Goal: Task Accomplishment & Management: Use online tool/utility

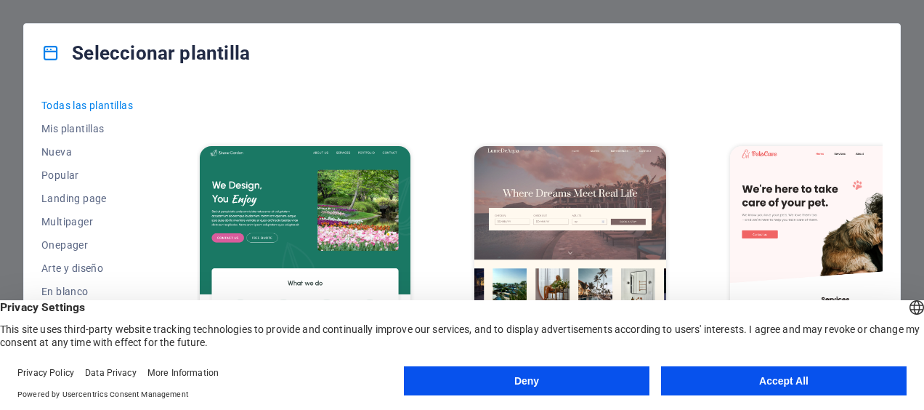
scroll to position [1961, 0]
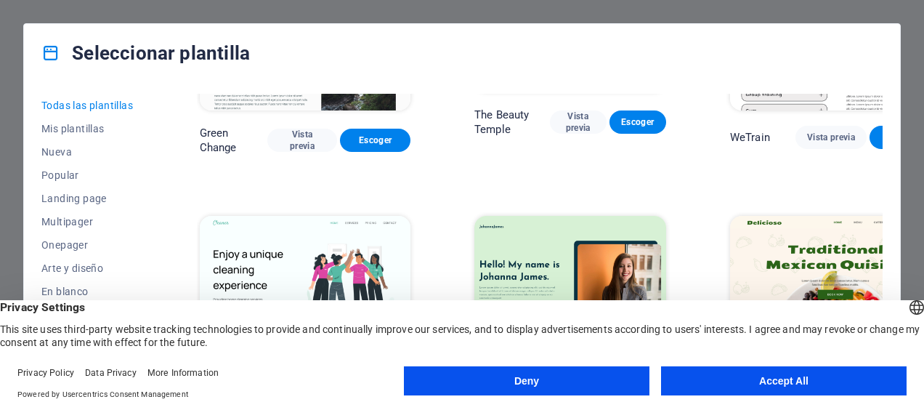
click at [559, 373] on button "Deny" at bounding box center [526, 380] width 245 height 29
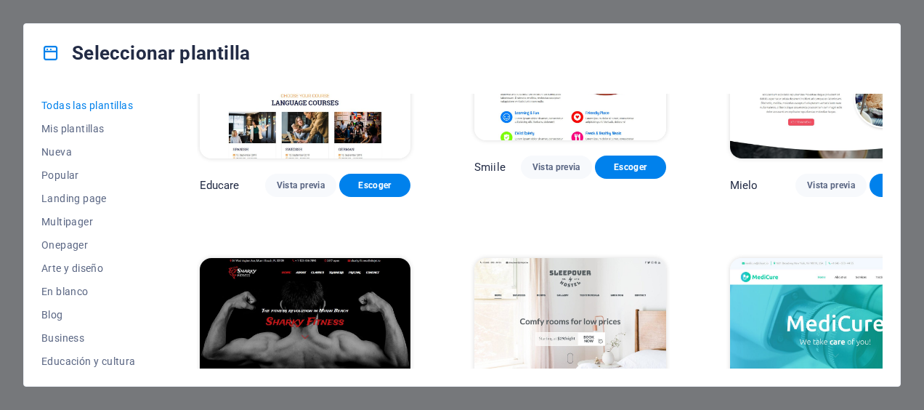
scroll to position [9297, 0]
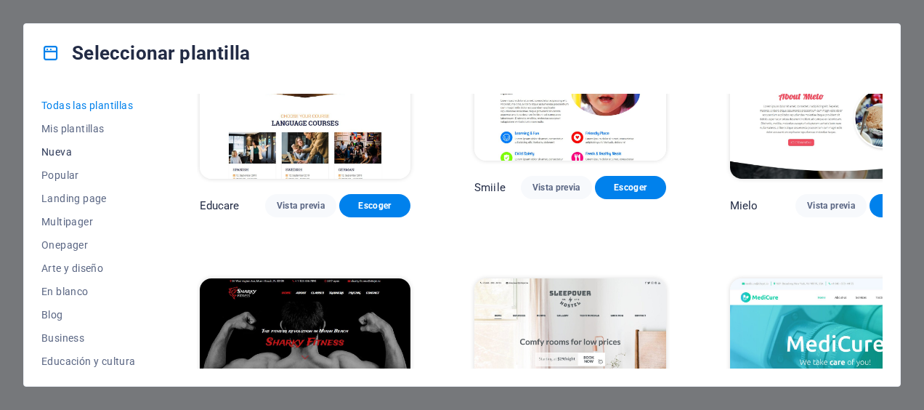
drag, startPoint x: 64, startPoint y: 152, endPoint x: 71, endPoint y: 147, distance: 8.9
click at [69, 148] on span "Nueva" at bounding box center [88, 152] width 94 height 12
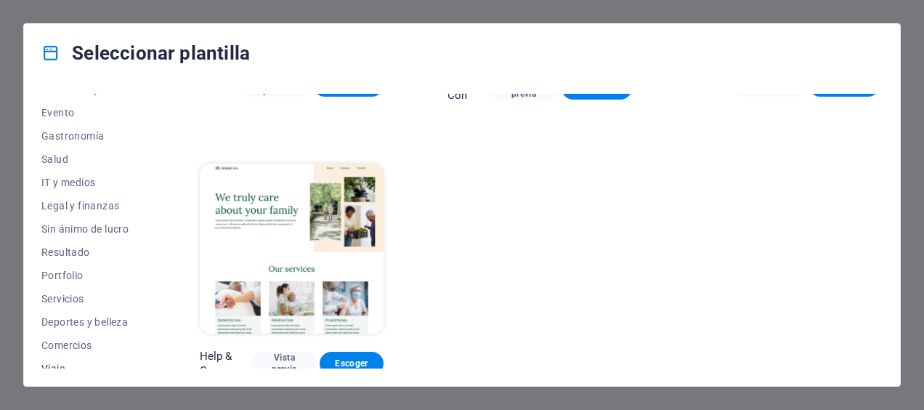
scroll to position [291, 0]
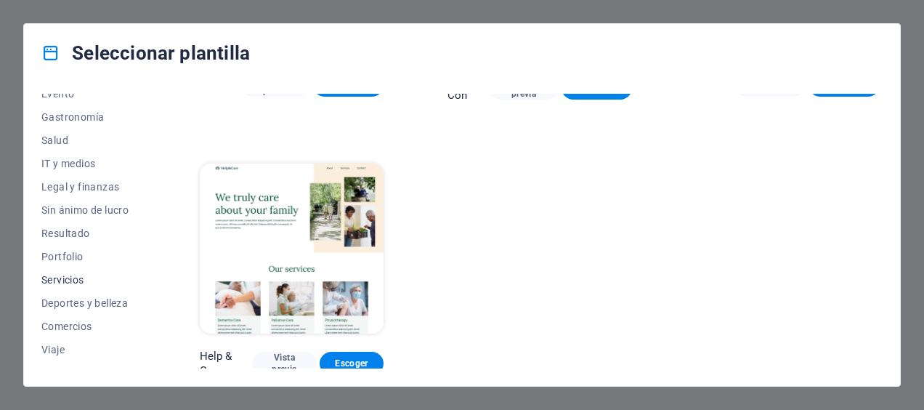
click at [81, 276] on span "Servicios" at bounding box center [88, 280] width 94 height 12
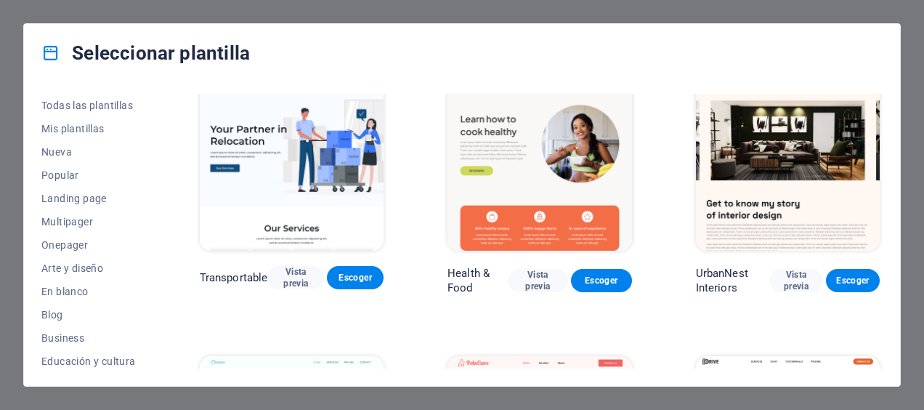
click at [277, 20] on div "Seleccionar plantilla Todas las plantillas Mis plantillas Nueva Popular Landing…" at bounding box center [462, 205] width 924 height 410
click at [123, 46] on h4 "Seleccionar plantilla" at bounding box center [145, 52] width 208 height 23
drag, startPoint x: 126, startPoint y: 46, endPoint x: 469, endPoint y: 33, distance: 343.1
click at [447, 36] on div "Seleccionar plantilla" at bounding box center [462, 53] width 876 height 58
click at [905, 19] on div "Seleccionar plantilla Todas las plantillas Mis plantillas Nueva Popular Landing…" at bounding box center [462, 205] width 924 height 410
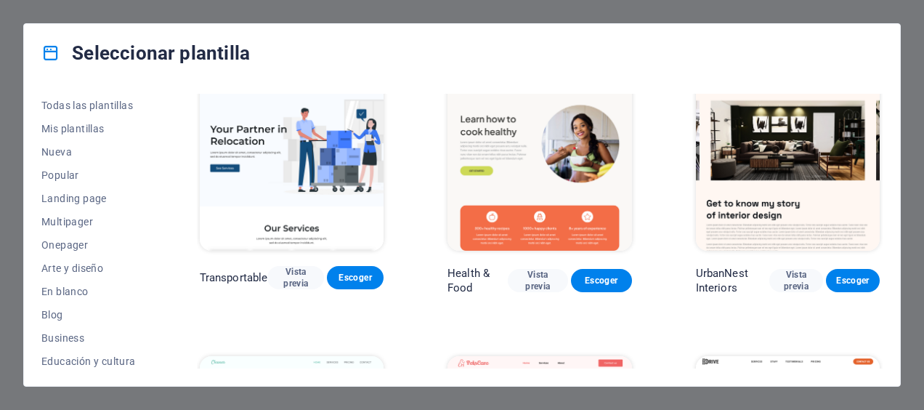
drag, startPoint x: 905, startPoint y: 25, endPoint x: 593, endPoint y: 44, distance: 312.8
click at [593, 44] on div "Seleccionar plantilla" at bounding box center [462, 53] width 876 height 58
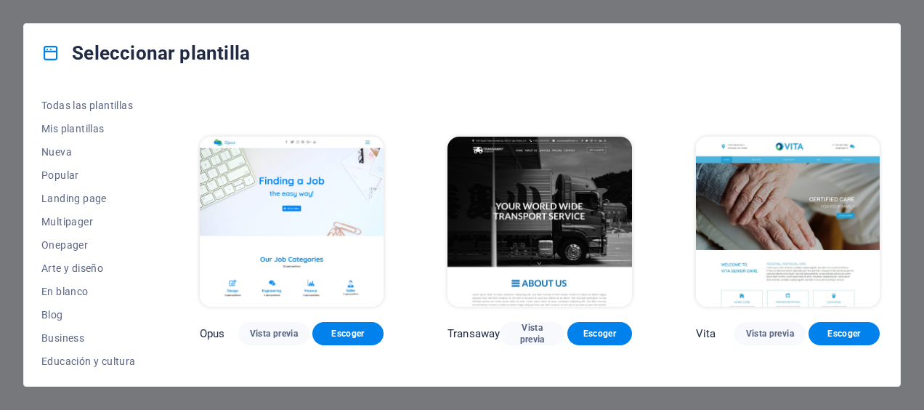
scroll to position [1829, 0]
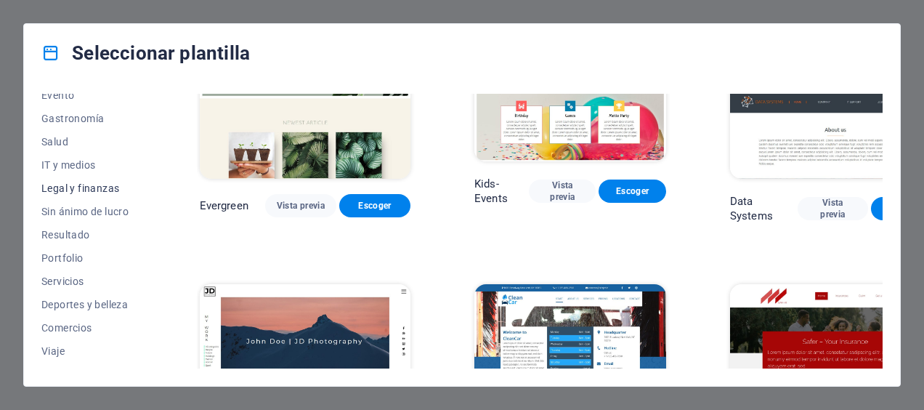
scroll to position [306, 0]
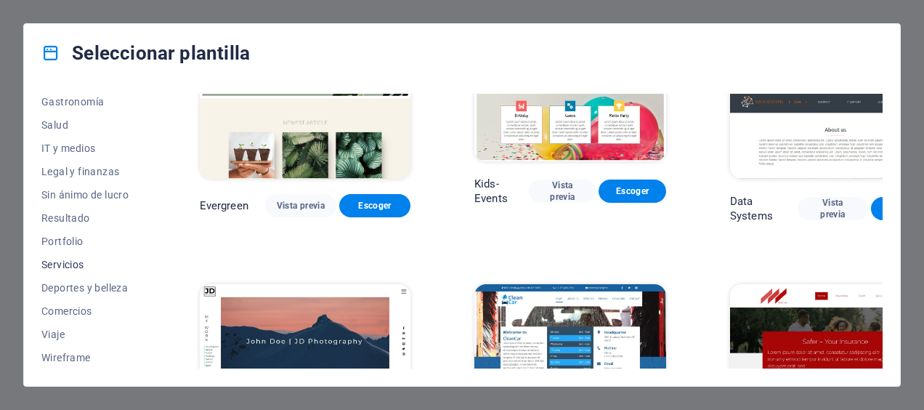
click at [83, 259] on span "Servicios" at bounding box center [88, 265] width 94 height 12
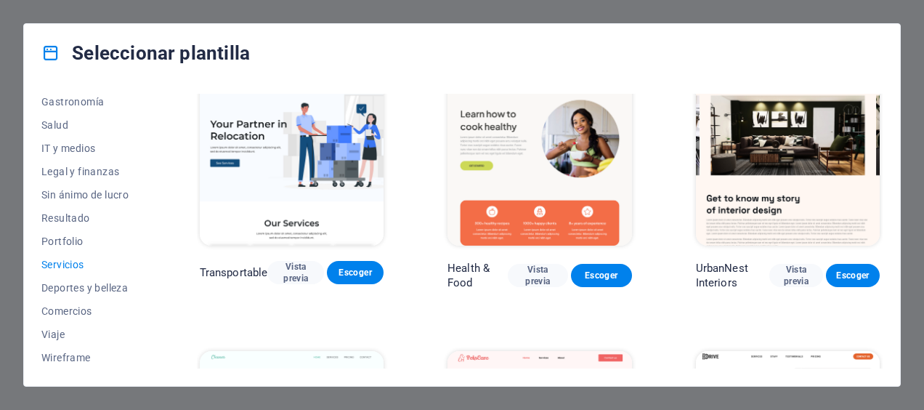
scroll to position [224, 0]
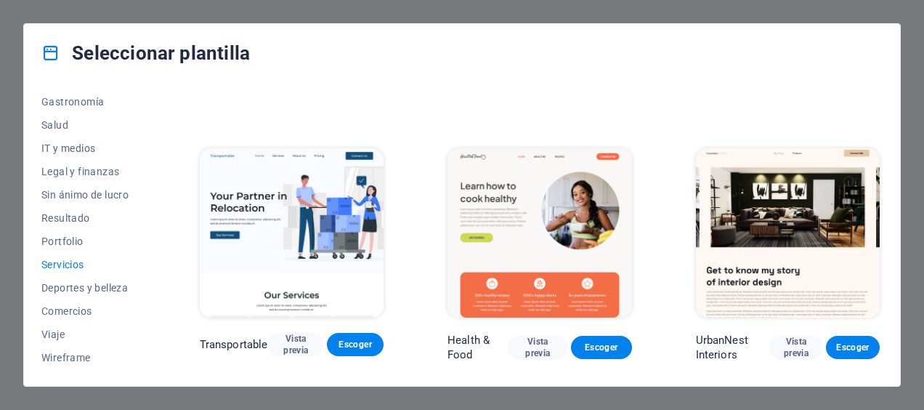
drag, startPoint x: 289, startPoint y: 239, endPoint x: 648, endPoint y: 147, distance: 370.5
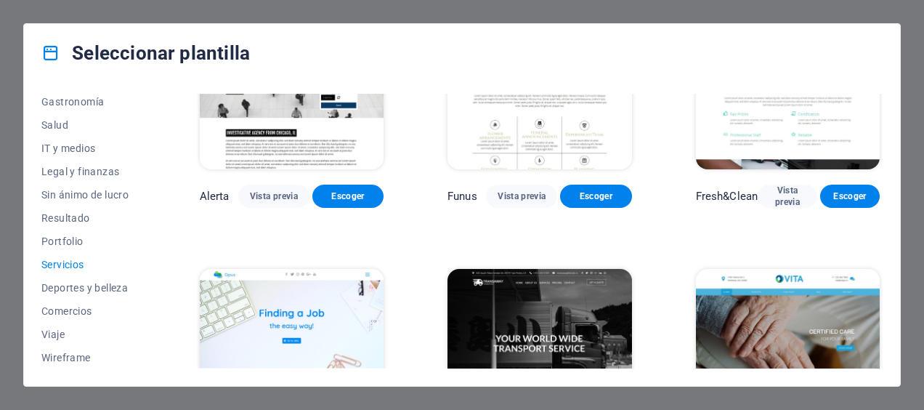
scroll to position [1684, 0]
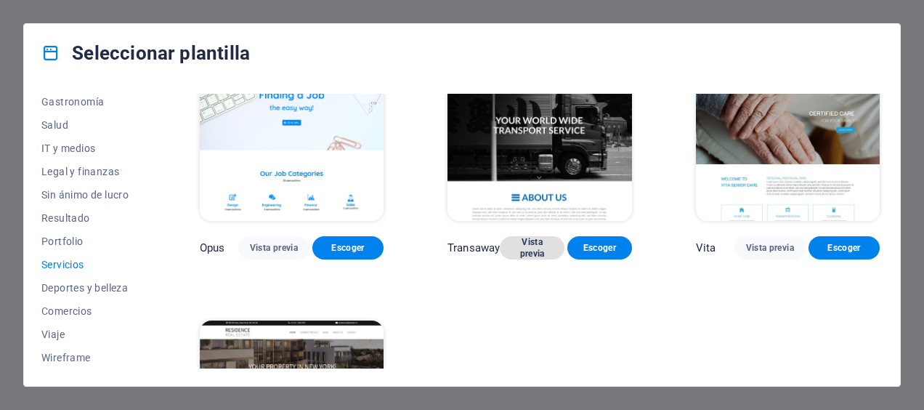
click at [545, 236] on span "Vista previa" at bounding box center [531, 247] width 41 height 23
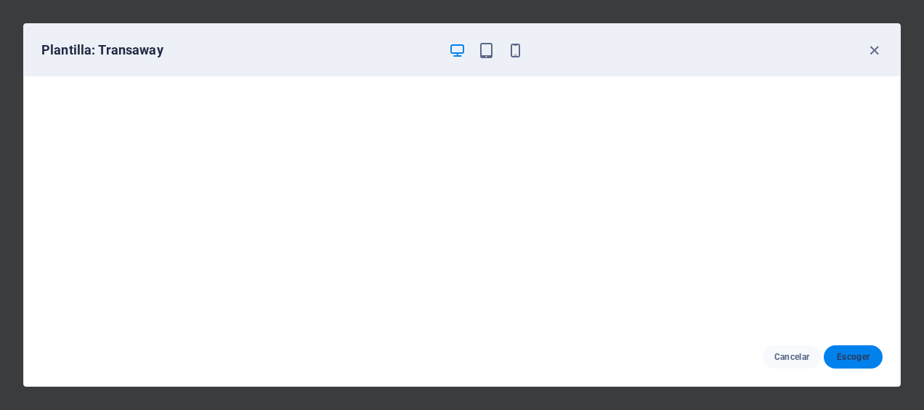
click at [848, 351] on span "Escoger" at bounding box center [853, 357] width 36 height 12
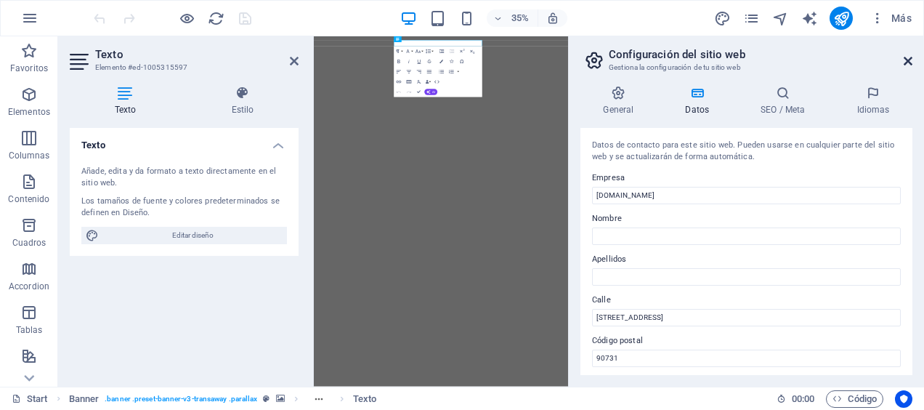
click at [904, 62] on icon at bounding box center [908, 61] width 9 height 12
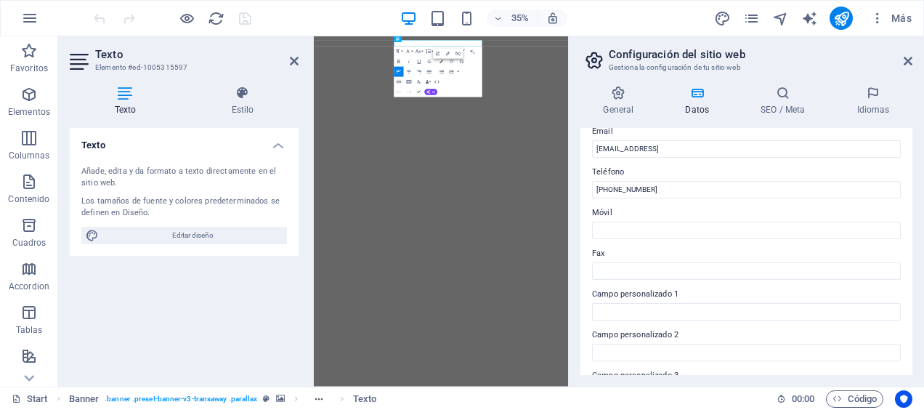
scroll to position [218, 0]
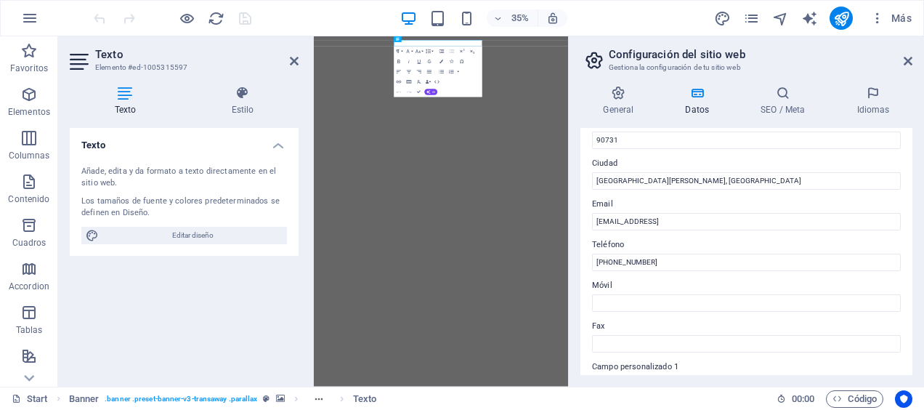
click at [665, 210] on label "Email" at bounding box center [746, 203] width 309 height 17
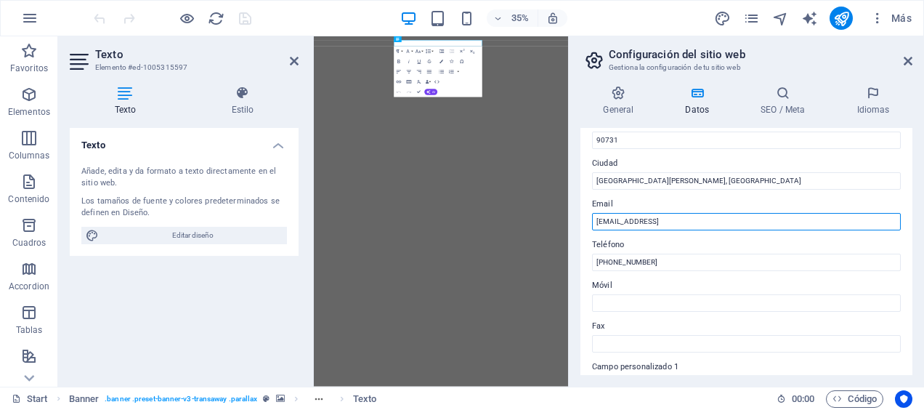
click at [665, 213] on input "[EMAIL_ADDRESS]" at bounding box center [746, 221] width 309 height 17
click at [666, 215] on input "[EMAIL_ADDRESS]" at bounding box center [746, 221] width 309 height 17
type input "[PERSON_NAME][EMAIL_ADDRESS][PERSON_NAME][DOMAIN_NAME]"
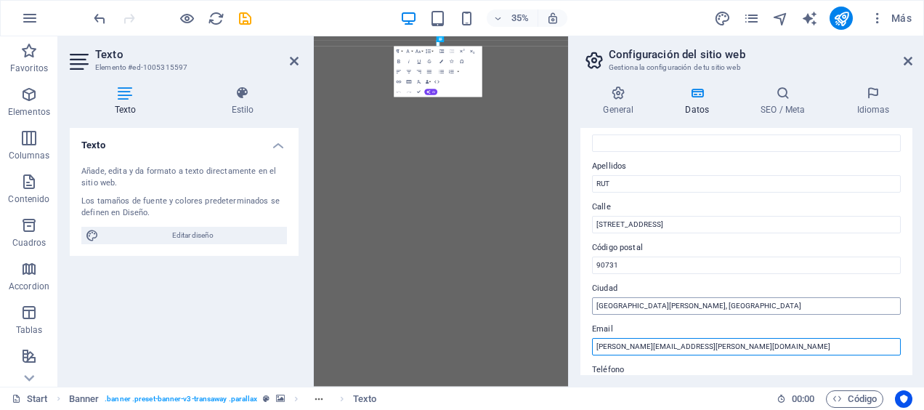
scroll to position [0, 0]
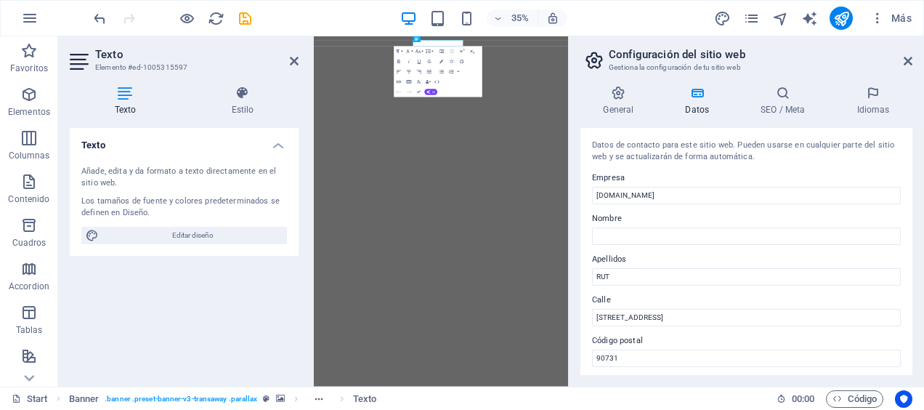
click at [623, 261] on label "Apellidos" at bounding box center [746, 259] width 309 height 17
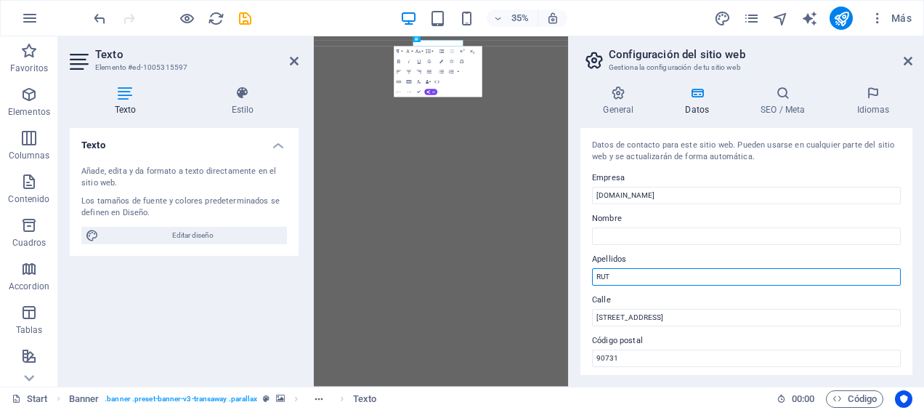
click at [623, 268] on input "RUT" at bounding box center [746, 276] width 309 height 17
type input "R"
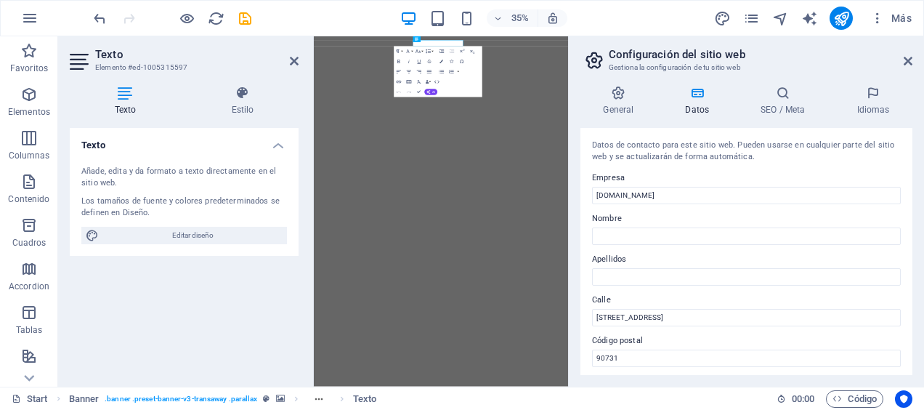
click at [635, 252] on label "Apellidos" at bounding box center [746, 259] width 309 height 17
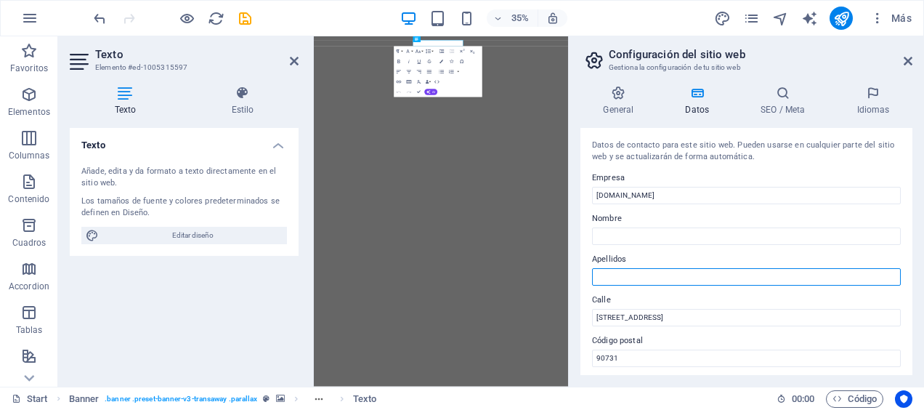
click at [635, 268] on input "Apellidos" at bounding box center [746, 276] width 309 height 17
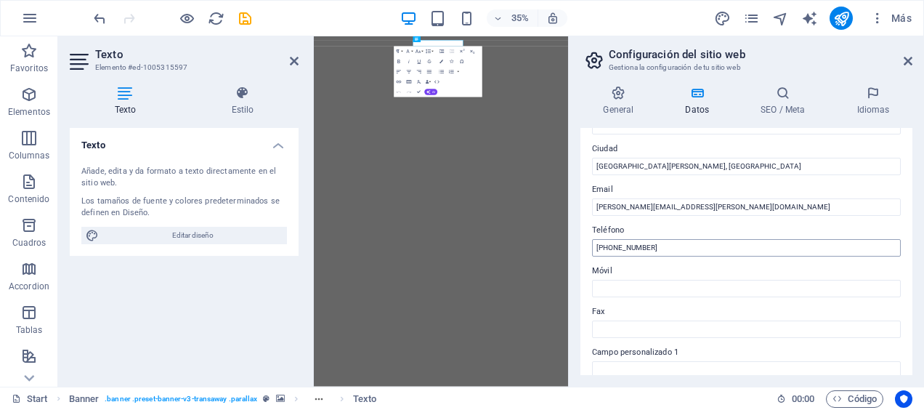
scroll to position [160, 0]
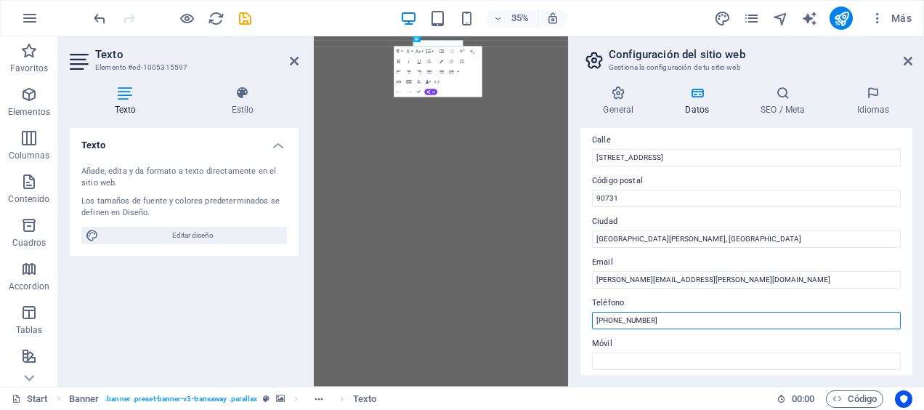
click at [661, 325] on input "[PHONE_NUMBER]" at bounding box center [746, 320] width 309 height 17
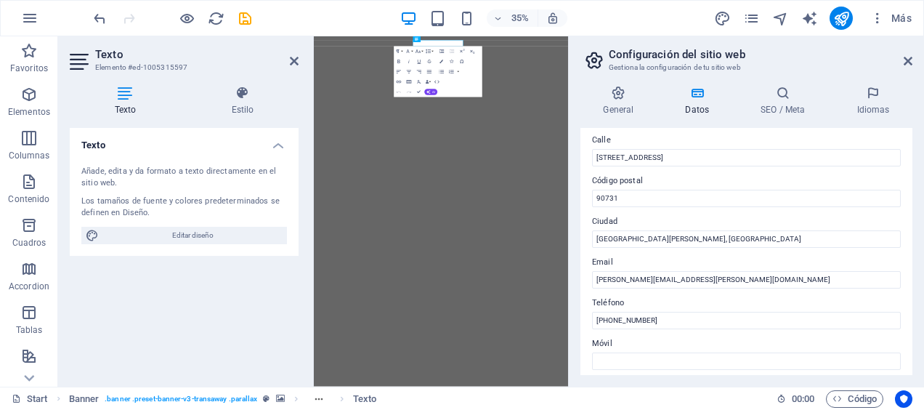
click at [295, 67] on header "Texto Elemento #ed-1005315597" at bounding box center [184, 55] width 229 height 38
click at [293, 63] on icon at bounding box center [294, 61] width 9 height 12
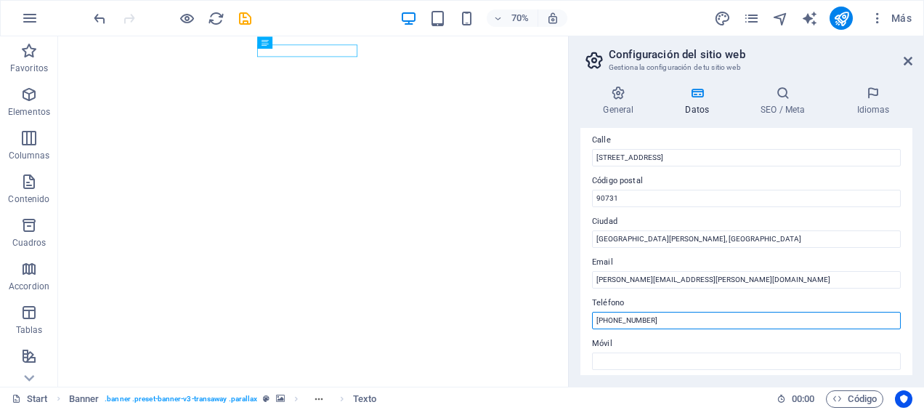
click at [654, 317] on input "[PHONE_NUMBER]" at bounding box center [746, 320] width 309 height 17
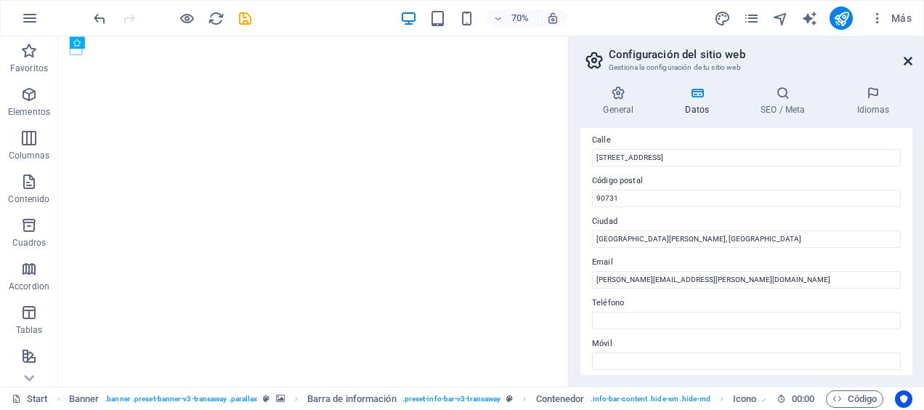
click at [905, 62] on icon at bounding box center [908, 61] width 9 height 12
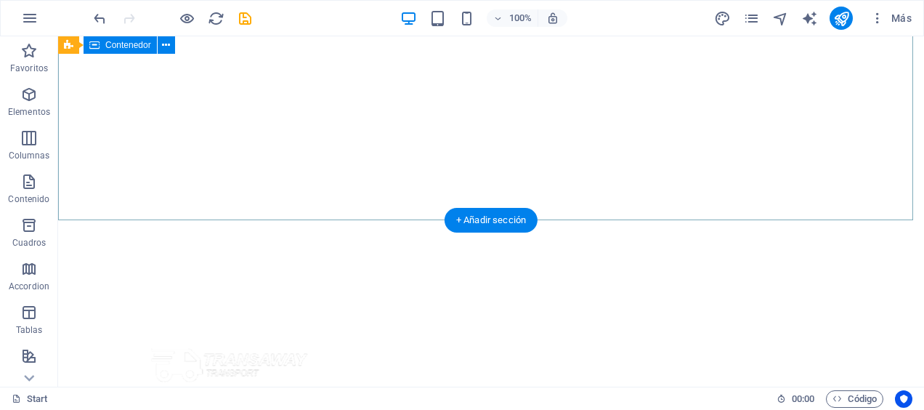
scroll to position [291, 0]
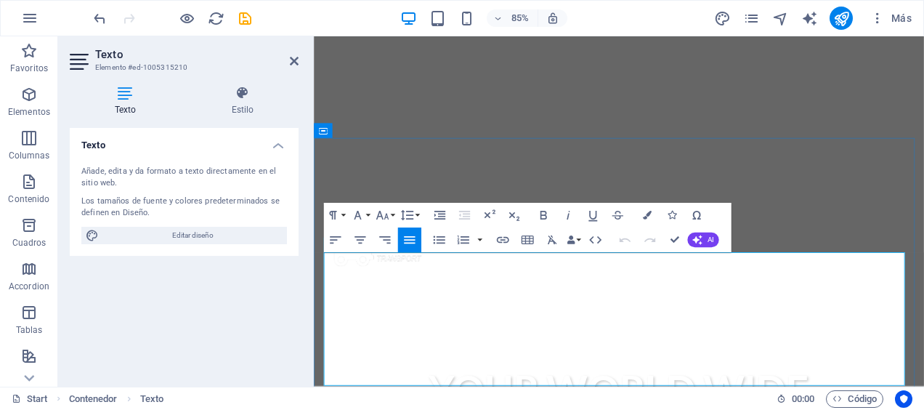
scroll to position [363, 0]
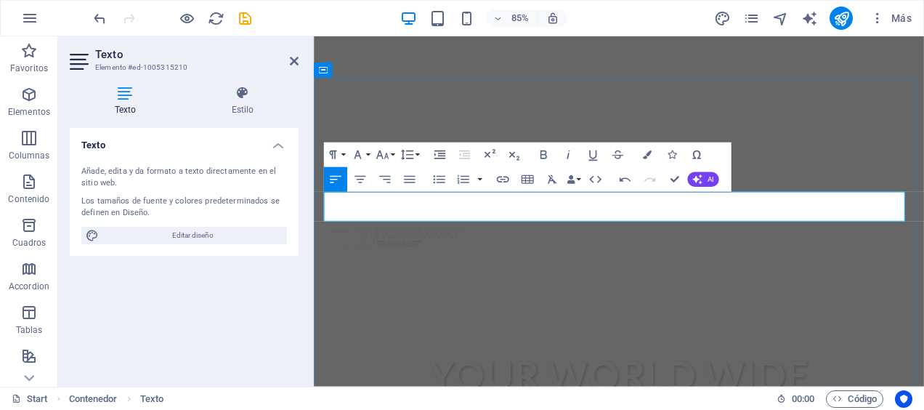
drag, startPoint x: 750, startPoint y: 227, endPoint x: 832, endPoint y: 200, distance: 85.7
drag, startPoint x: 842, startPoint y: 232, endPoint x: 860, endPoint y: 205, distance: 32.4
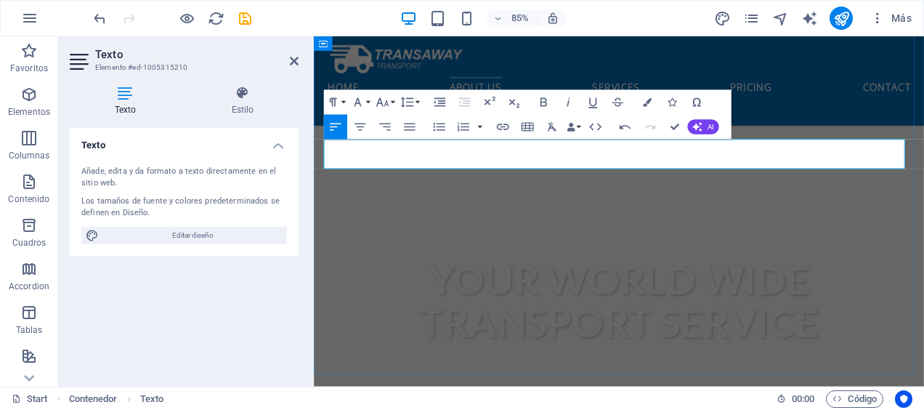
drag, startPoint x: 885, startPoint y: 131, endPoint x: 1061, endPoint y: 113, distance: 176.6
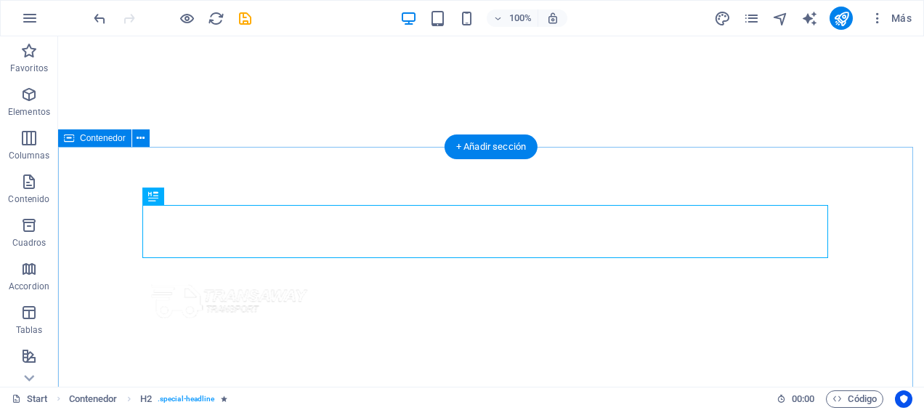
scroll to position [291, 0]
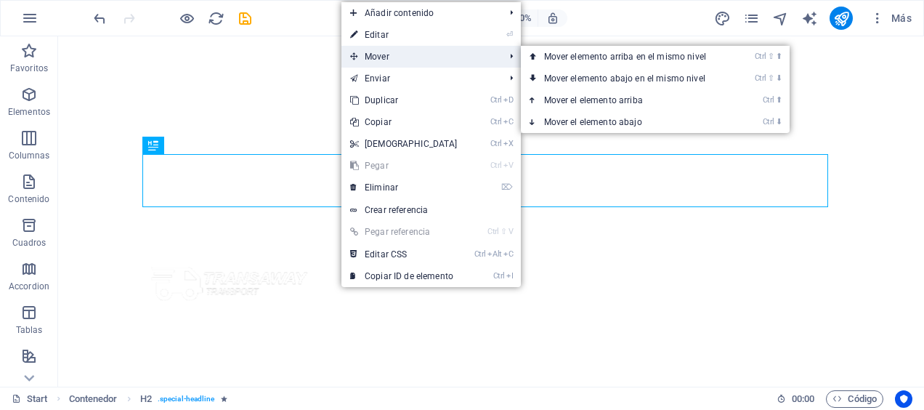
click at [417, 49] on span "Mover" at bounding box center [420, 57] width 158 height 22
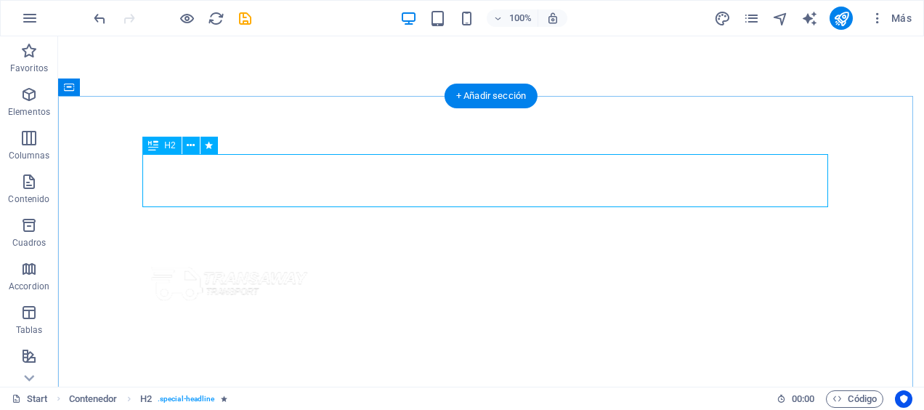
drag, startPoint x: 792, startPoint y: 172, endPoint x: 782, endPoint y: 167, distance: 10.7
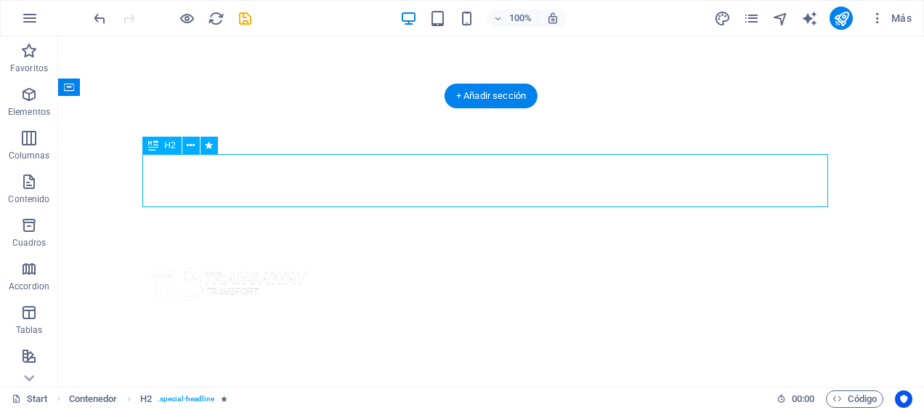
drag, startPoint x: 792, startPoint y: 187, endPoint x: 633, endPoint y: 163, distance: 160.1
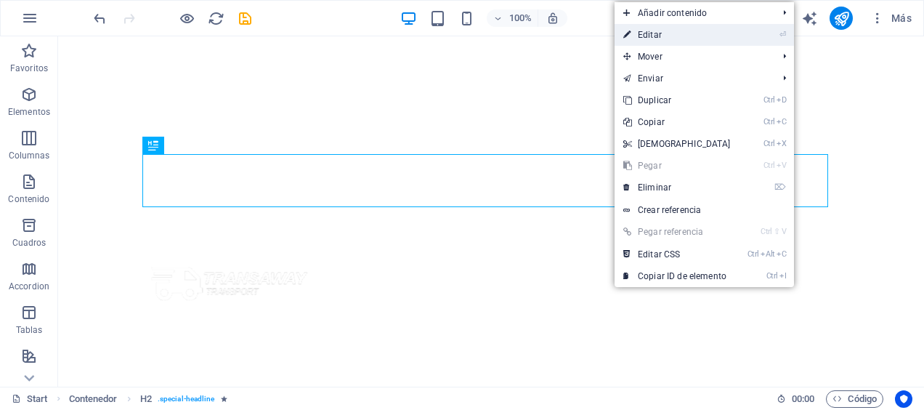
click at [673, 32] on link "⏎ Editar" at bounding box center [676, 35] width 125 height 22
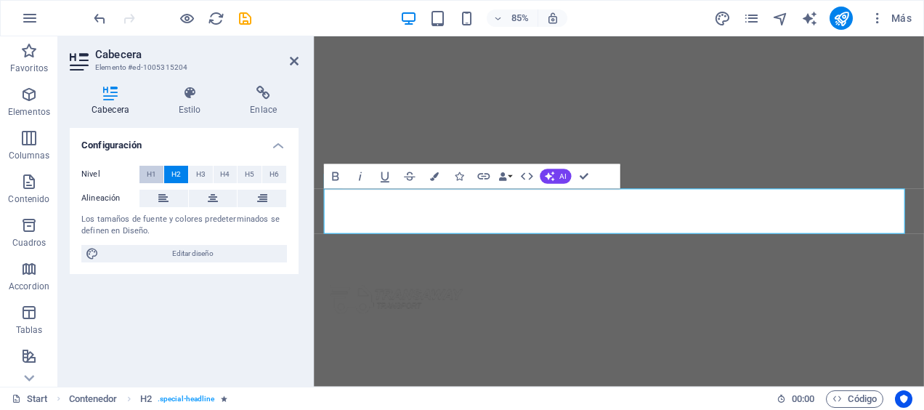
click at [142, 171] on button "H1" at bounding box center [151, 174] width 24 height 17
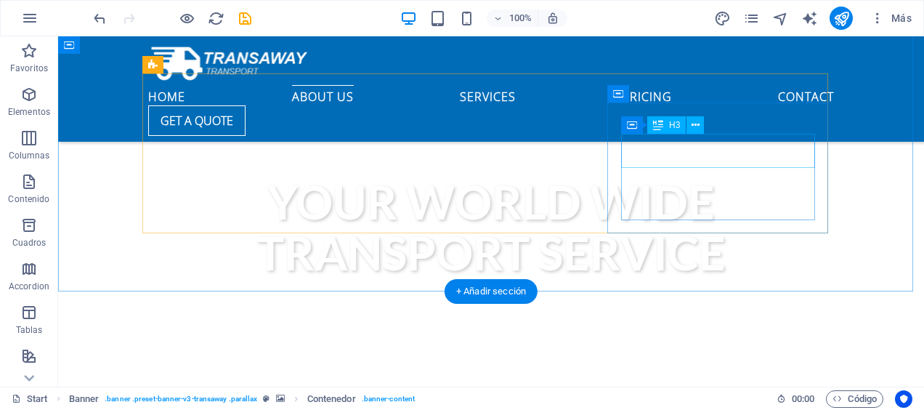
scroll to position [266, 0]
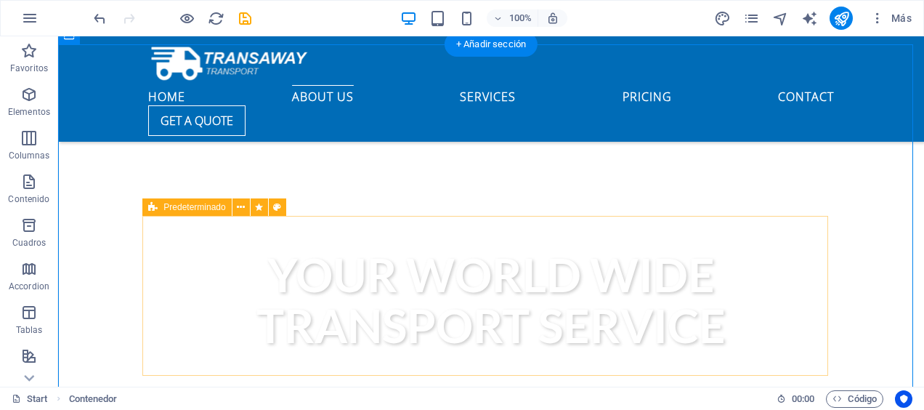
scroll to position [411, 0]
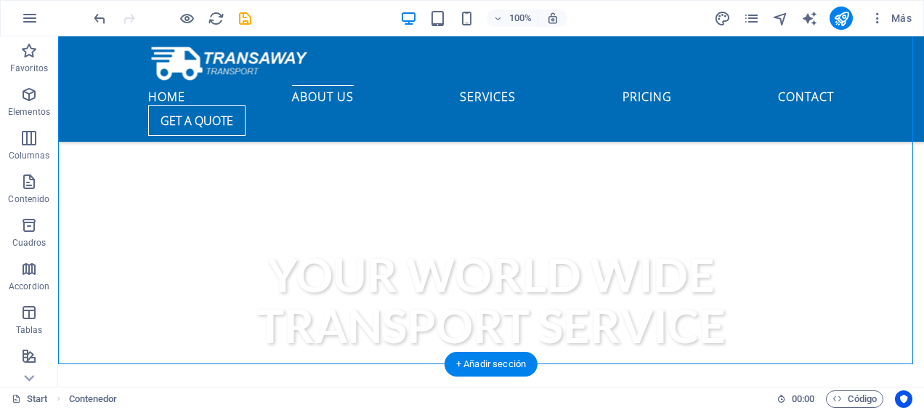
drag, startPoint x: 845, startPoint y: 277, endPoint x: 594, endPoint y: 211, distance: 259.9
drag, startPoint x: 851, startPoint y: 270, endPoint x: 800, endPoint y: 211, distance: 78.3
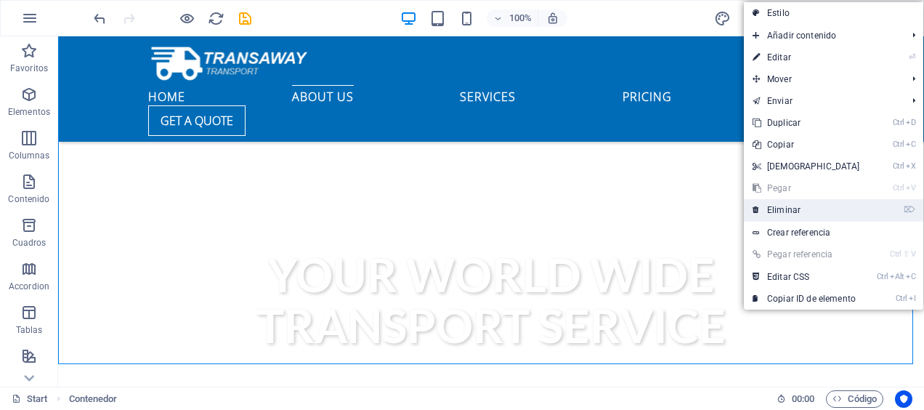
click at [799, 218] on link "⌦ Eliminar" at bounding box center [806, 210] width 125 height 22
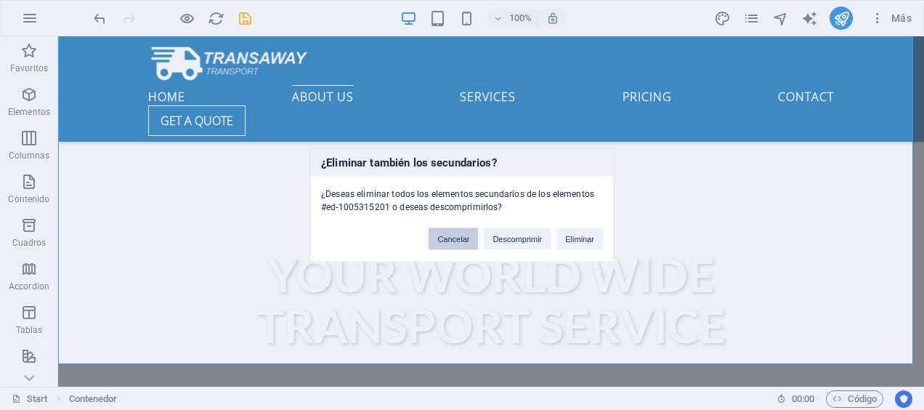
click at [476, 238] on button "Cancelar" at bounding box center [453, 239] width 49 height 22
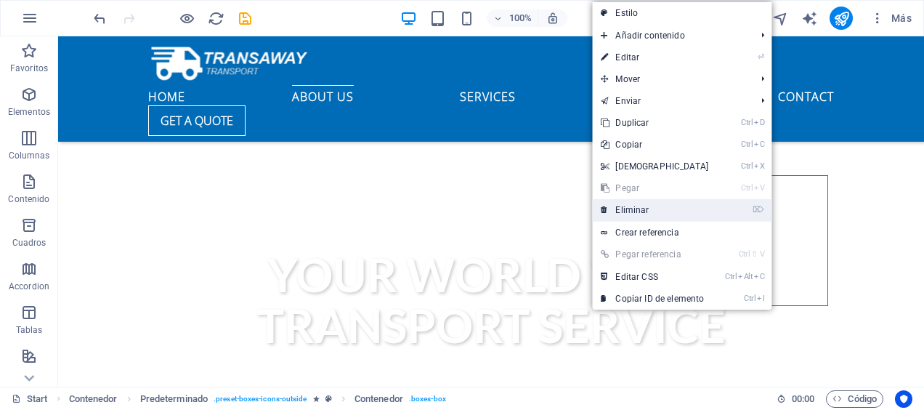
click at [725, 206] on li "⌦ Eliminar" at bounding box center [681, 210] width 179 height 23
click at [661, 209] on link "⌦ Eliminar" at bounding box center [654, 210] width 125 height 22
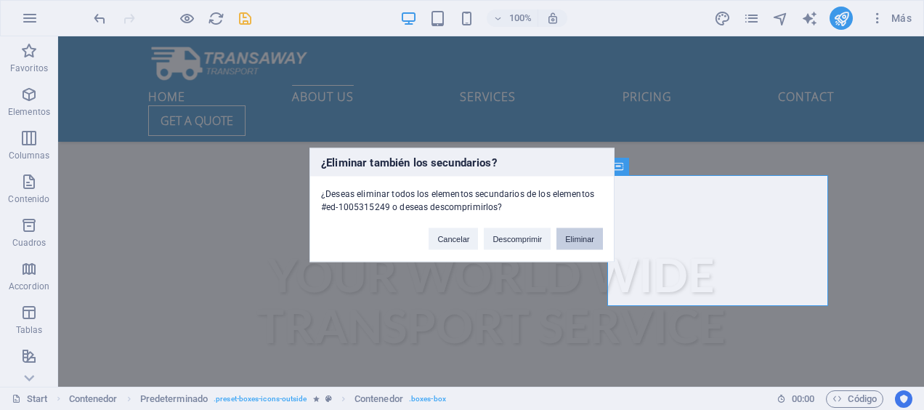
click at [564, 240] on button "Eliminar" at bounding box center [579, 239] width 46 height 22
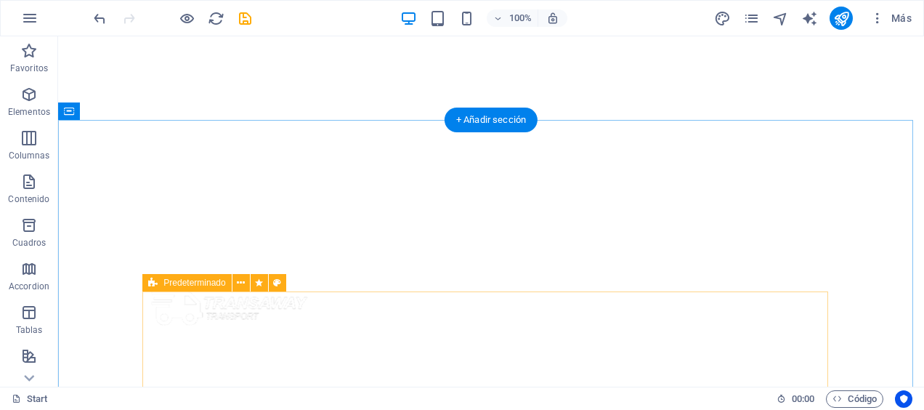
scroll to position [484, 0]
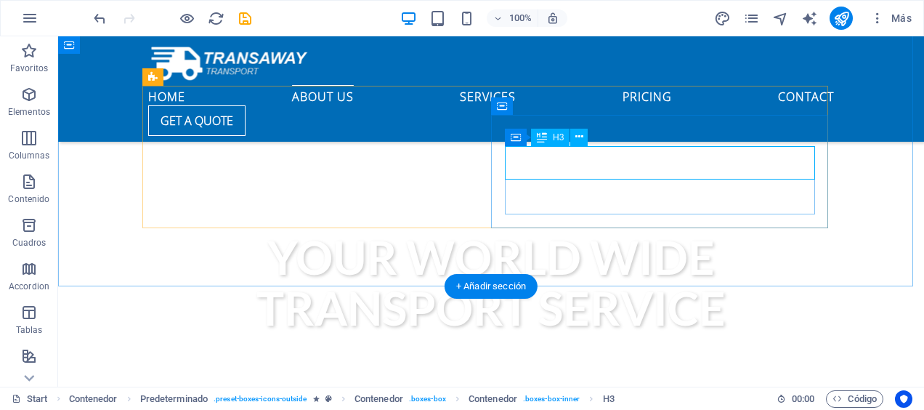
scroll to position [411, 0]
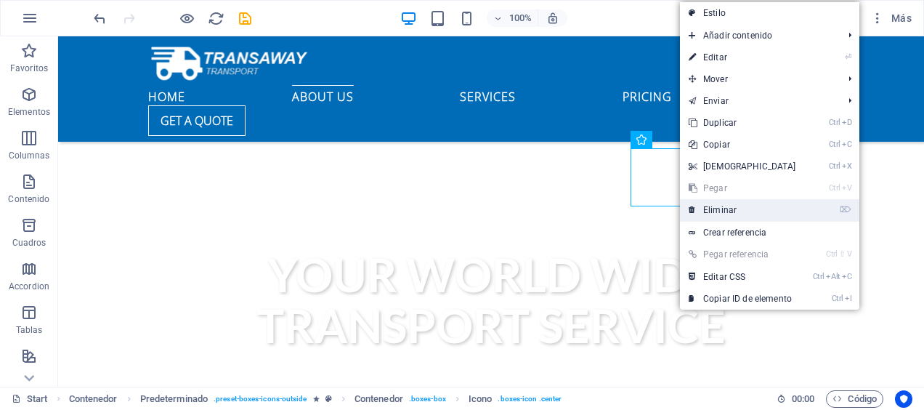
click at [718, 214] on link "⌦ Eliminar" at bounding box center [742, 210] width 125 height 22
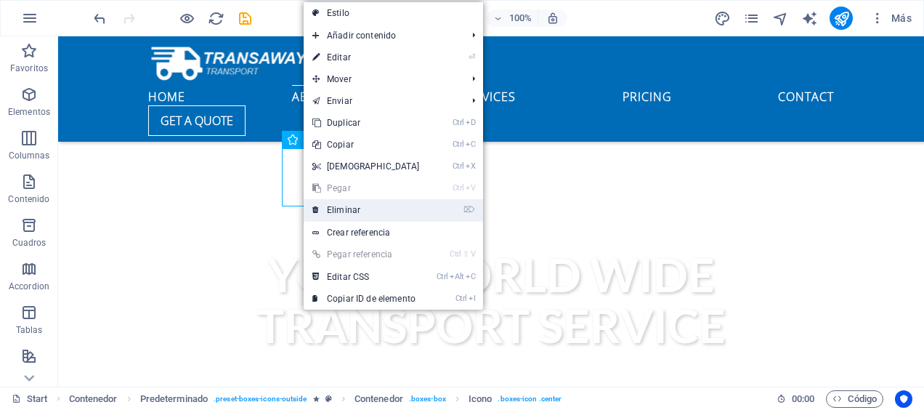
click at [330, 205] on link "⌦ Eliminar" at bounding box center [366, 210] width 125 height 22
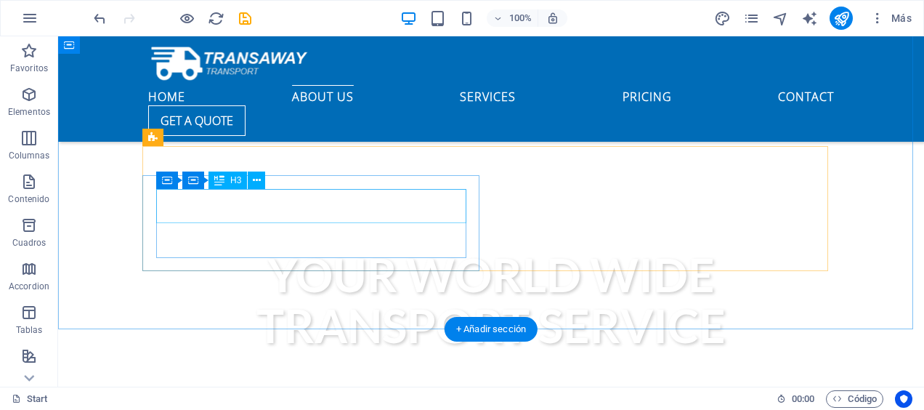
drag, startPoint x: 388, startPoint y: 241, endPoint x: 330, endPoint y: 205, distance: 68.5
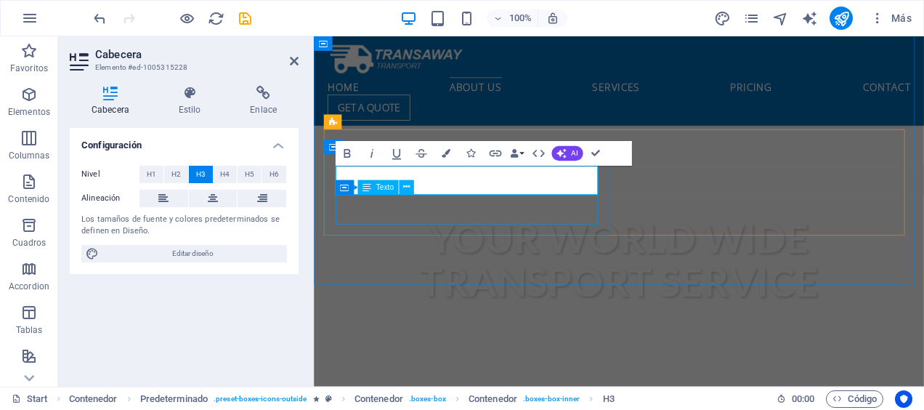
scroll to position [474, 0]
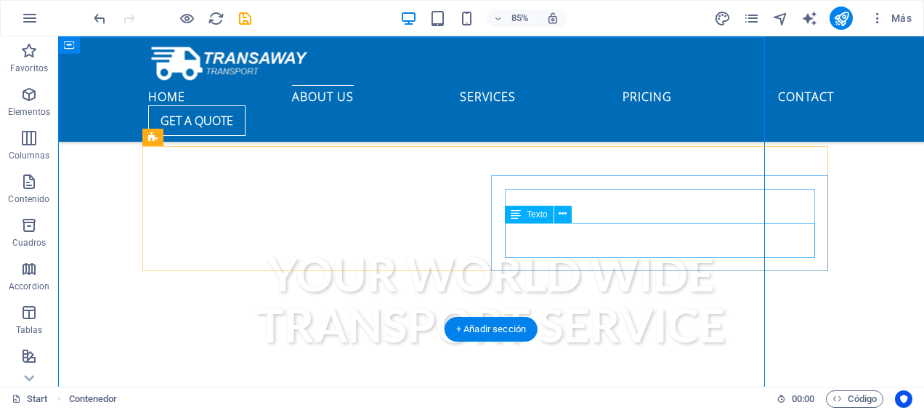
scroll to position [411, 0]
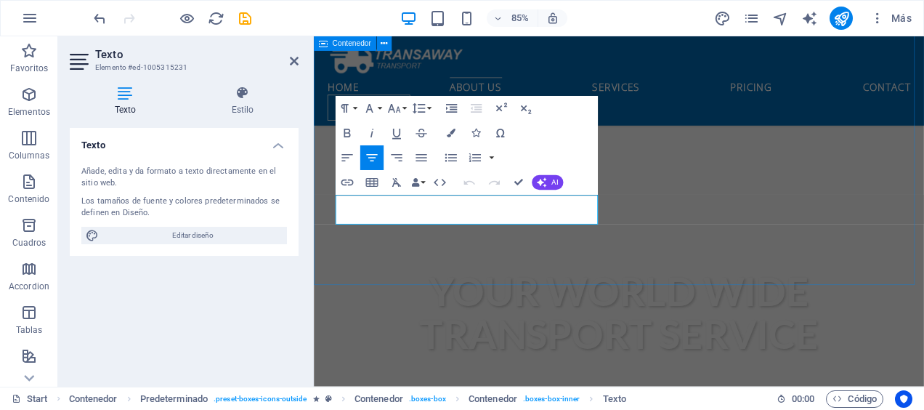
scroll to position [474, 0]
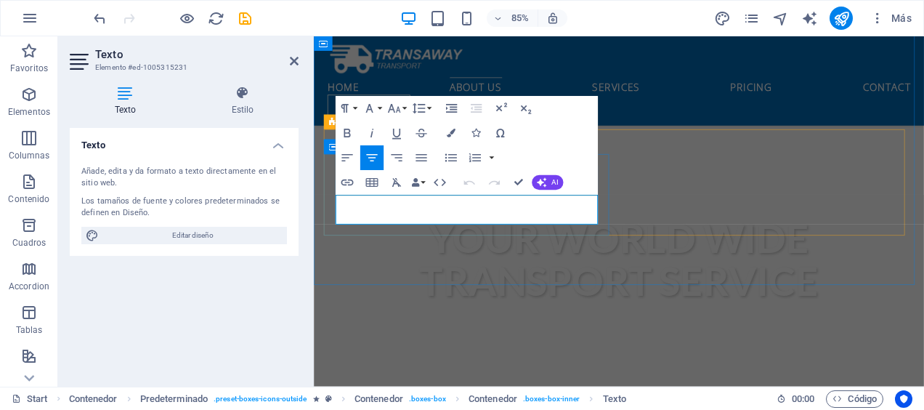
drag, startPoint x: 400, startPoint y: 235, endPoint x: 424, endPoint y: 242, distance: 25.0
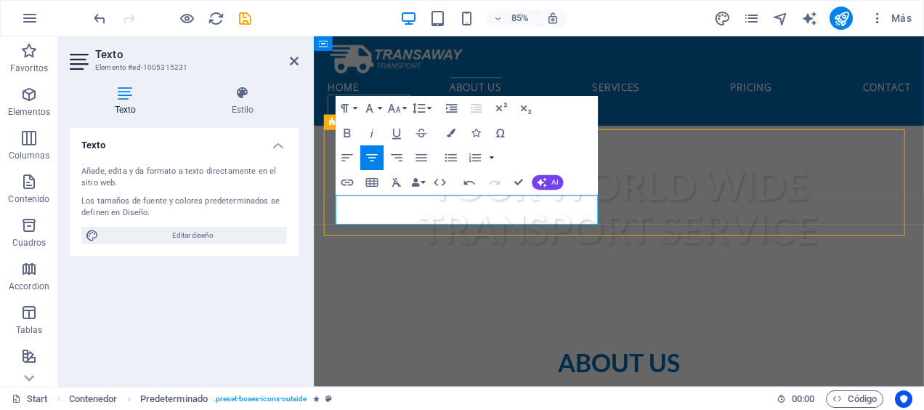
scroll to position [411, 0]
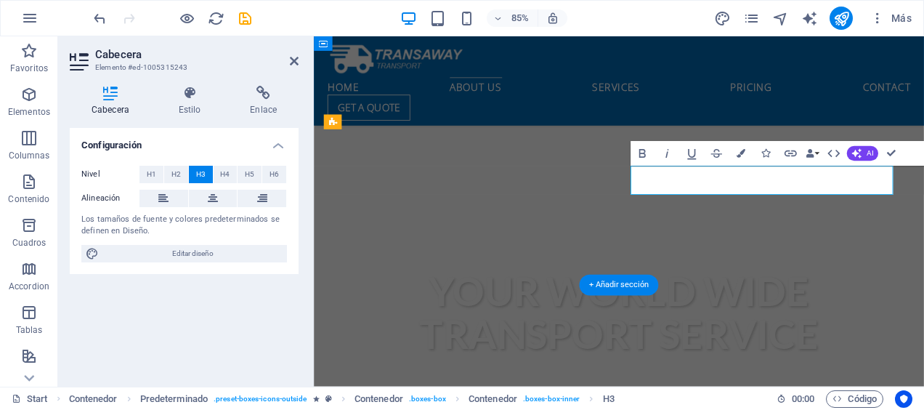
scroll to position [474, 0]
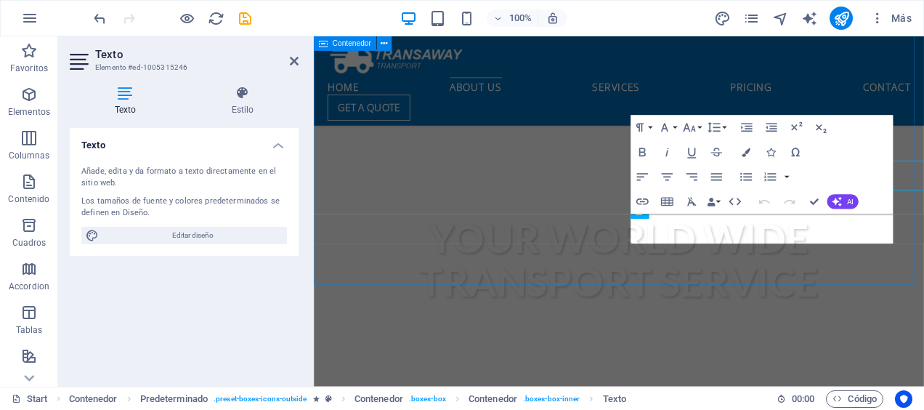
scroll to position [474, 0]
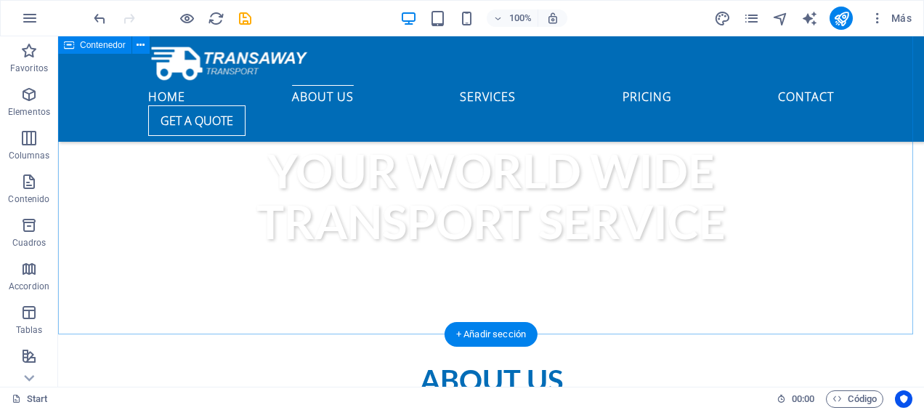
scroll to position [556, 0]
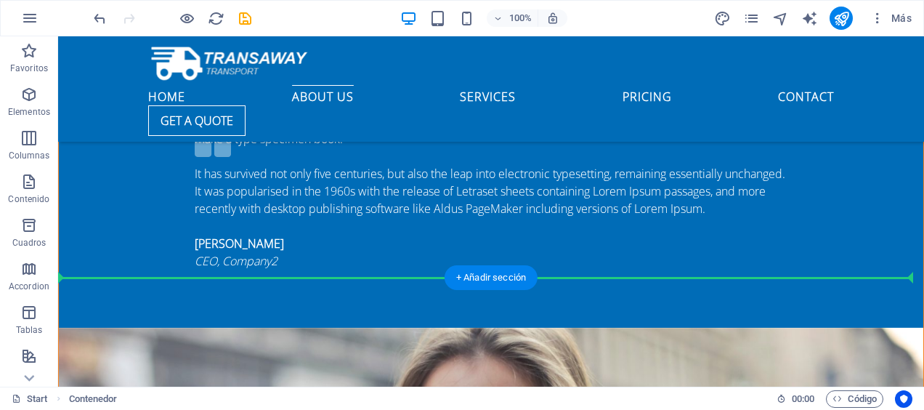
drag, startPoint x: 346, startPoint y: 166, endPoint x: 523, endPoint y: 318, distance: 233.8
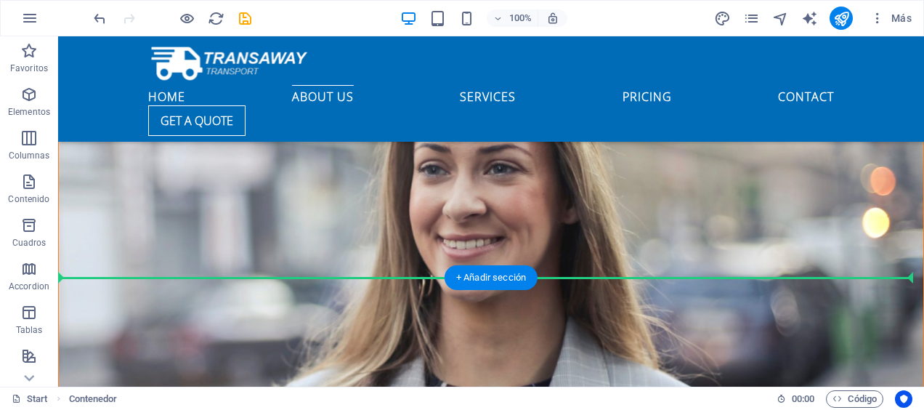
scroll to position [1578, 0]
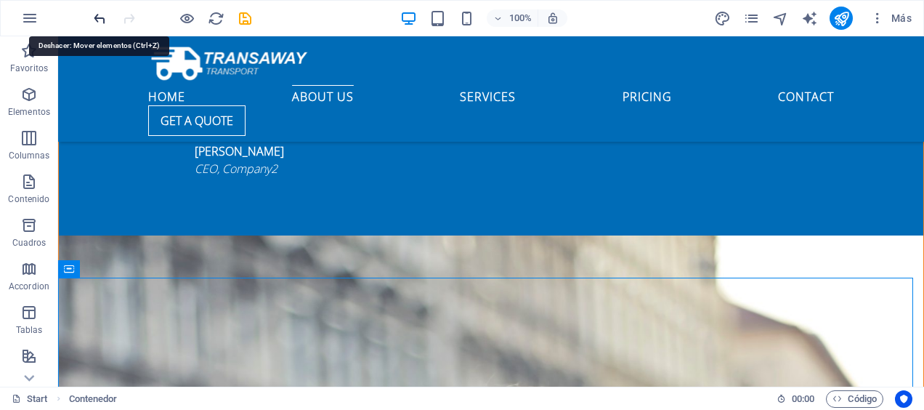
click at [97, 23] on icon "undo" at bounding box center [100, 18] width 17 height 17
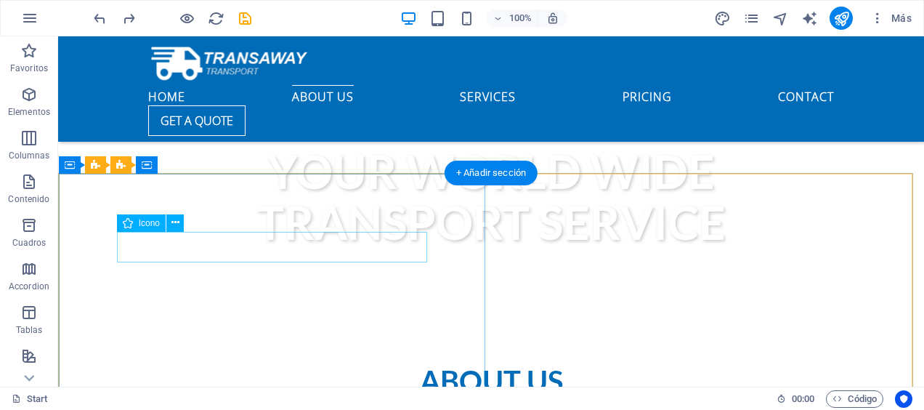
scroll to position [500, 0]
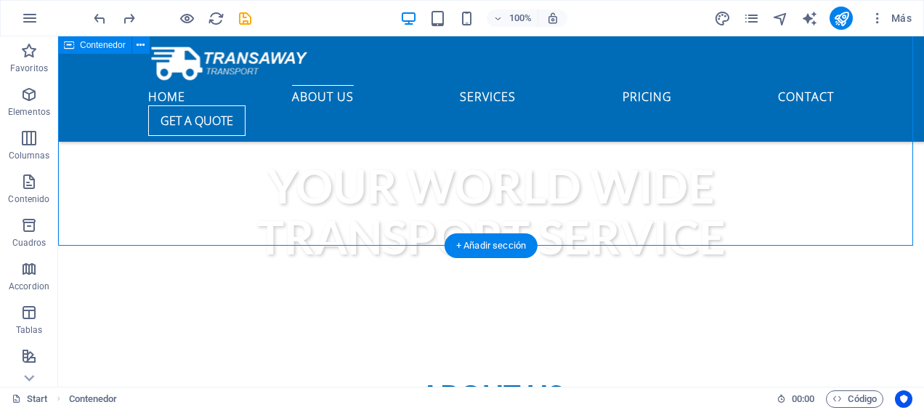
drag, startPoint x: 137, startPoint y: 214, endPoint x: 158, endPoint y: 232, distance: 27.3
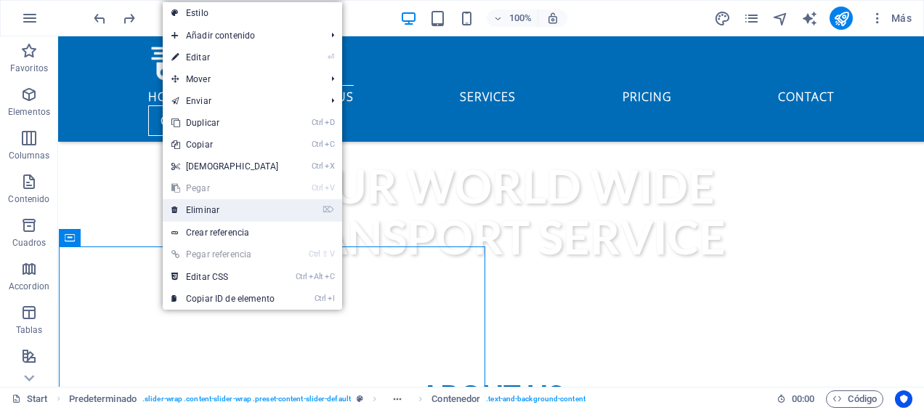
click at [206, 209] on link "⌦ Eliminar" at bounding box center [225, 210] width 125 height 22
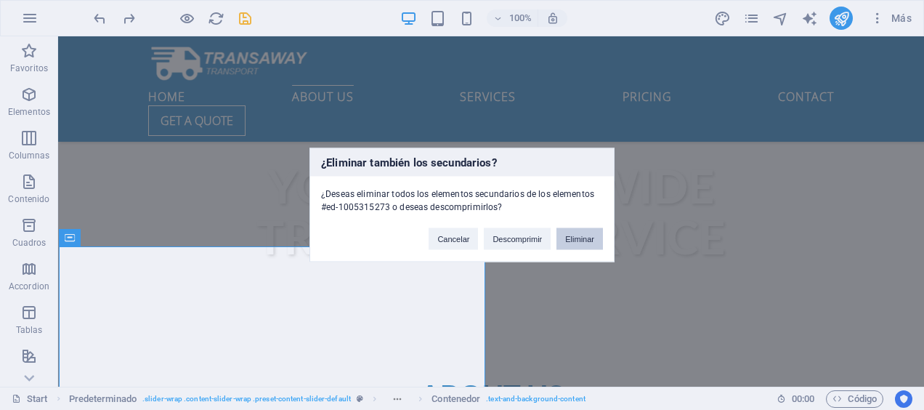
click at [578, 235] on button "Eliminar" at bounding box center [579, 239] width 46 height 22
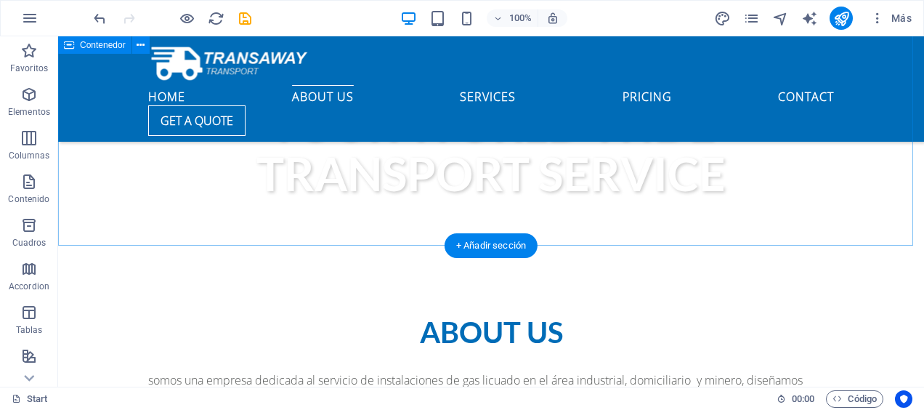
scroll to position [645, 0]
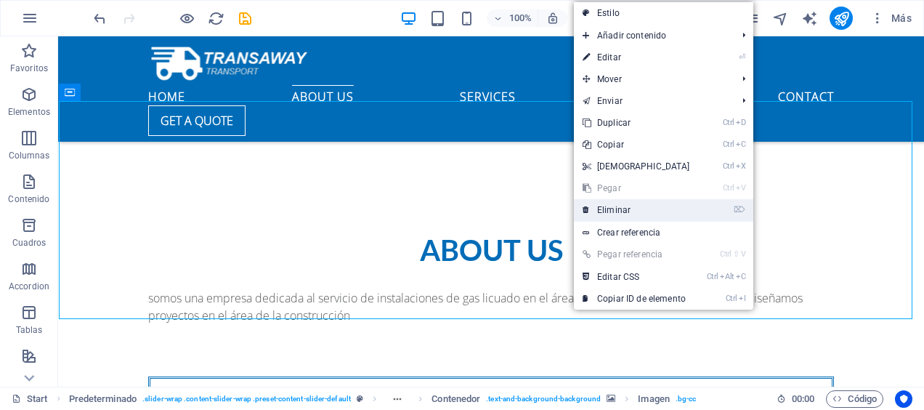
click at [609, 216] on link "⌦ Eliminar" at bounding box center [636, 210] width 125 height 22
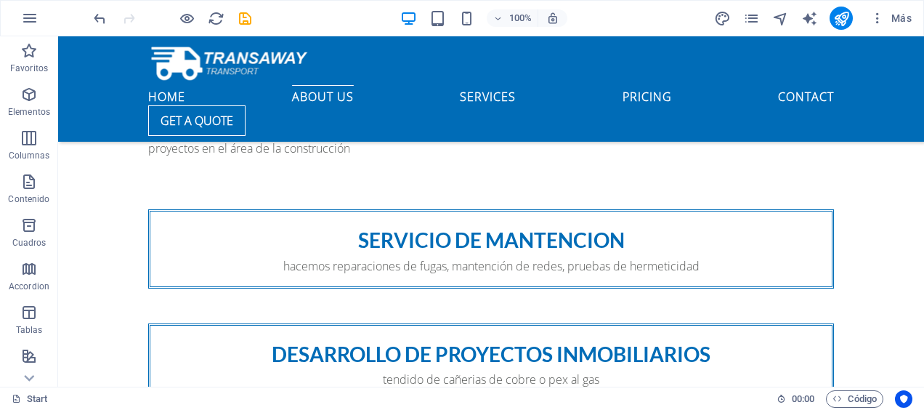
scroll to position [863, 0]
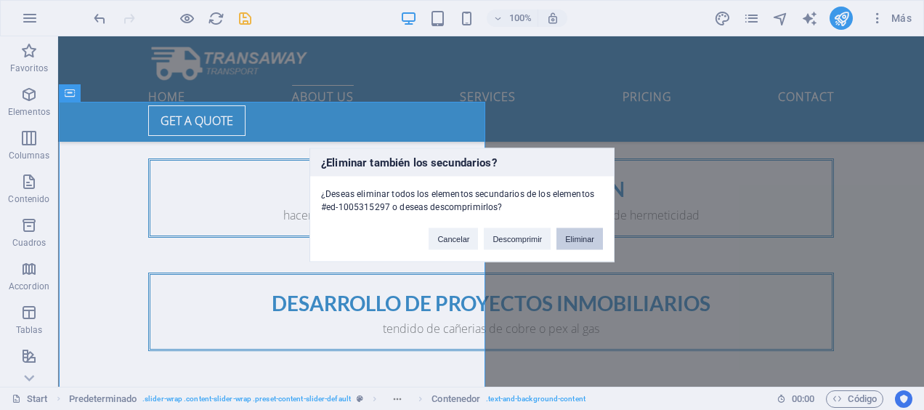
click at [567, 245] on button "Eliminar" at bounding box center [579, 239] width 46 height 22
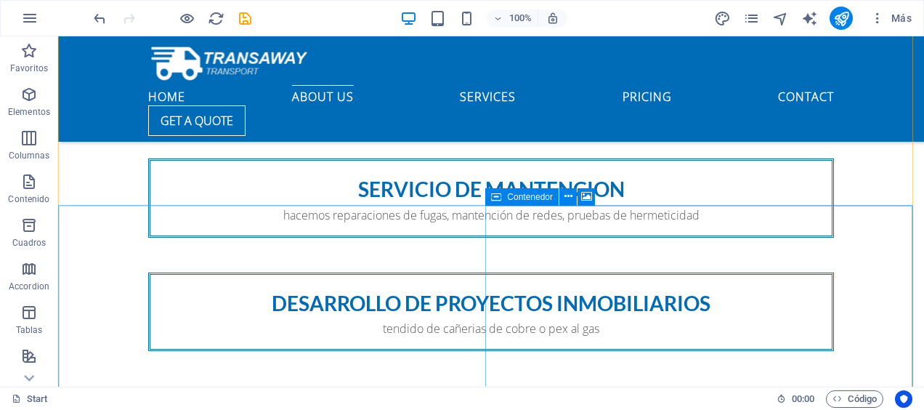
scroll to position [1008, 0]
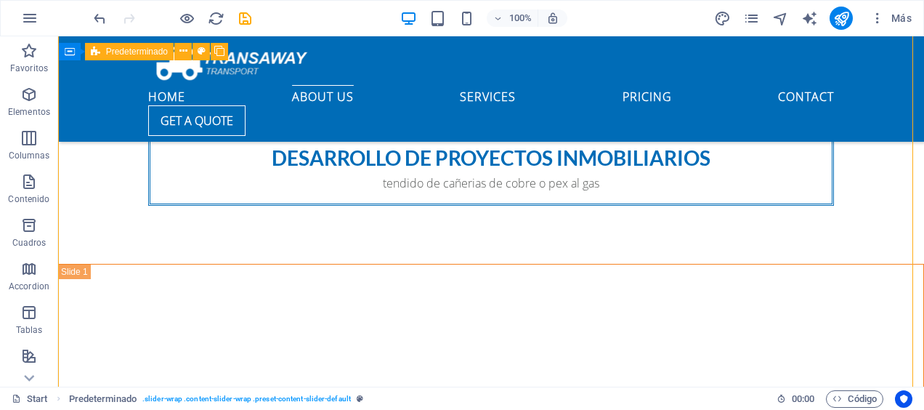
drag, startPoint x: 520, startPoint y: 248, endPoint x: 504, endPoint y: 246, distance: 16.0
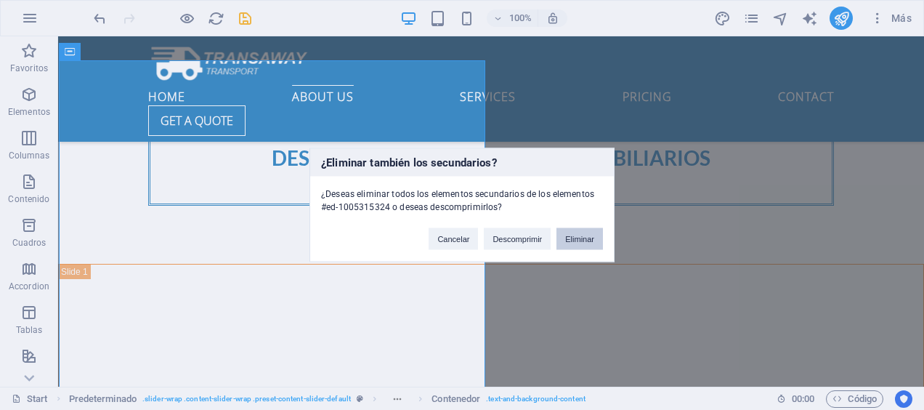
click at [579, 238] on button "Eliminar" at bounding box center [579, 239] width 46 height 22
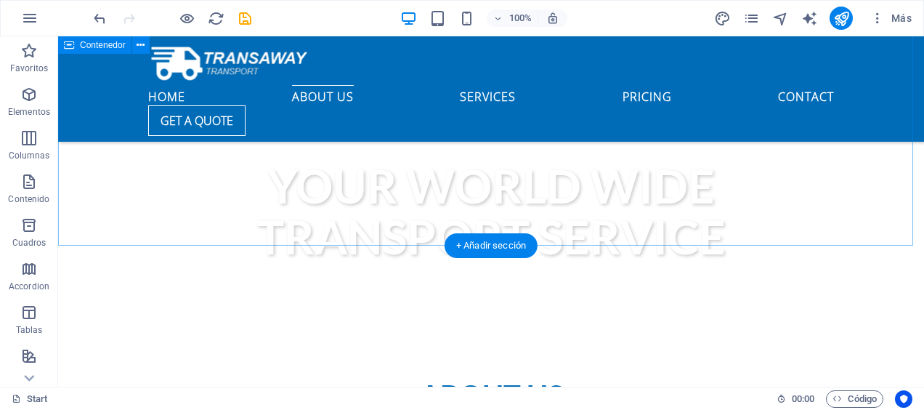
scroll to position [572, 0]
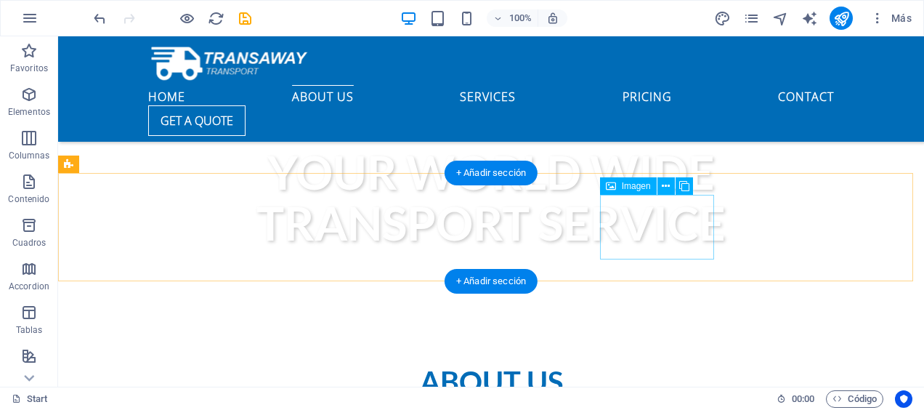
scroll to position [500, 0]
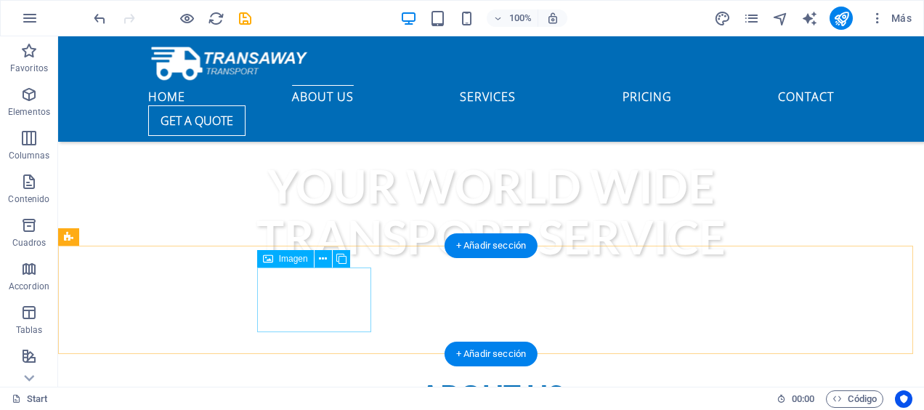
drag, startPoint x: 338, startPoint y: 311, endPoint x: 320, endPoint y: 314, distance: 19.1
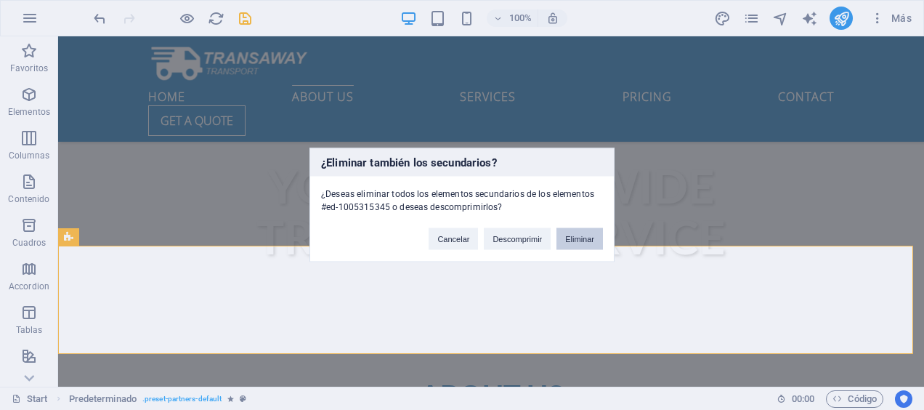
click at [585, 235] on button "Eliminar" at bounding box center [579, 239] width 46 height 22
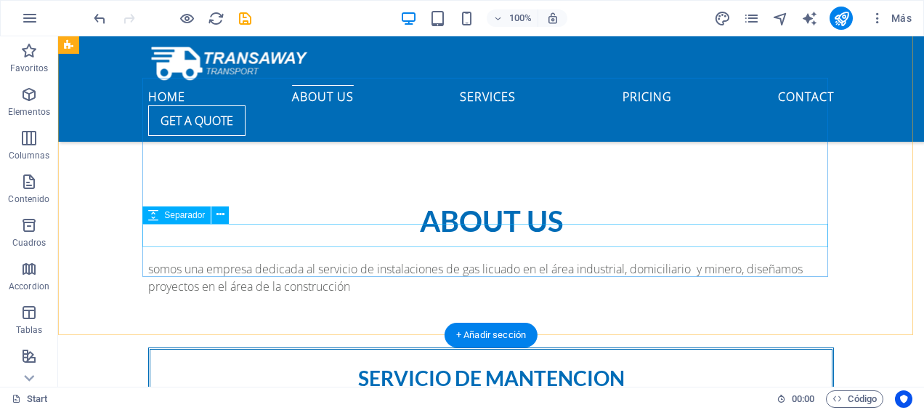
scroll to position [654, 0]
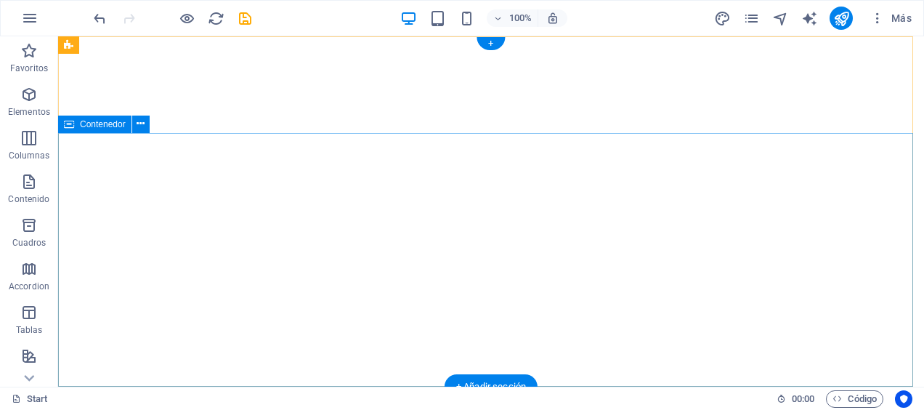
scroll to position [0, 0]
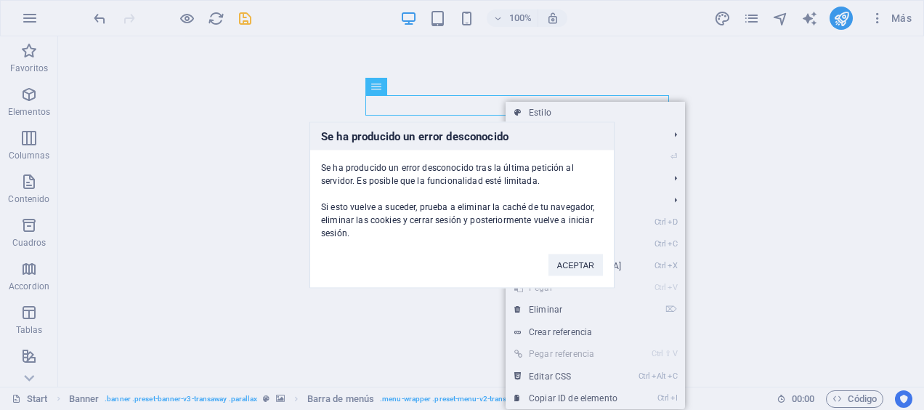
click at [558, 249] on div "ACEPTAR" at bounding box center [575, 258] width 76 height 37
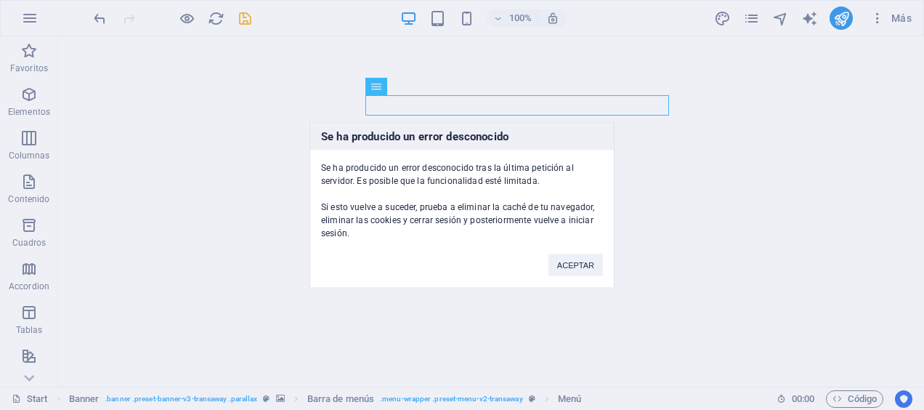
click at [559, 251] on div "ACEPTAR" at bounding box center [575, 258] width 76 height 37
click at [562, 255] on button "ACEPTAR" at bounding box center [575, 265] width 54 height 22
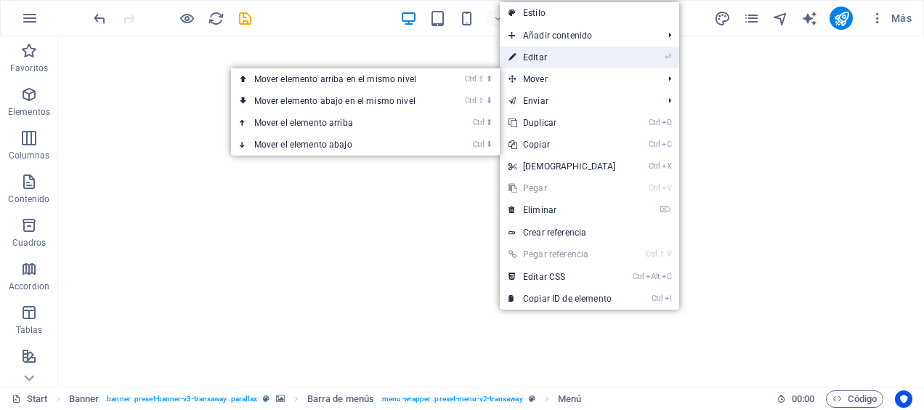
click at [550, 60] on link "⏎ Editar" at bounding box center [562, 57] width 125 height 22
select select
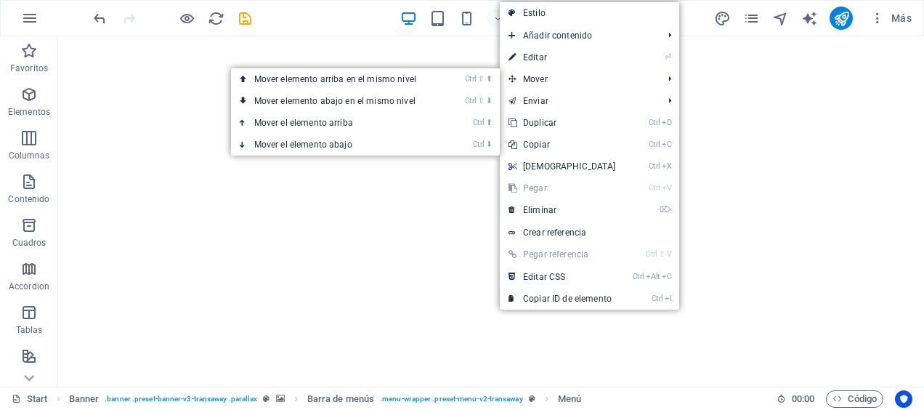
select select
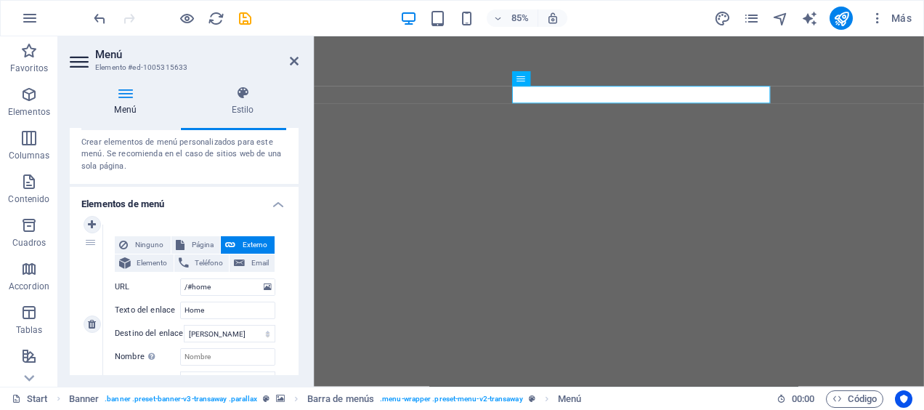
scroll to position [145, 0]
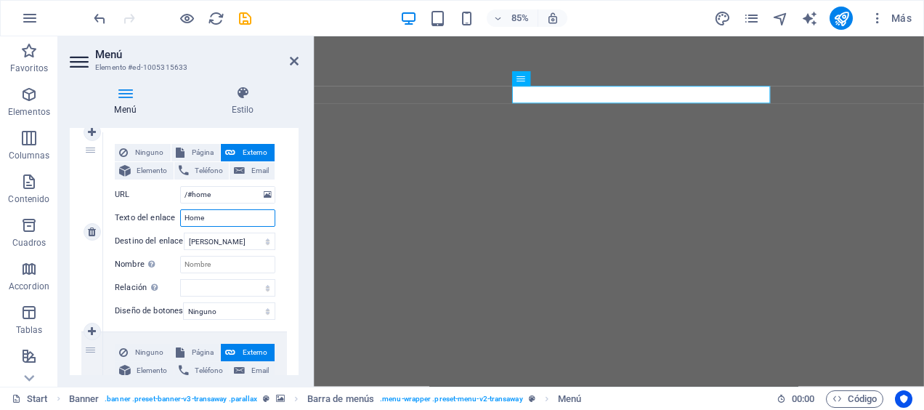
click at [228, 211] on input "Home" at bounding box center [227, 217] width 95 height 17
type input "H"
select select
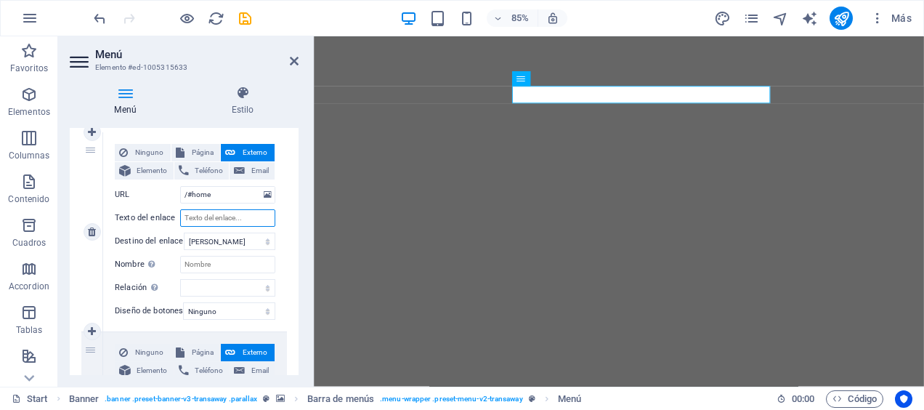
select select
type input "i"
select select
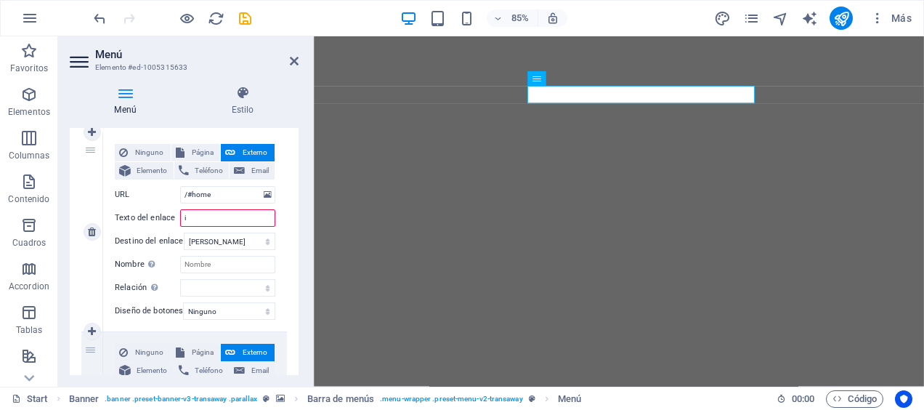
select select
type input "ini"
select select
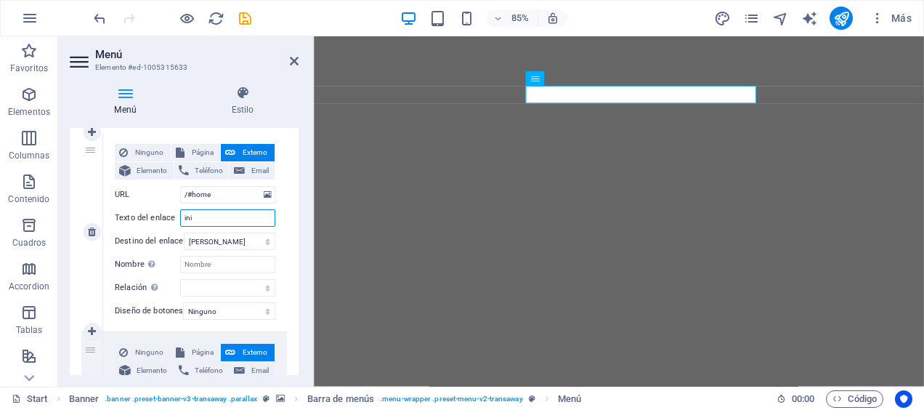
select select
type input "inicio"
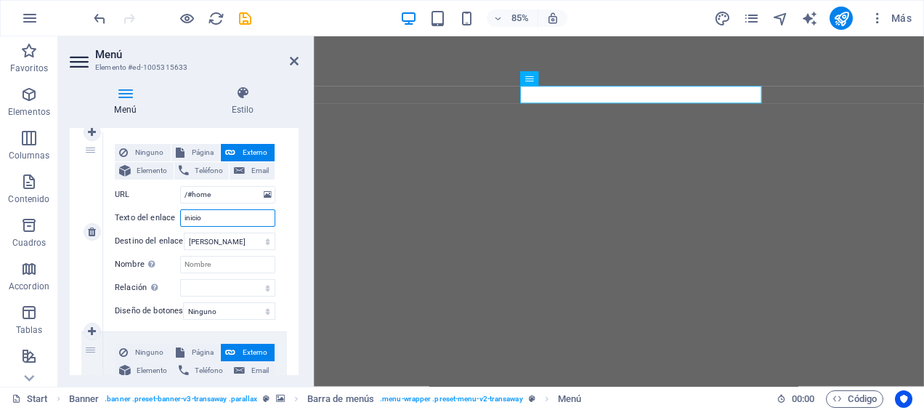
select select
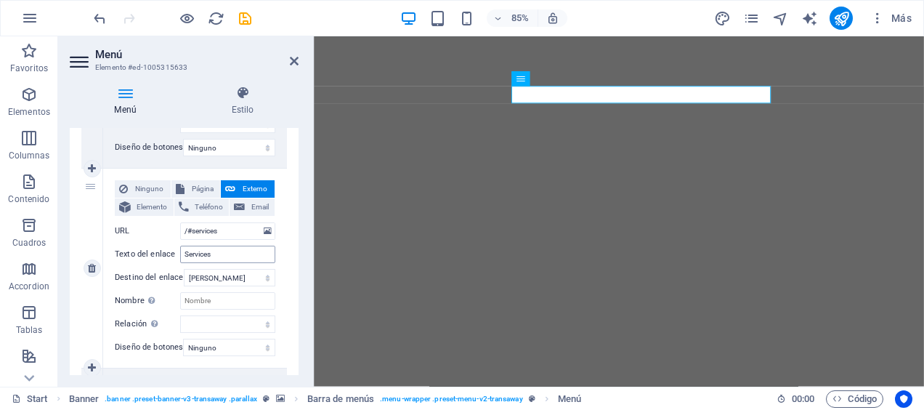
scroll to position [218, 0]
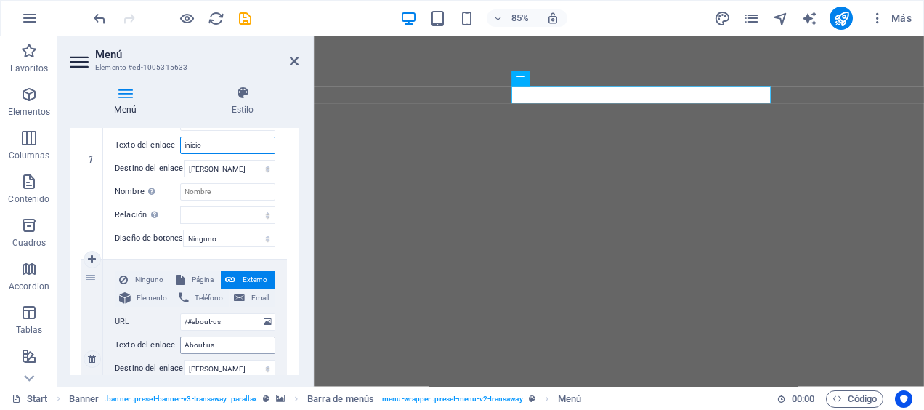
type input "inicio"
click at [247, 345] on input "About us" at bounding box center [227, 344] width 95 height 17
type input "A"
select select
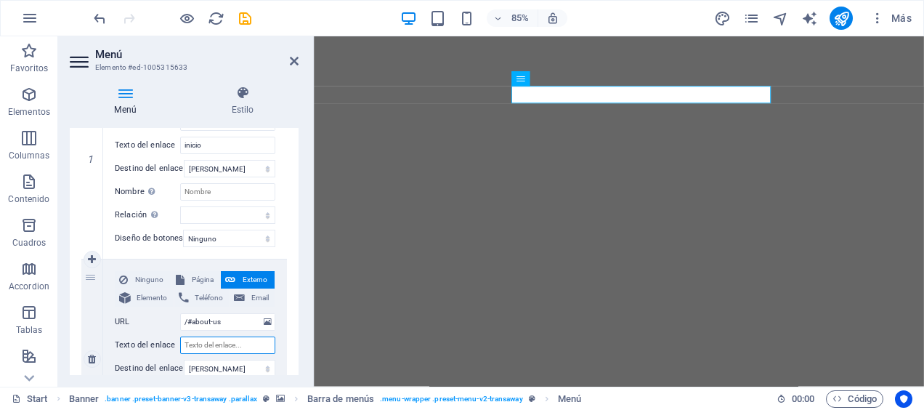
select select
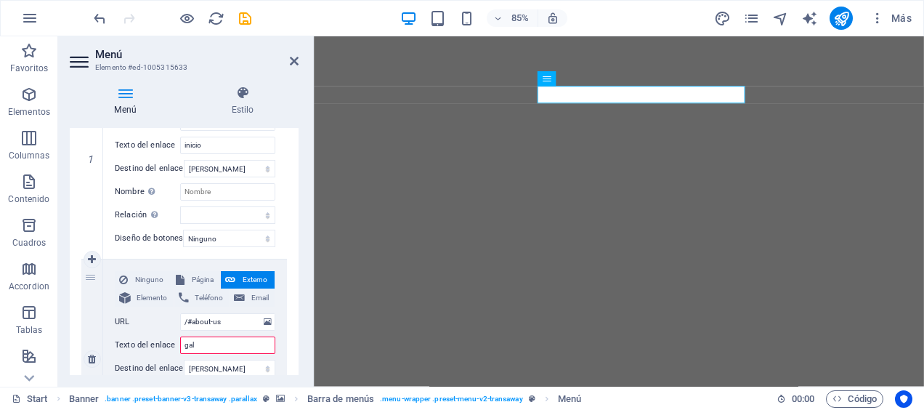
type input "[PERSON_NAME]"
select select
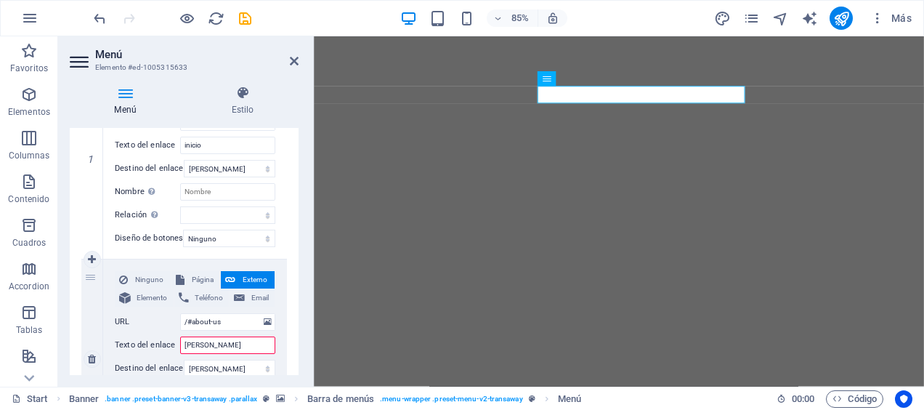
select select
type input "galeria"
select select
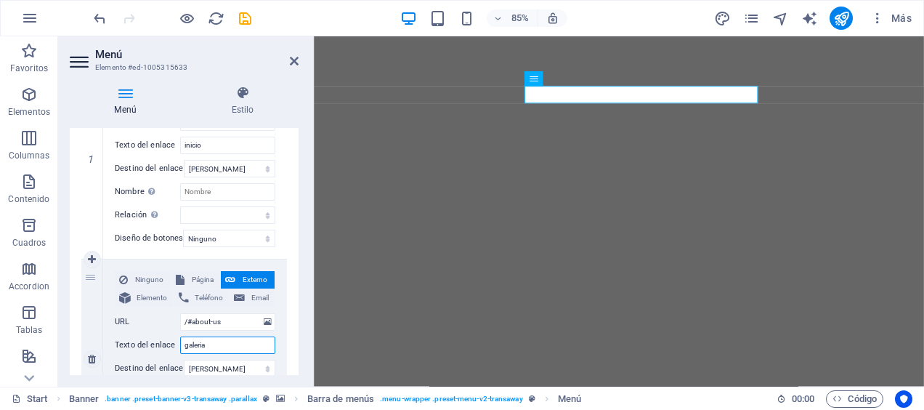
select select
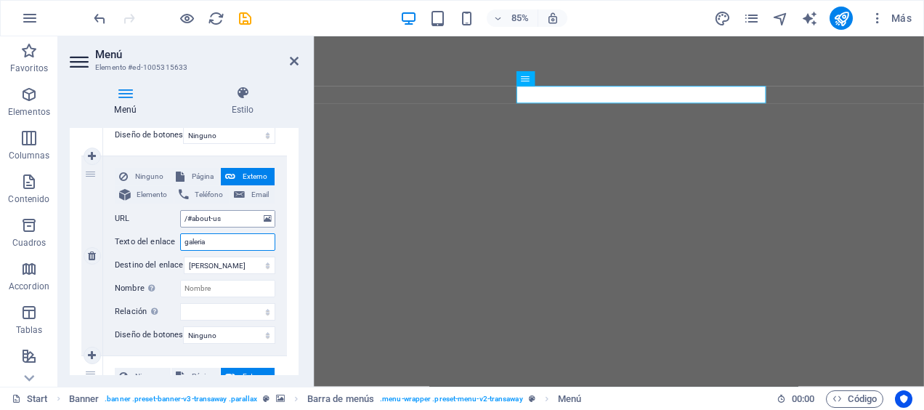
scroll to position [363, 0]
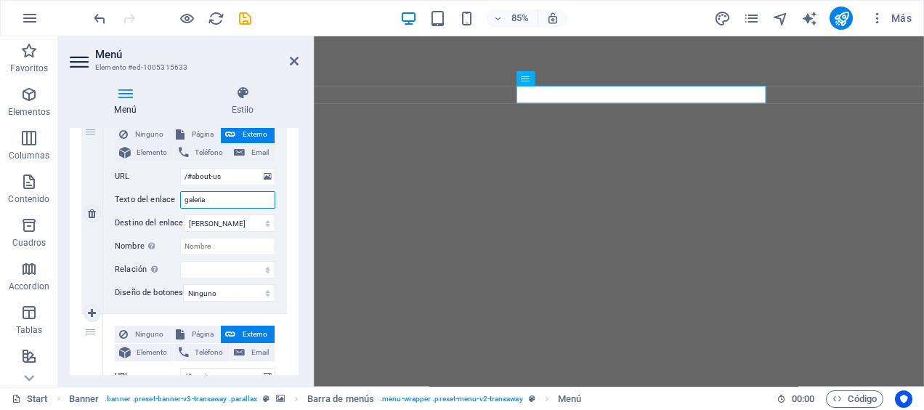
type input "galeria"
click at [109, 261] on div "Ninguno Página Externo Elemento Teléfono Email Página Start Subpage Legal Notic…" at bounding box center [195, 213] width 184 height 199
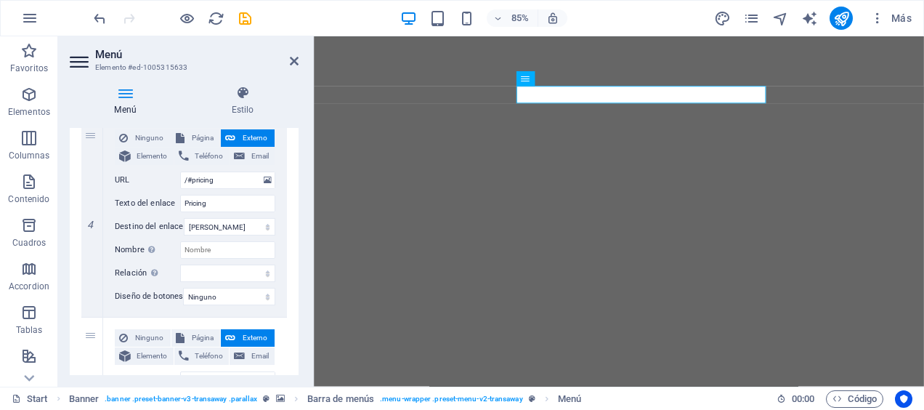
scroll to position [799, 0]
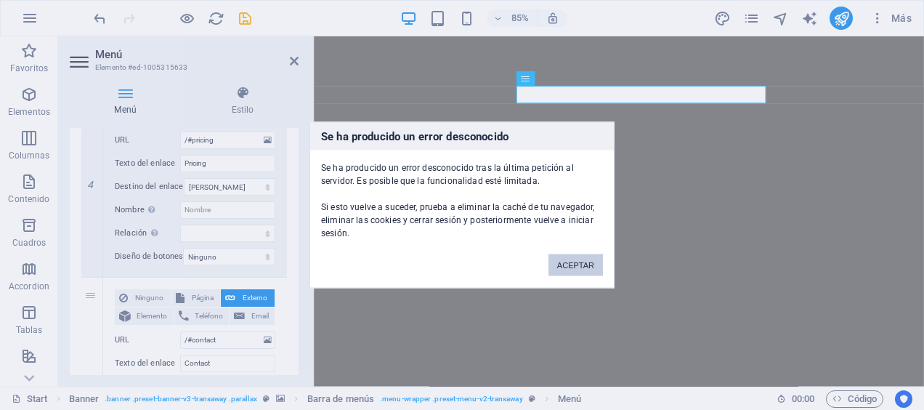
click at [570, 261] on button "ACEPTAR" at bounding box center [575, 265] width 54 height 22
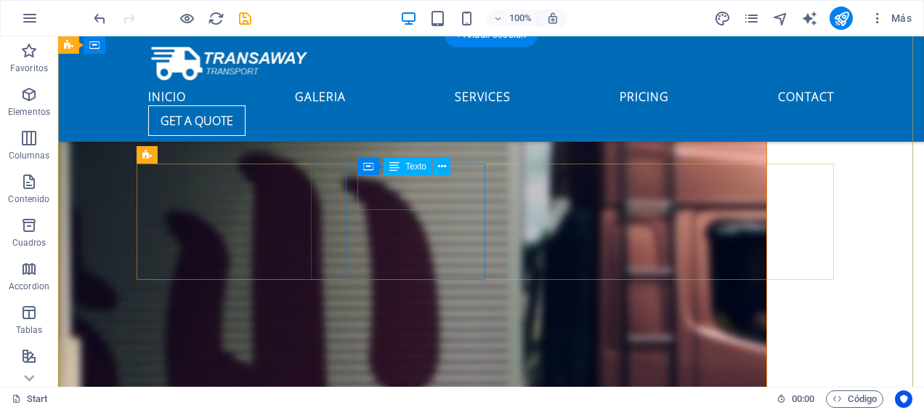
scroll to position [4194, 0]
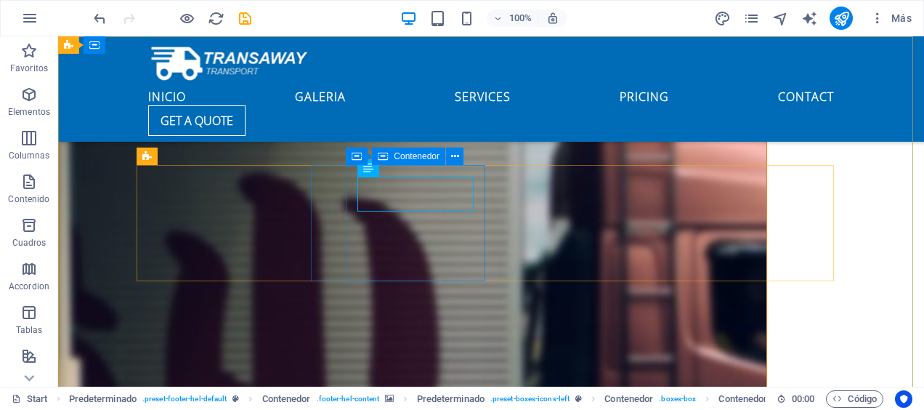
click at [363, 167] on icon at bounding box center [368, 167] width 10 height 17
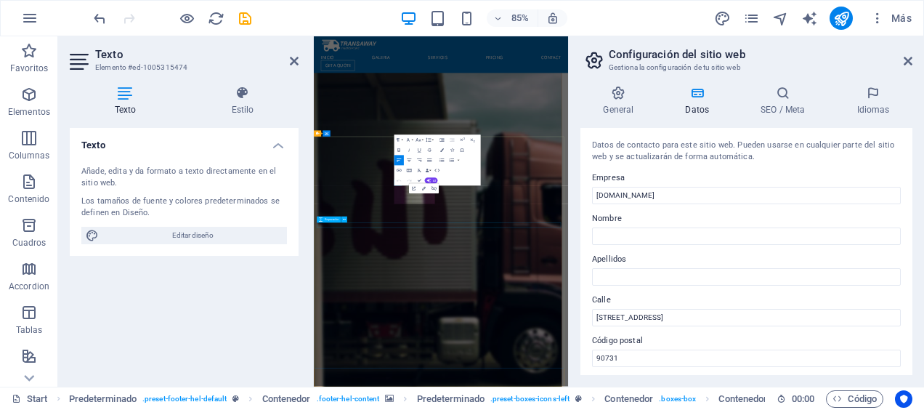
scroll to position [4557, 0]
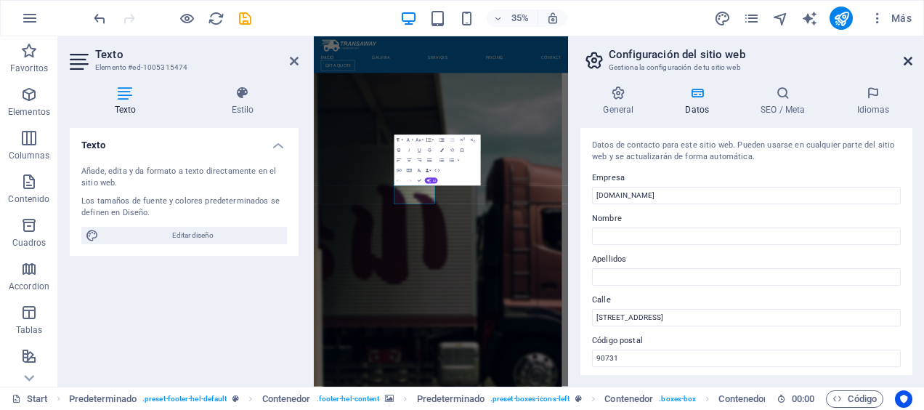
click at [911, 62] on icon at bounding box center [908, 61] width 9 height 12
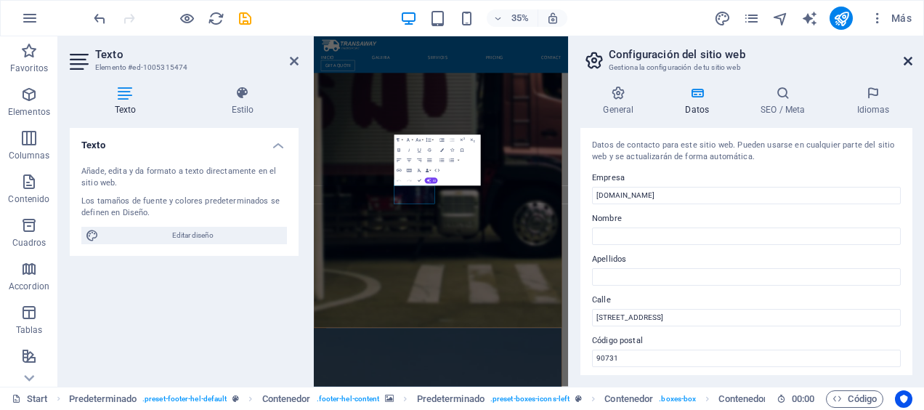
scroll to position [4216, 0]
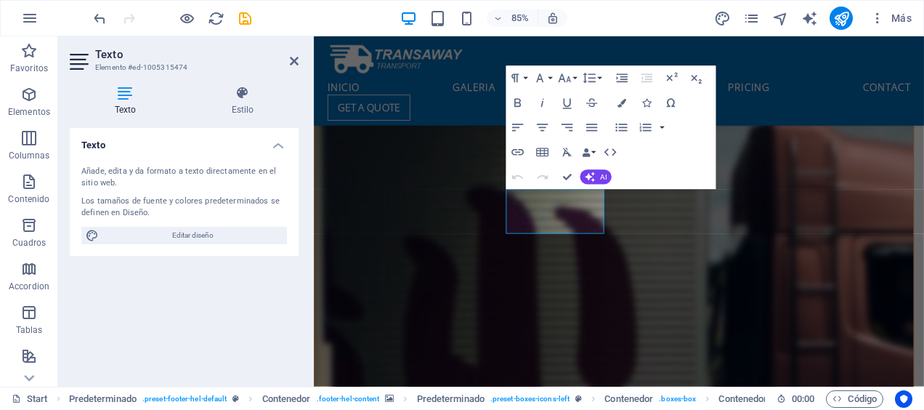
click at [291, 68] on header "Texto Elemento #ed-1005315474" at bounding box center [184, 55] width 229 height 38
click at [295, 64] on icon at bounding box center [294, 61] width 9 height 12
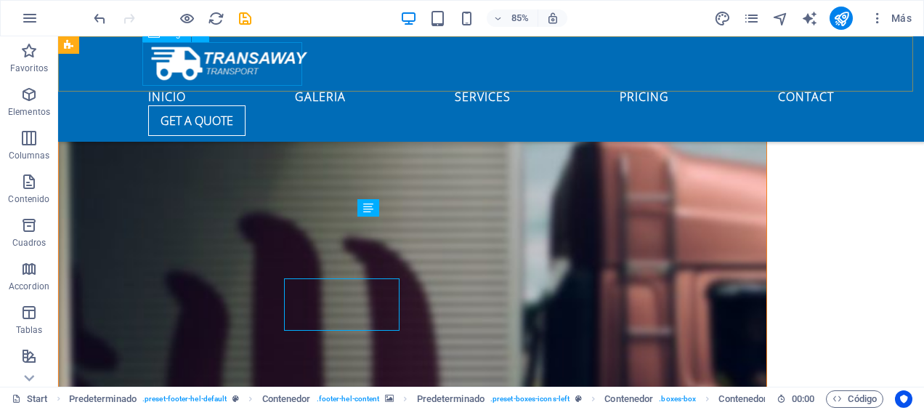
scroll to position [4154, 0]
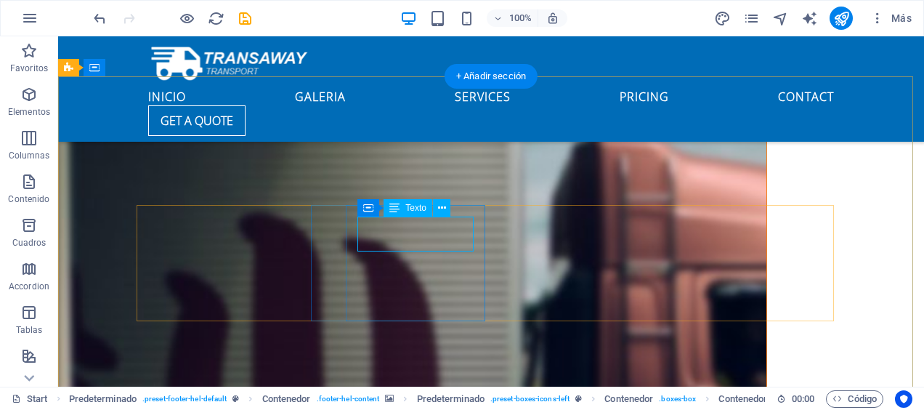
click at [442, 214] on icon at bounding box center [442, 207] width 8 height 15
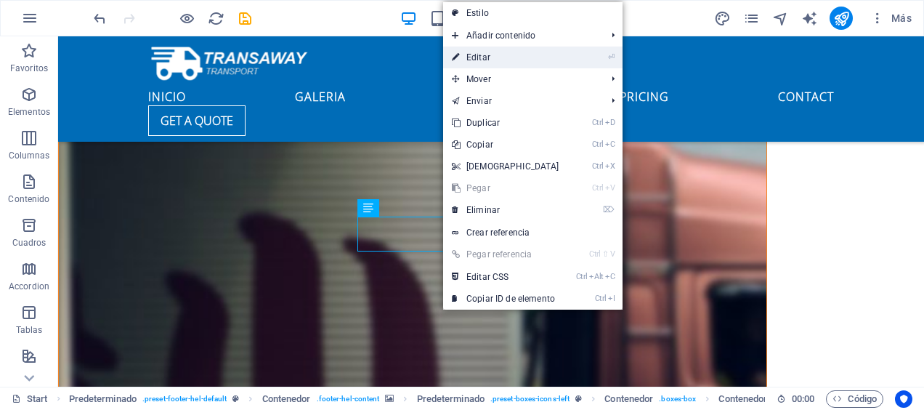
click at [506, 55] on link "⏎ Editar" at bounding box center [505, 57] width 125 height 22
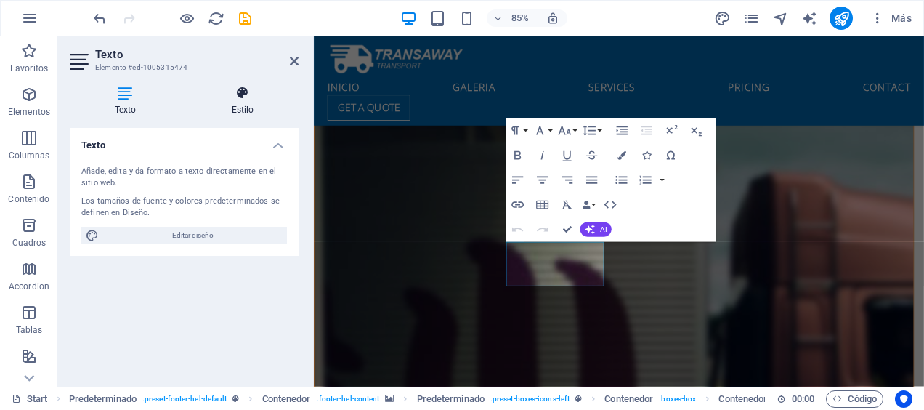
click at [245, 106] on h4 "Estilo" at bounding box center [243, 101] width 112 height 31
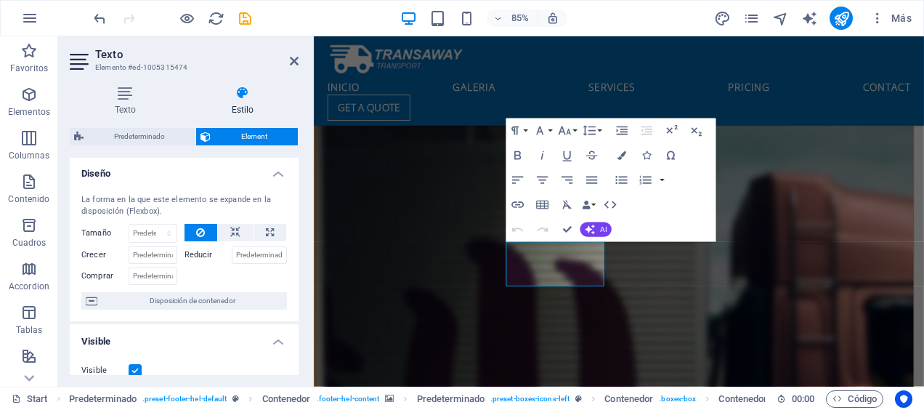
scroll to position [0, 0]
click at [163, 236] on select "Predeterminado automático px % 1/1 1/2 1/3 1/4 1/5 1/6 1/7 1/8 1/9 1/10" at bounding box center [152, 234] width 47 height 17
click at [168, 236] on select "Predeterminado automático px % 1/1 1/2 1/3 1/4 1/5 1/6 1/7 1/8 1/9 1/10" at bounding box center [152, 234] width 47 height 17
click at [195, 261] on label "Reducir" at bounding box center [207, 256] width 47 height 17
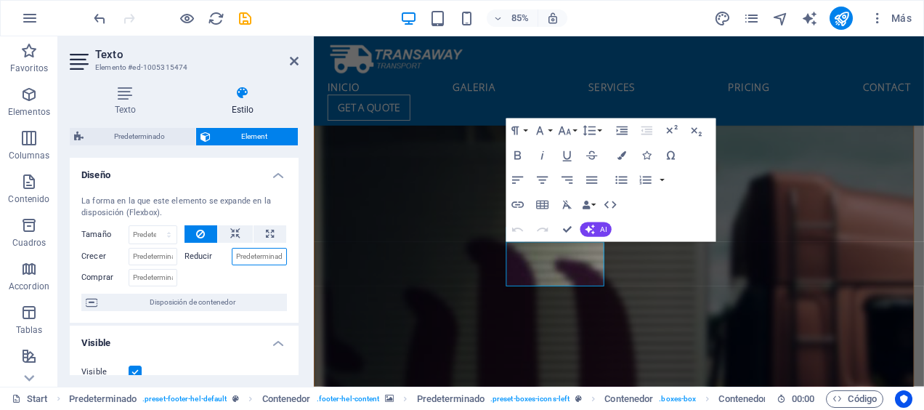
click at [232, 261] on input "Reducir" at bounding box center [260, 256] width 56 height 17
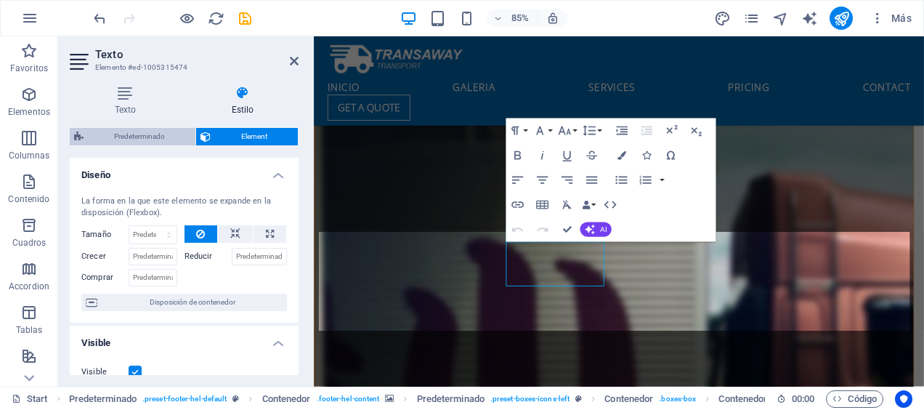
click at [161, 139] on span "Predeterminado" at bounding box center [139, 136] width 103 height 17
select select "px"
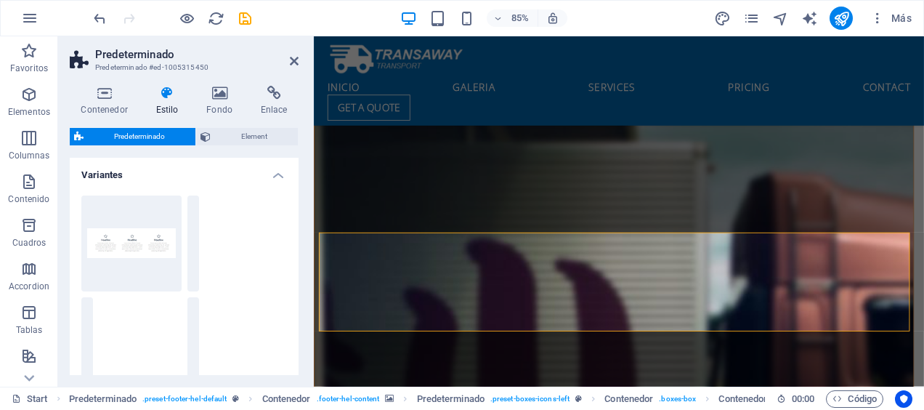
scroll to position [4153, 0]
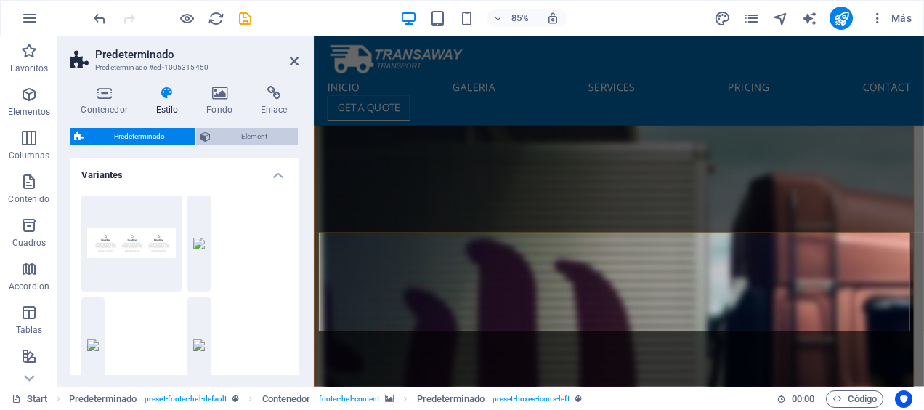
click at [232, 139] on span "Element" at bounding box center [254, 136] width 78 height 17
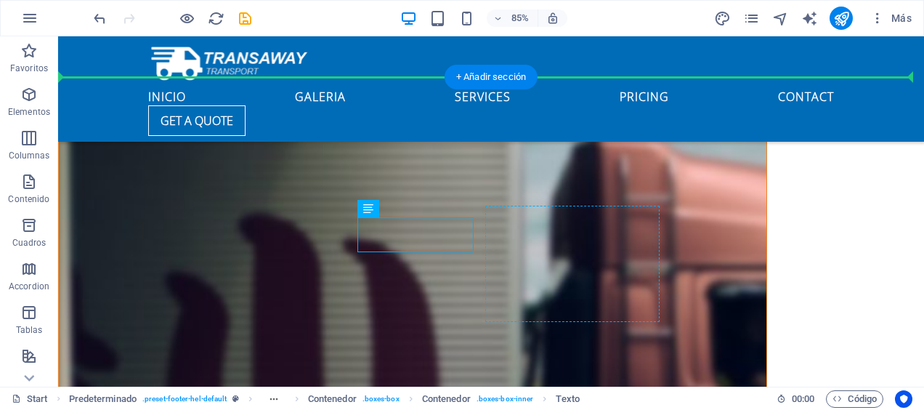
drag, startPoint x: 285, startPoint y: 295, endPoint x: 504, endPoint y: 254, distance: 223.1
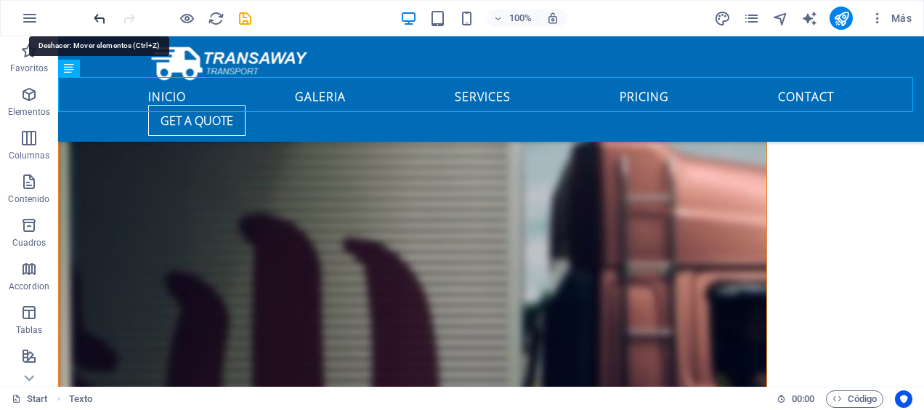
click at [93, 17] on icon "undo" at bounding box center [100, 18] width 17 height 17
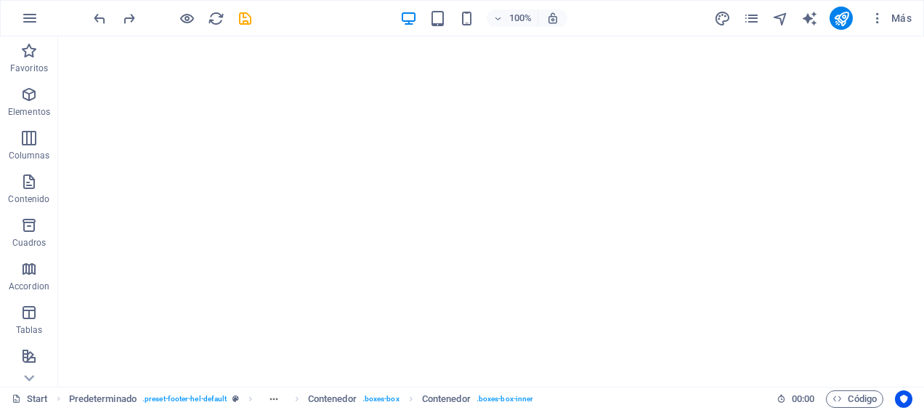
scroll to position [0, 0]
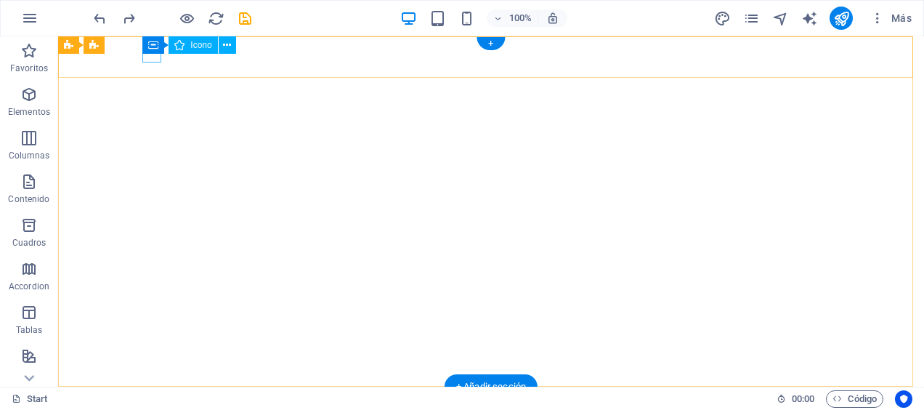
click at [155, 398] on figure at bounding box center [485, 404] width 674 height 12
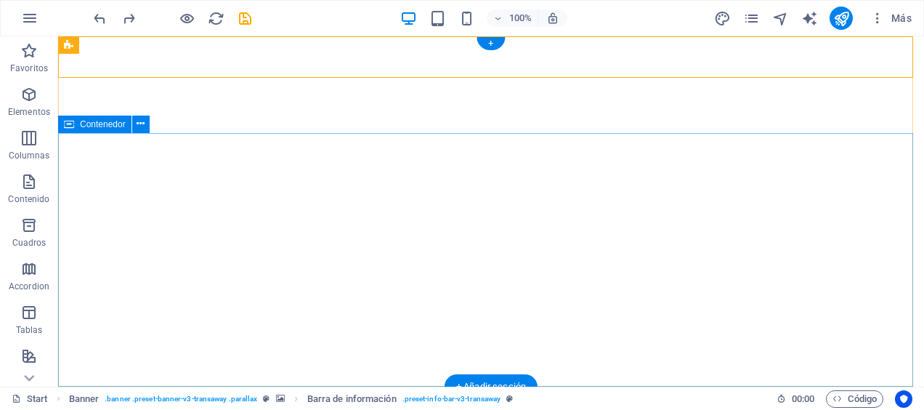
drag, startPoint x: 584, startPoint y: 162, endPoint x: 498, endPoint y: 161, distance: 85.7
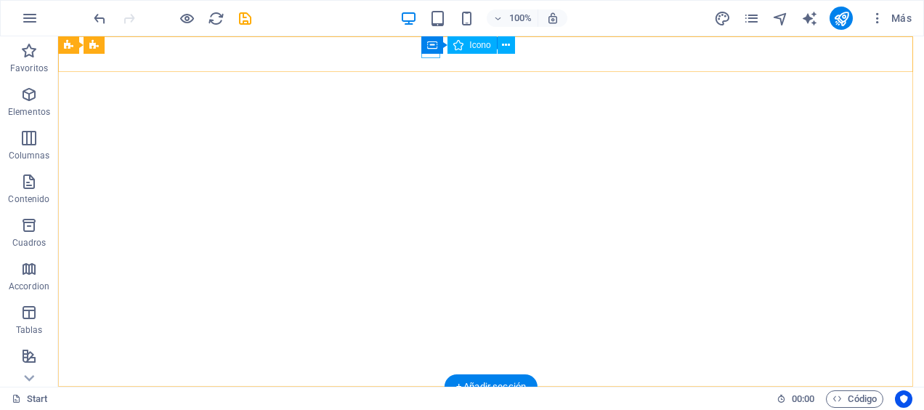
click at [430, 409] on figure at bounding box center [485, 414] width 674 height 9
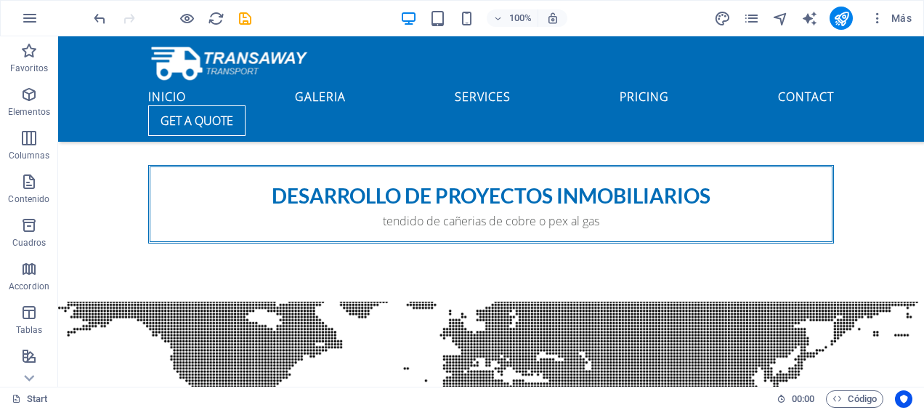
scroll to position [909, 0]
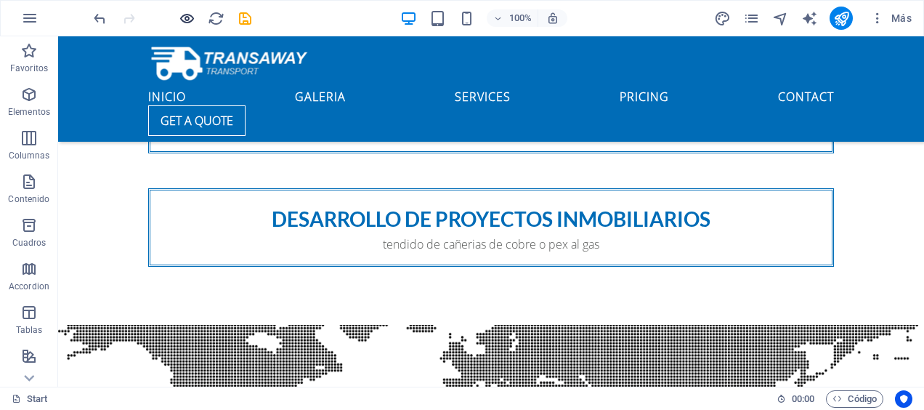
click at [194, 19] on icon "button" at bounding box center [187, 18] width 17 height 17
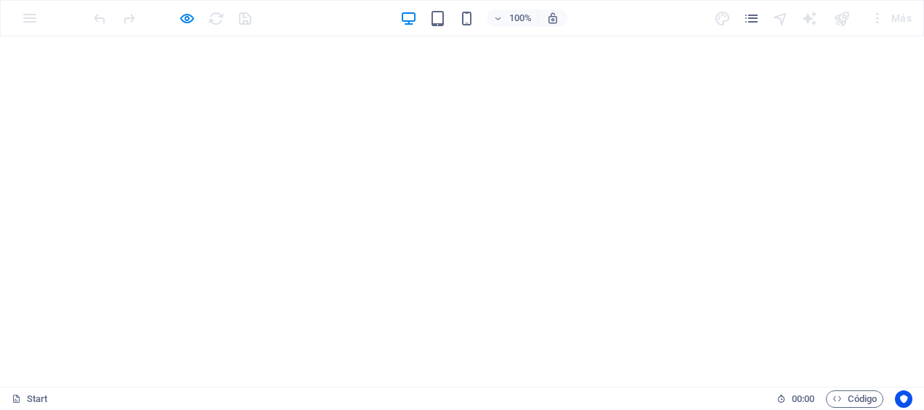
scroll to position [0, 0]
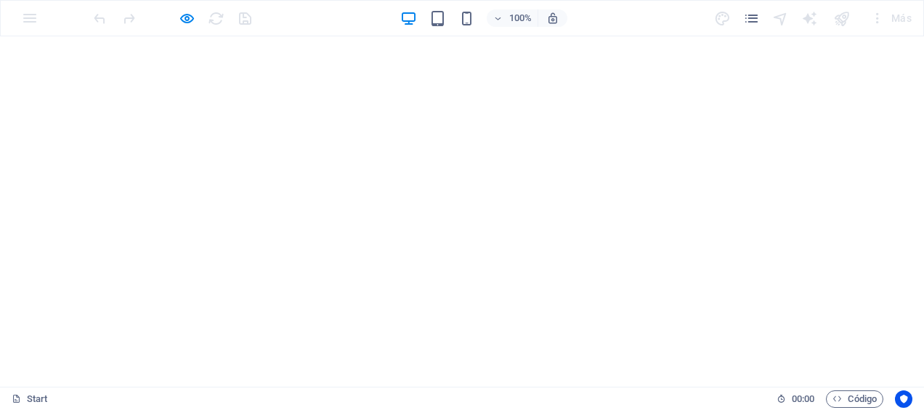
drag, startPoint x: 531, startPoint y: 99, endPoint x: 549, endPoint y: 99, distance: 18.2
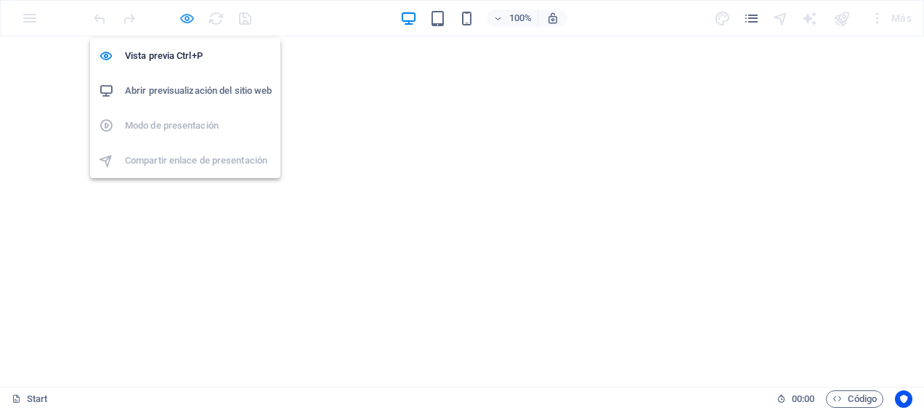
click at [181, 17] on icon "button" at bounding box center [187, 18] width 17 height 17
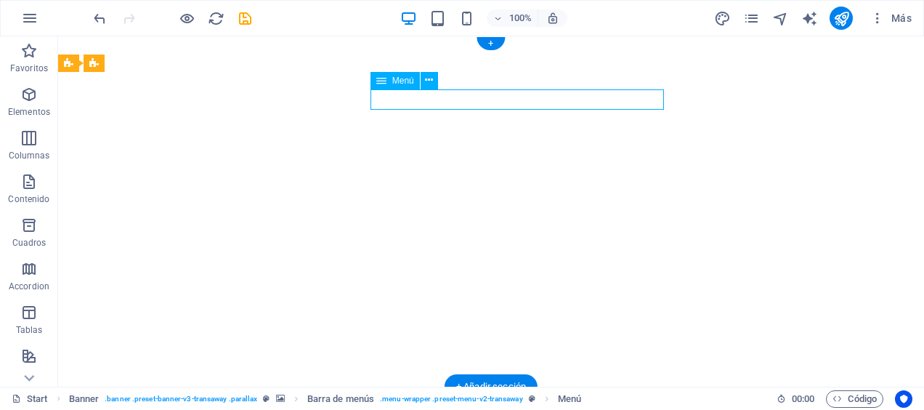
select select
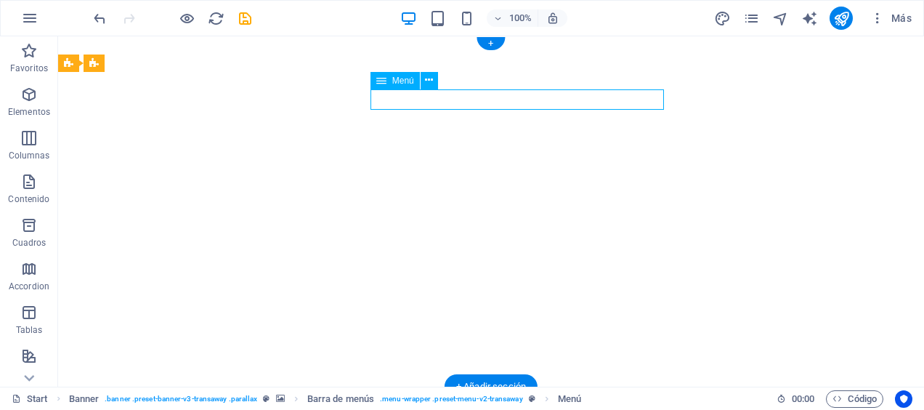
select select
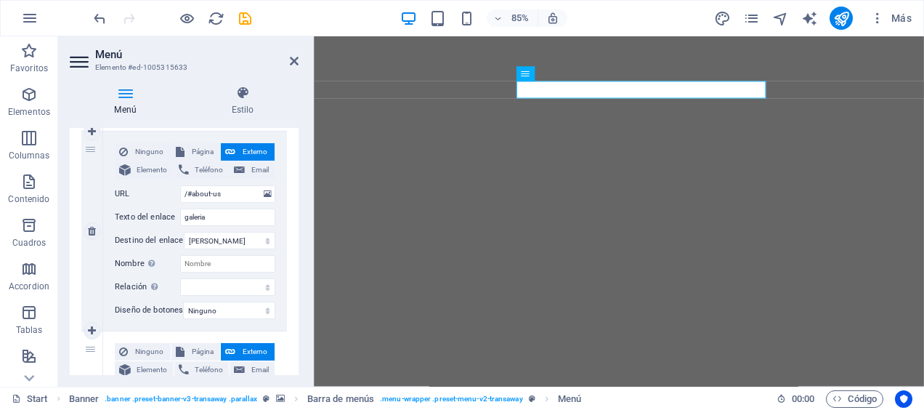
scroll to position [363, 0]
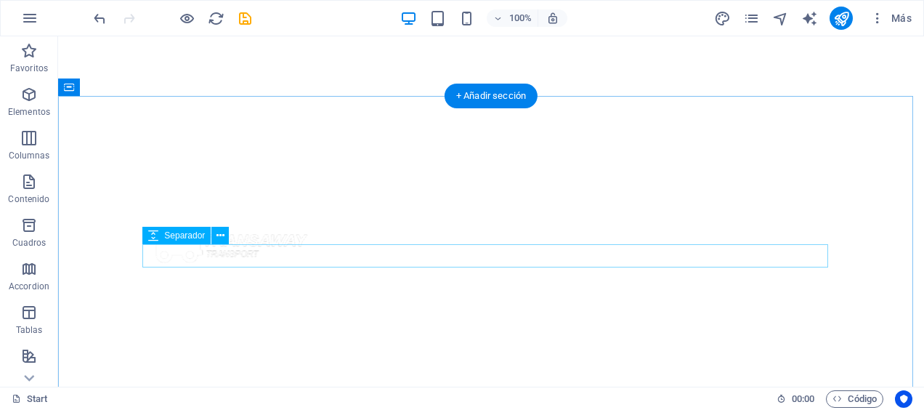
scroll to position [0, 0]
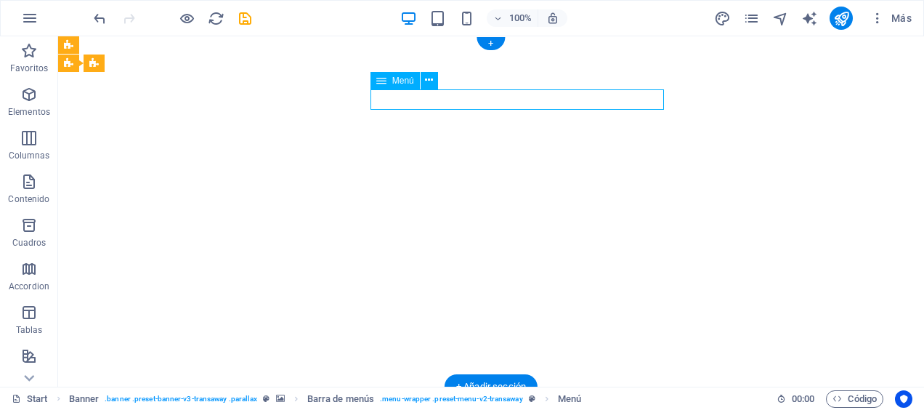
select select
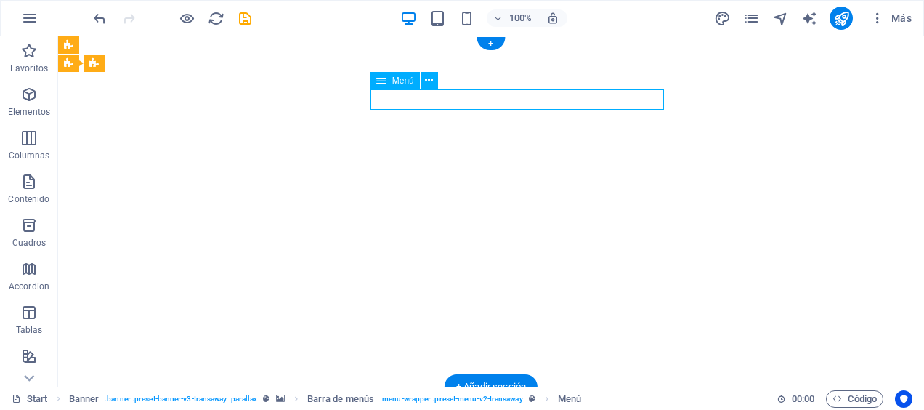
select select
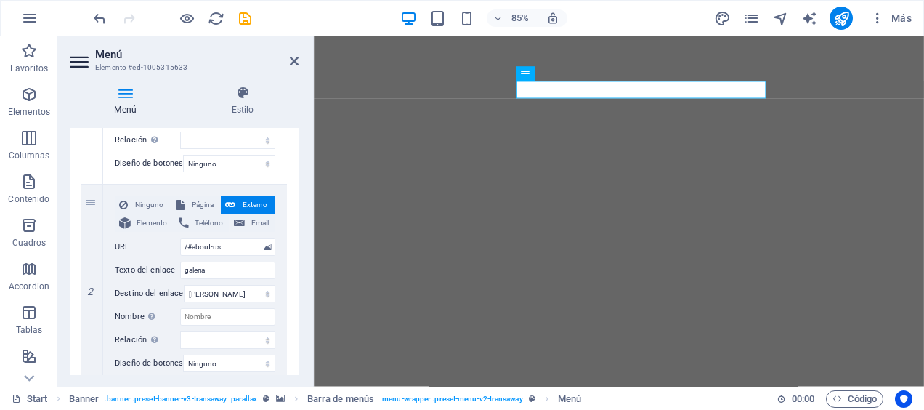
scroll to position [291, 0]
click at [261, 295] on select "Nueva pestaña Misma pestaña Superposición" at bounding box center [230, 295] width 92 height 17
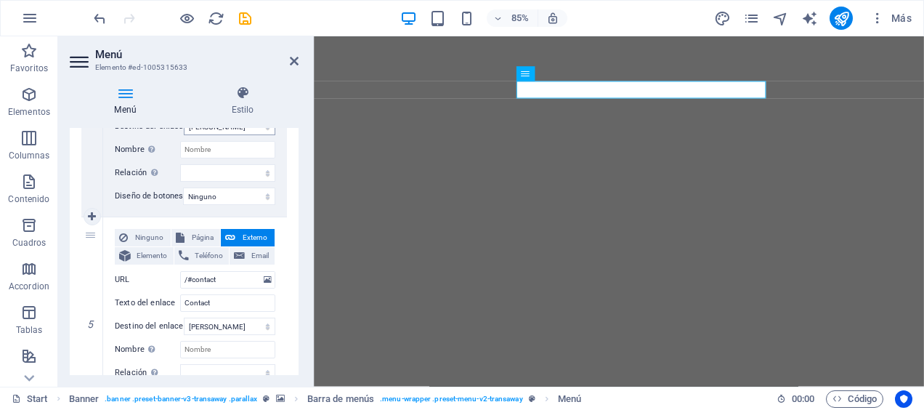
scroll to position [872, 0]
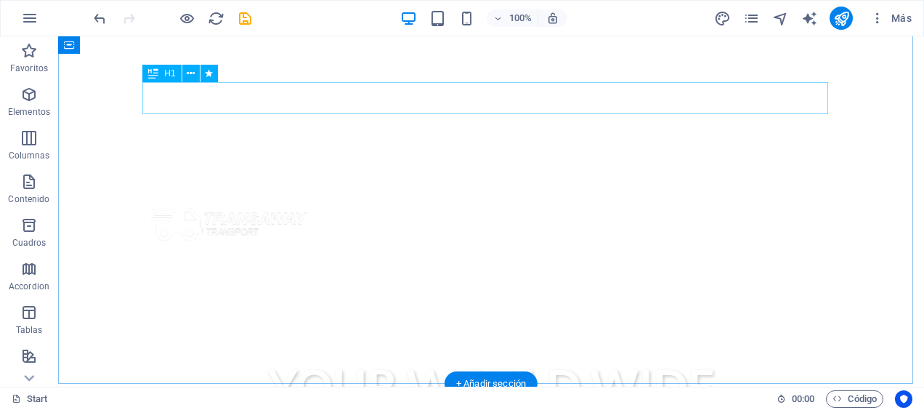
scroll to position [291, 0]
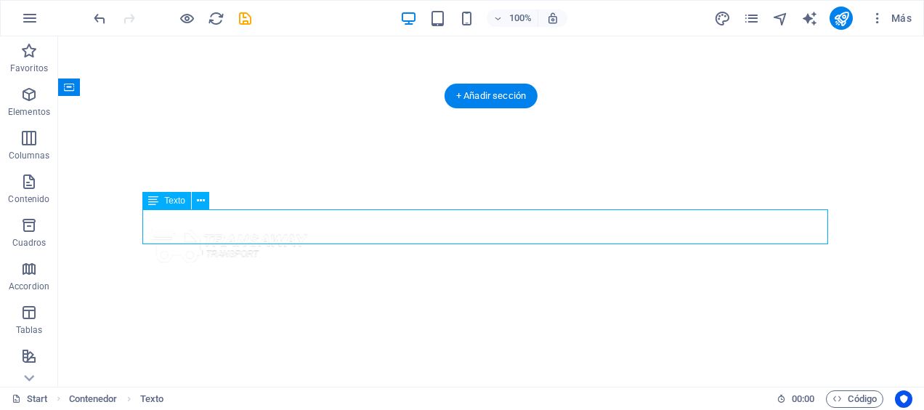
drag, startPoint x: 349, startPoint y: 236, endPoint x: 405, endPoint y: 272, distance: 66.9
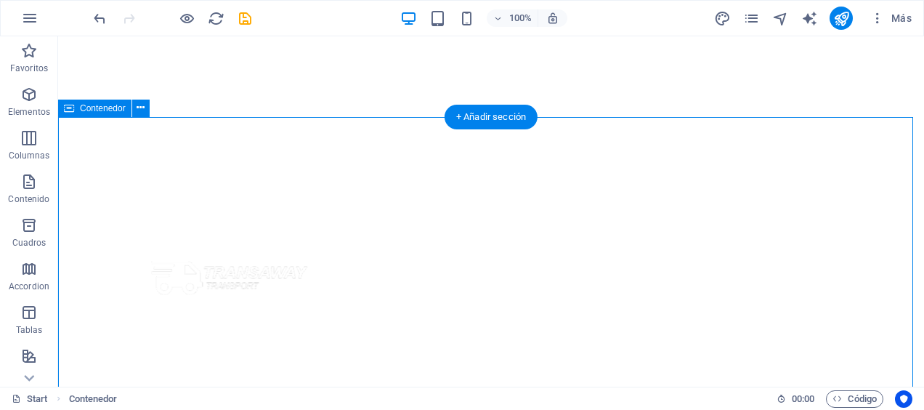
scroll to position [239, 0]
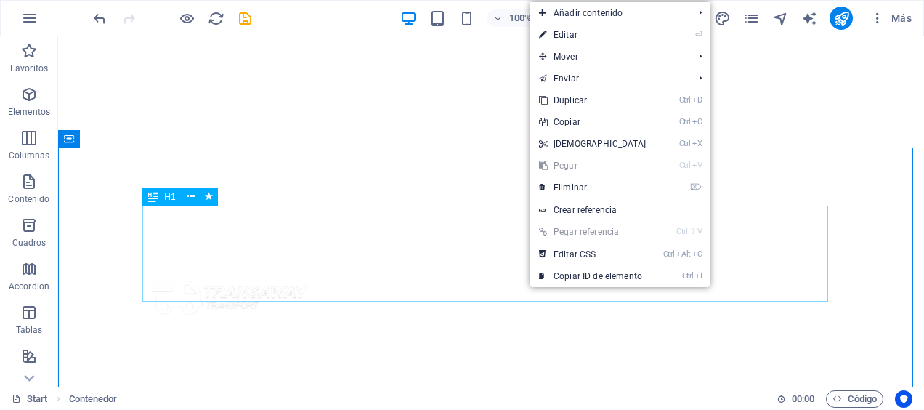
click at [174, 196] on span "H1" at bounding box center [169, 196] width 11 height 9
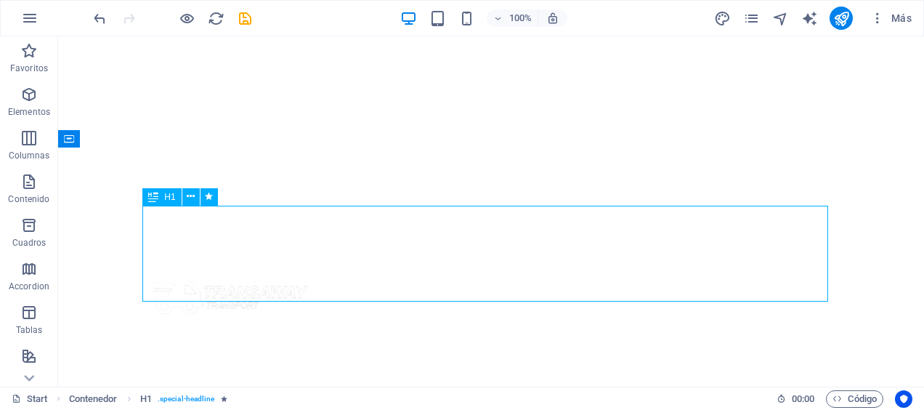
click at [174, 196] on span "H1" at bounding box center [169, 196] width 11 height 9
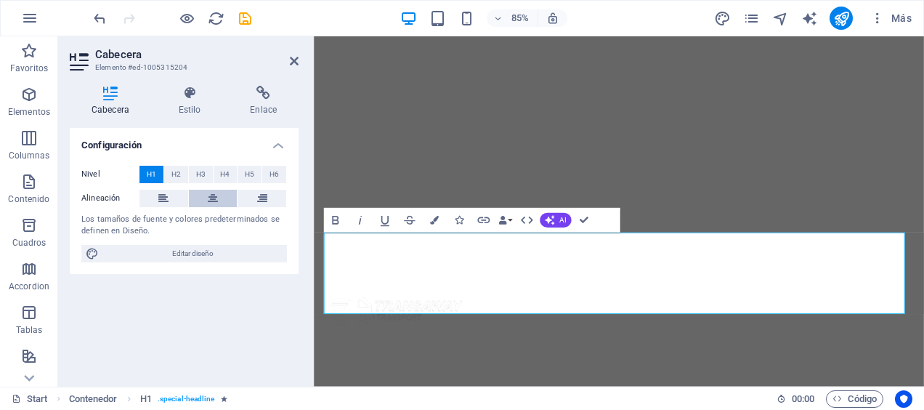
click at [228, 201] on button at bounding box center [213, 198] width 49 height 17
click at [238, 221] on div "Los tamaños de fuente y colores predeterminados se definen en Diseño." at bounding box center [184, 226] width 206 height 24
click at [199, 112] on h4 "Estilo" at bounding box center [193, 101] width 72 height 31
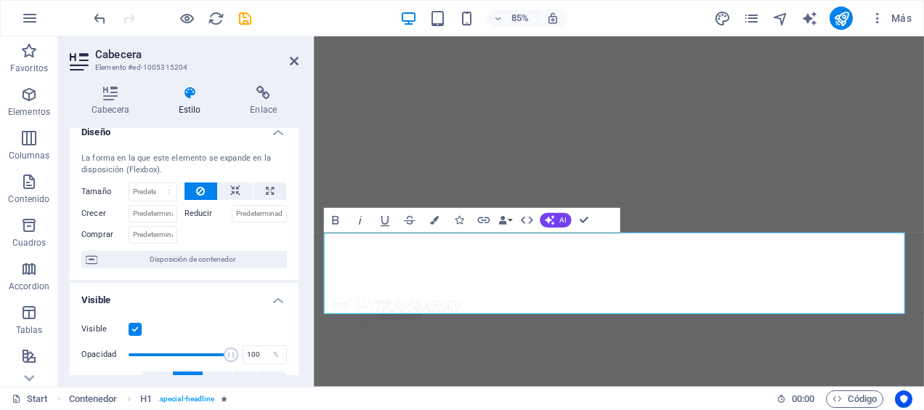
scroll to position [0, 0]
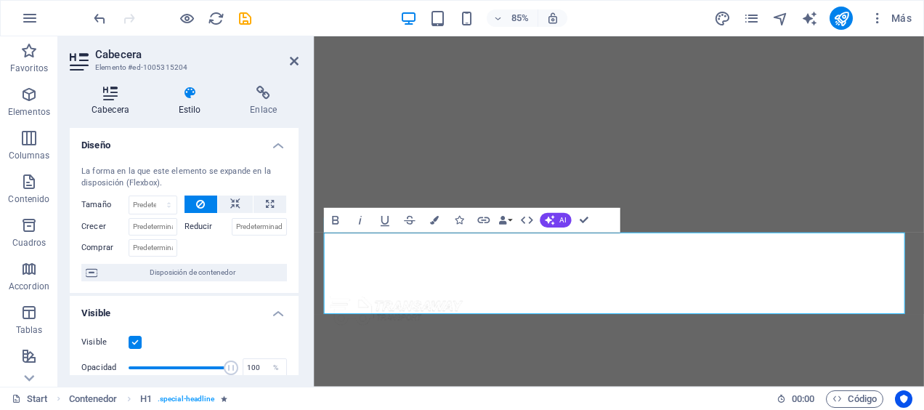
click at [122, 111] on h4 "Cabecera" at bounding box center [113, 101] width 87 height 31
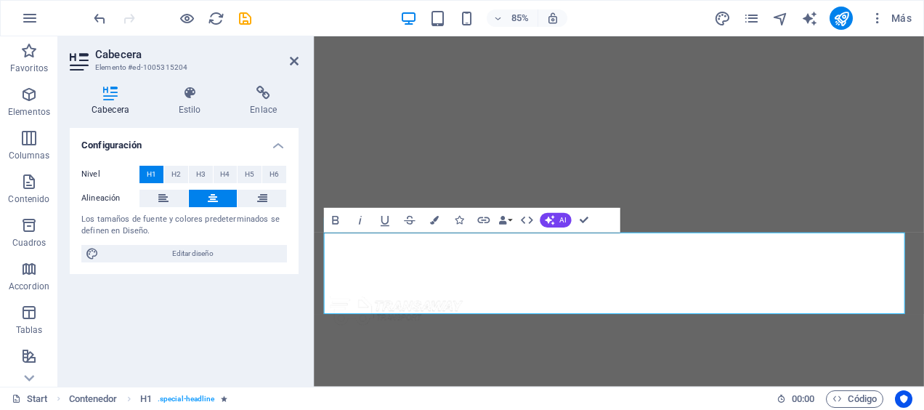
click at [161, 171] on button "H1" at bounding box center [151, 174] width 24 height 17
click at [166, 174] on button "H2" at bounding box center [176, 174] width 24 height 17
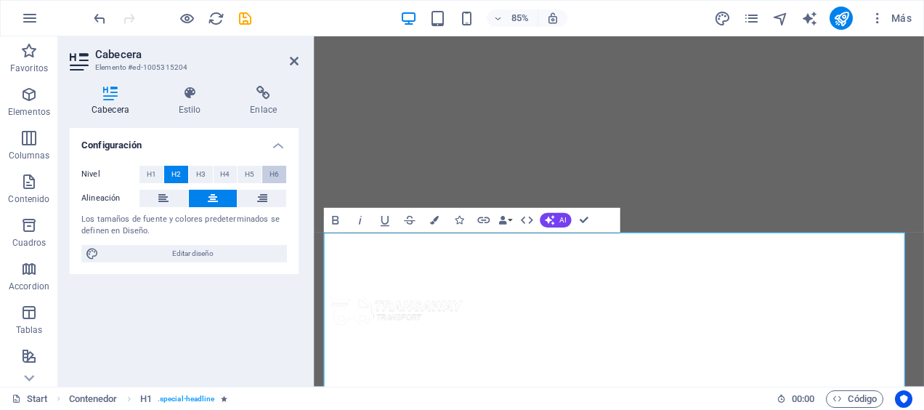
click at [272, 175] on span "H6" at bounding box center [273, 174] width 9 height 17
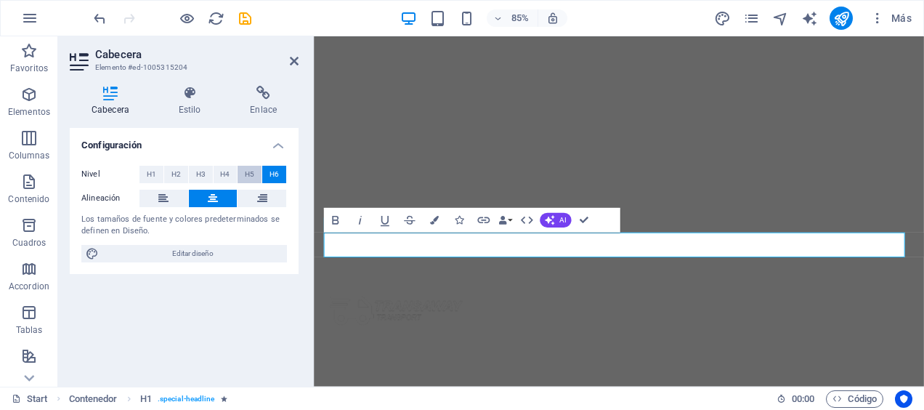
click at [257, 168] on button "H5" at bounding box center [250, 174] width 24 height 17
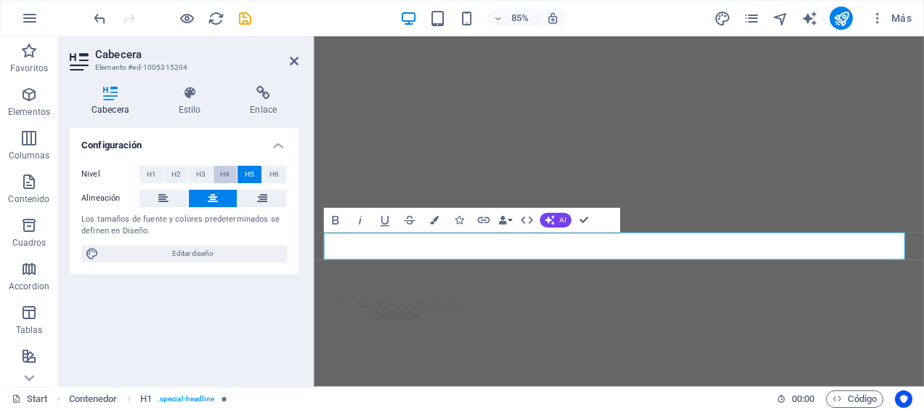
click at [230, 169] on button "H4" at bounding box center [226, 174] width 24 height 17
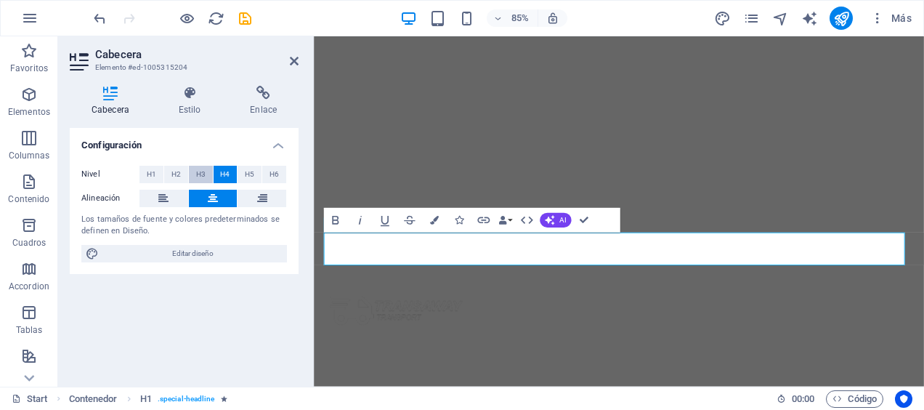
click at [189, 175] on button "H3" at bounding box center [201, 174] width 24 height 17
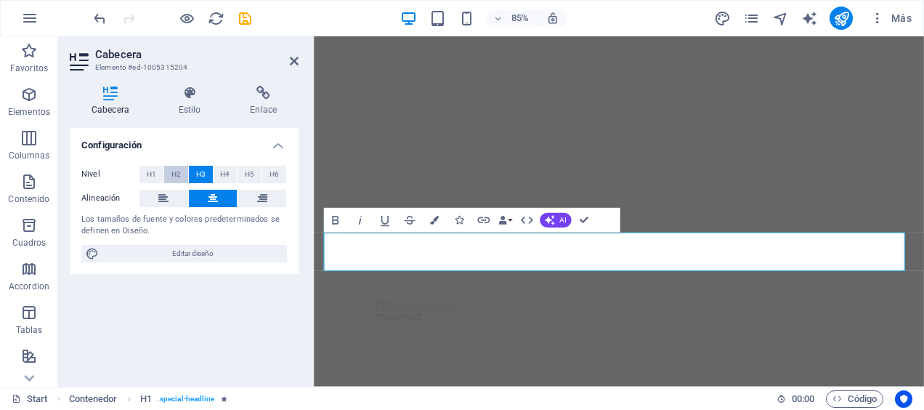
click at [185, 174] on button "H2" at bounding box center [176, 174] width 24 height 17
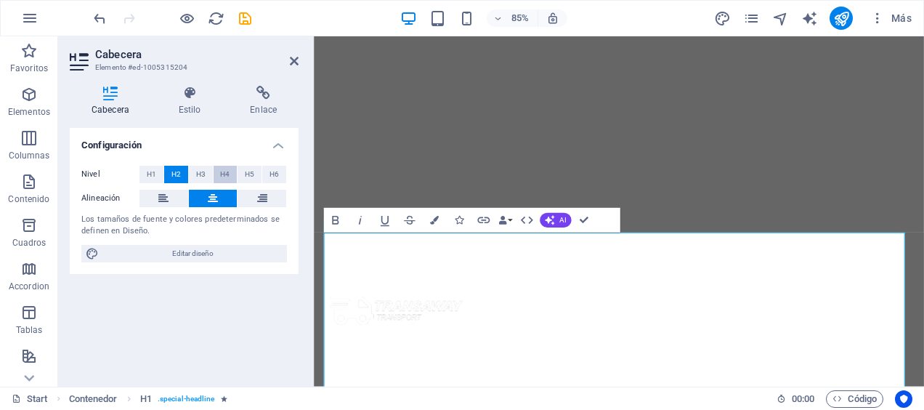
click at [216, 176] on button "H4" at bounding box center [226, 174] width 24 height 17
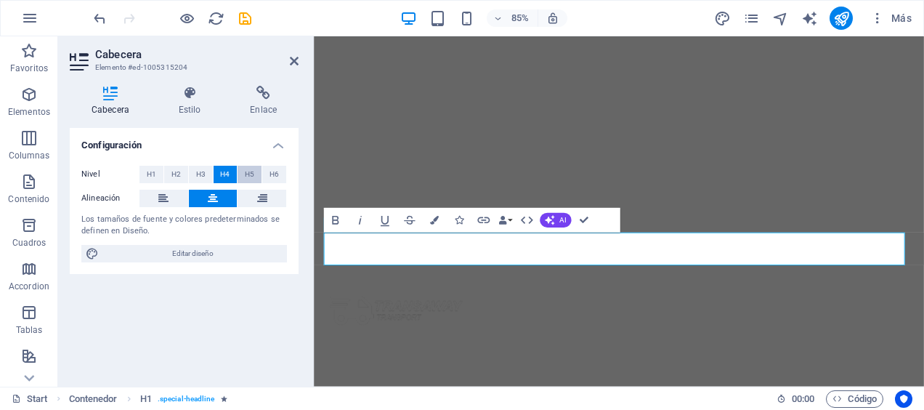
click at [240, 176] on button "H5" at bounding box center [250, 174] width 24 height 17
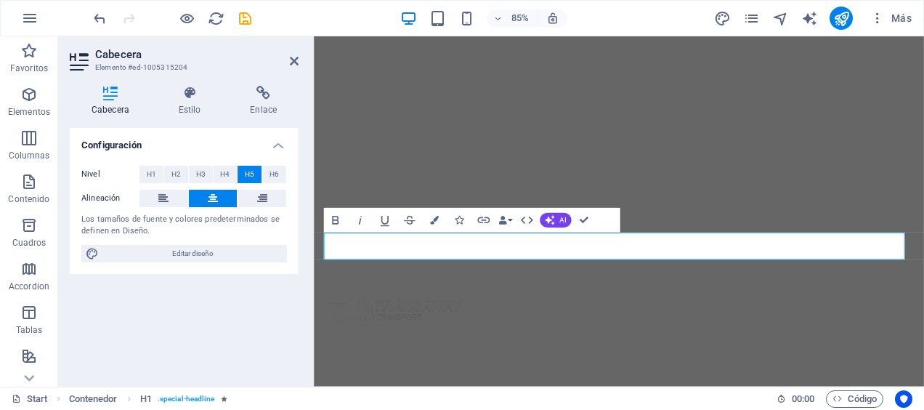
click at [248, 176] on span "H5" at bounding box center [249, 174] width 9 height 17
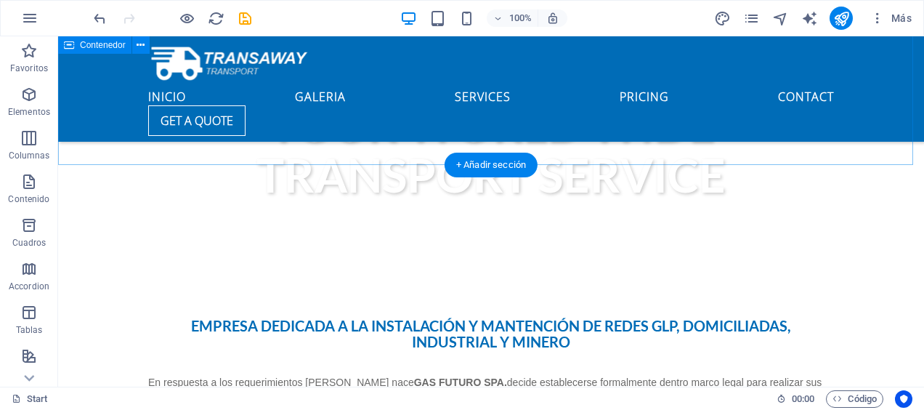
scroll to position [508, 0]
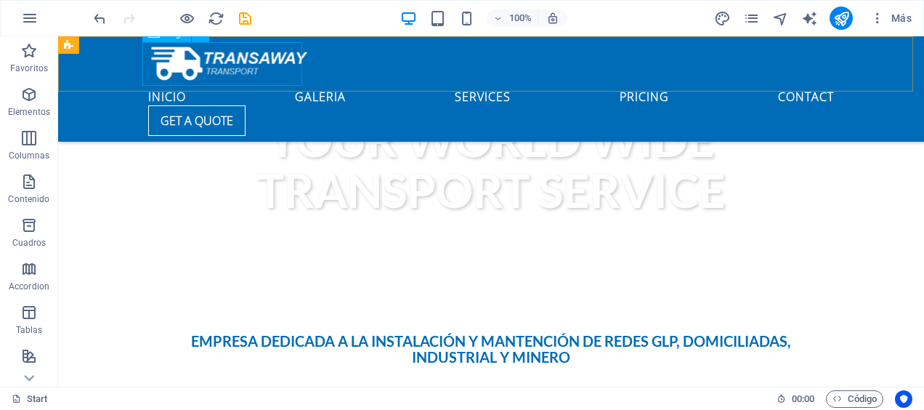
click at [271, 61] on div at bounding box center [491, 63] width 686 height 43
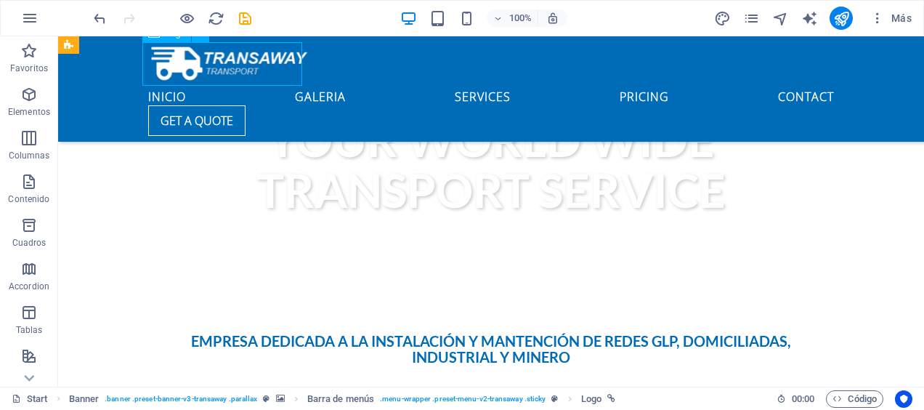
click at [271, 61] on div at bounding box center [491, 63] width 686 height 43
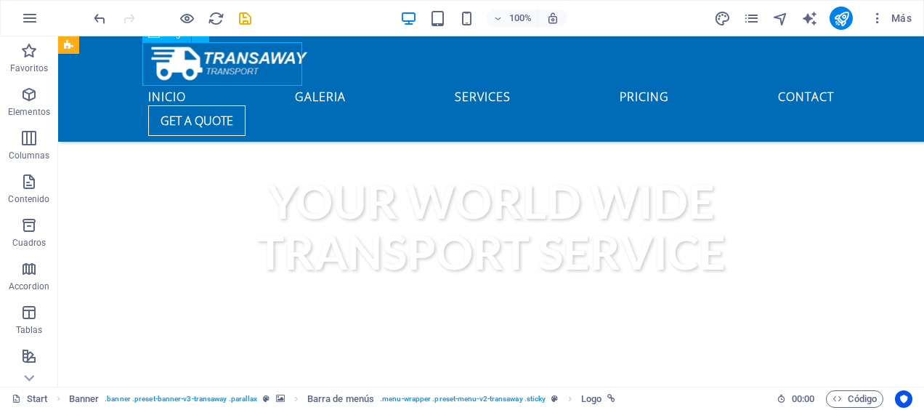
scroll to position [570, 0]
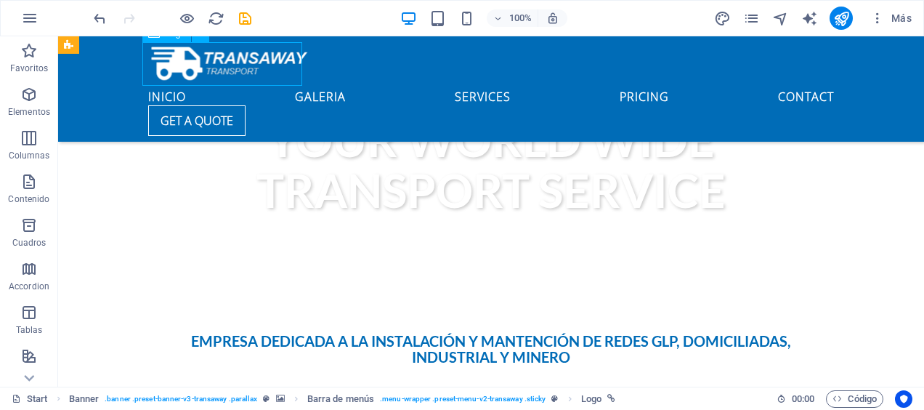
select select "px"
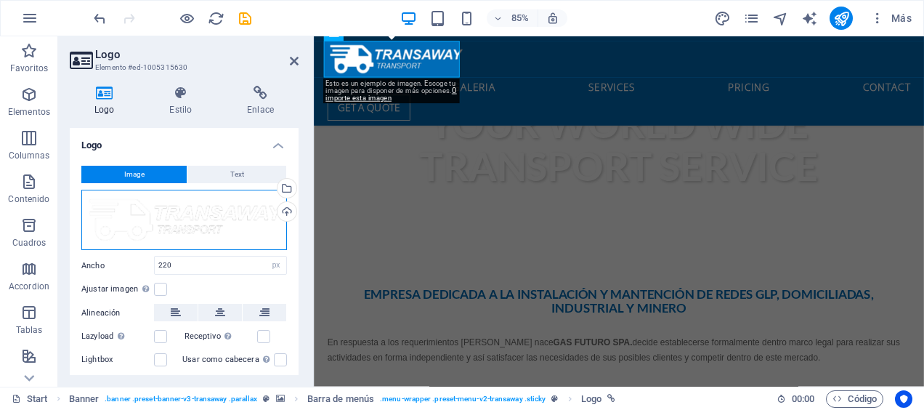
click at [232, 207] on div "Arrastra archivos aquí, haz clic para escoger archivos o selecciona archivos de…" at bounding box center [184, 220] width 206 height 61
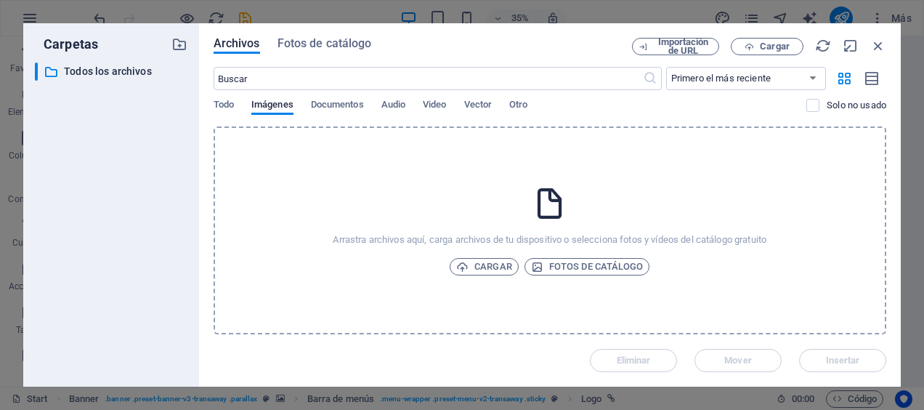
drag, startPoint x: 443, startPoint y: 224, endPoint x: 371, endPoint y: 219, distance: 72.1
drag, startPoint x: 371, startPoint y: 219, endPoint x: 331, endPoint y: 183, distance: 53.5
click at [331, 183] on div "Arrastra archivos aquí, carga archivos de tu dispositivo o selecciona fotos y v…" at bounding box center [550, 230] width 673 height 208
click at [484, 258] on span "Cargar" at bounding box center [484, 266] width 56 height 17
click at [634, 42] on button "Importación de URL" at bounding box center [675, 46] width 87 height 17
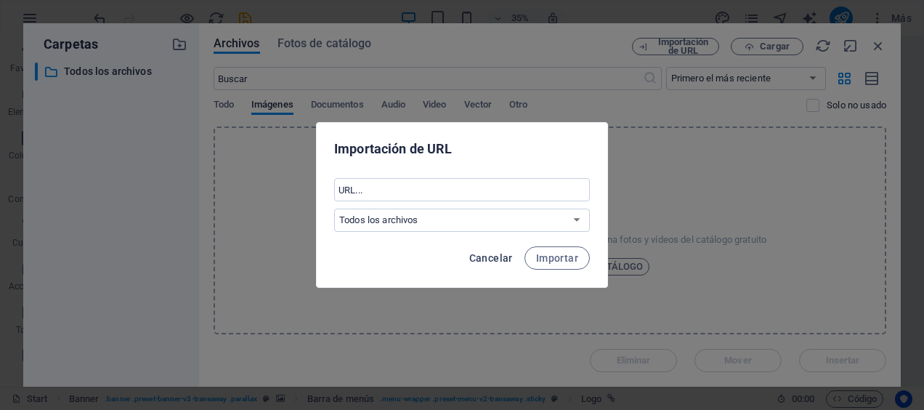
click at [506, 257] on span "Cancelar" at bounding box center [491, 258] width 44 height 12
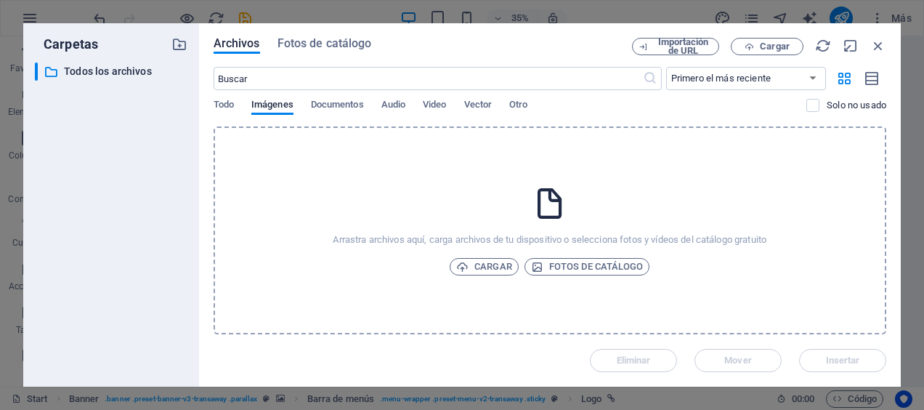
drag, startPoint x: 644, startPoint y: 225, endPoint x: 90, endPoint y: 259, distance: 554.5
drag, startPoint x: 90, startPoint y: 259, endPoint x: 241, endPoint y: 286, distance: 153.4
click at [241, 286] on div "Arrastra archivos aquí, carga archivos de tu dispositivo o selecciona fotos y v…" at bounding box center [550, 230] width 673 height 208
click at [492, 272] on span "Cargar" at bounding box center [484, 266] width 56 height 17
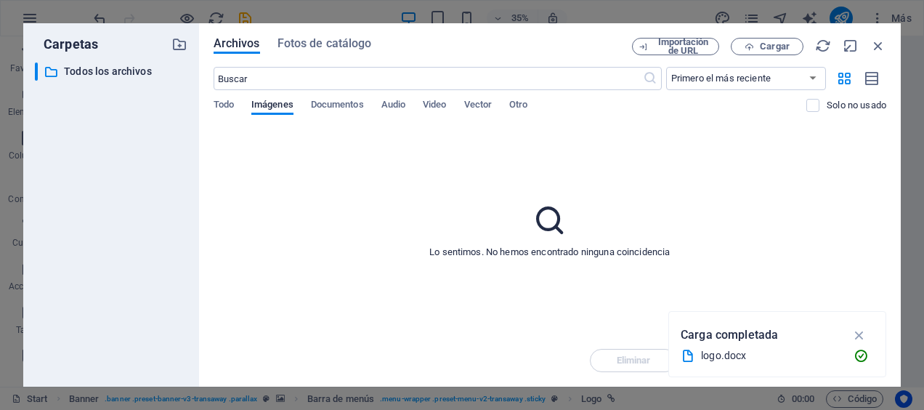
click at [658, 285] on div "Lo sentimos. No hemos encontrado ninguna coincidencia" at bounding box center [550, 230] width 673 height 208
click at [849, 330] on button "button" at bounding box center [859, 334] width 28 height 23
click at [347, 110] on span "Documentos" at bounding box center [337, 106] width 53 height 20
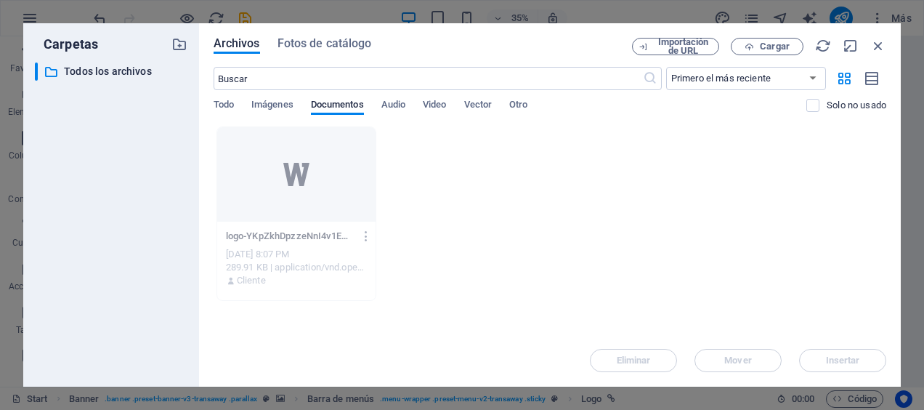
click at [654, 309] on div "Arrastra archivos aquí para cargarlos de inmediato logo-YKpZkhDpzzeNnI4v1EOWlg.…" at bounding box center [550, 230] width 673 height 208
click at [280, 112] on span "Imágenes" at bounding box center [272, 106] width 42 height 20
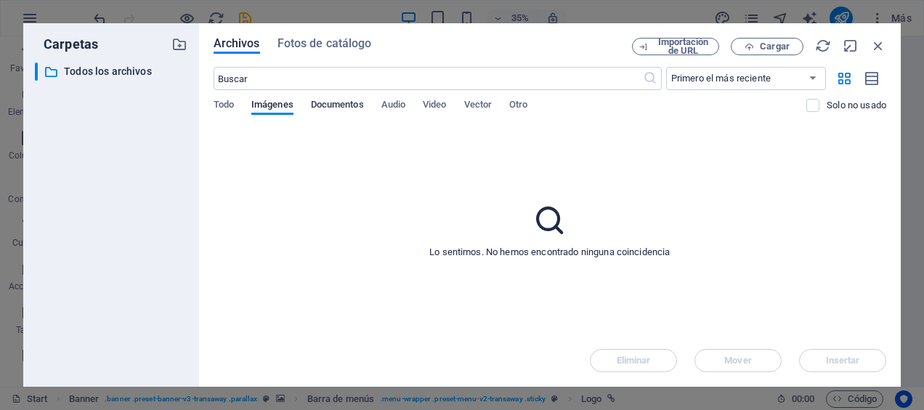
click at [340, 107] on span "Documentos" at bounding box center [337, 106] width 53 height 20
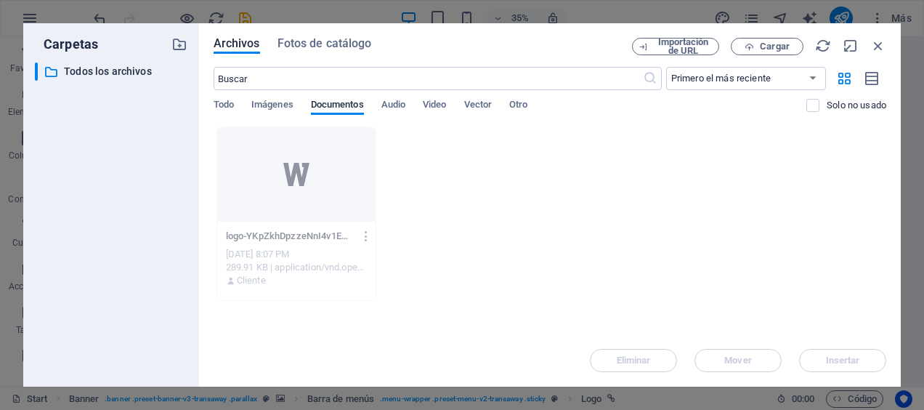
click at [187, 55] on div "Carpetas ​ Todos los archivos Todos los archivos" at bounding box center [111, 205] width 153 height 340
click at [184, 50] on icon "button" at bounding box center [179, 44] width 16 height 16
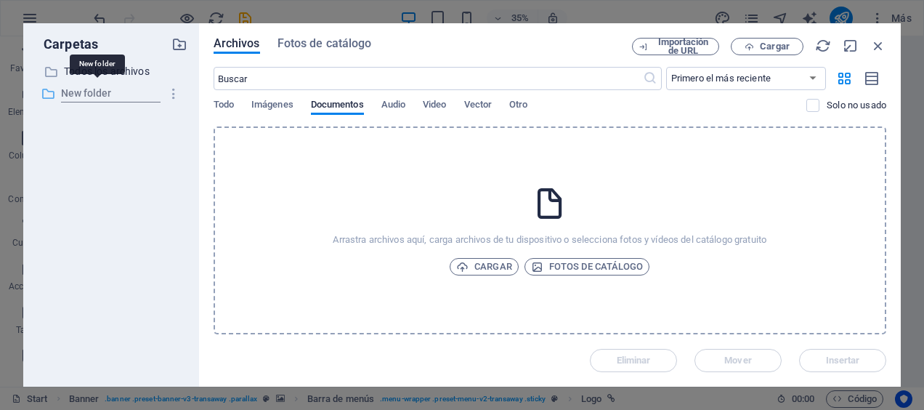
click at [126, 93] on div "​ New folder New folder" at bounding box center [98, 93] width 126 height 18
click at [166, 97] on icon "button" at bounding box center [173, 93] width 15 height 15
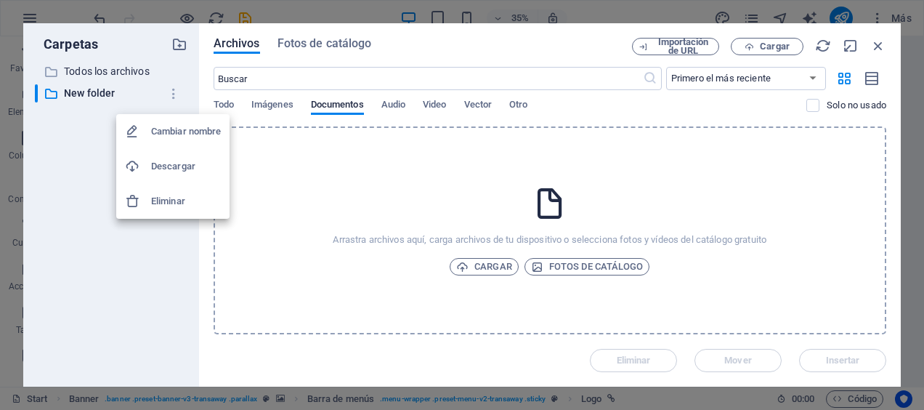
click at [156, 186] on li "Eliminar" at bounding box center [172, 201] width 113 height 35
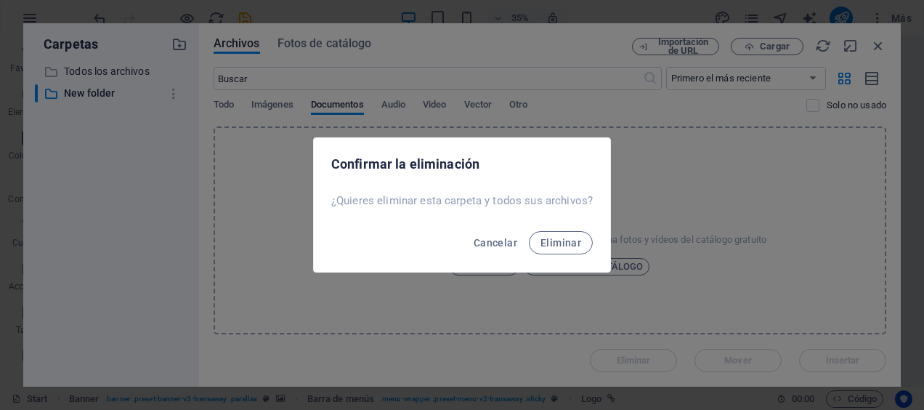
drag, startPoint x: 543, startPoint y: 229, endPoint x: 528, endPoint y: 218, distance: 18.7
click at [543, 230] on div "Cancelar Eliminar" at bounding box center [462, 246] width 296 height 49
click at [559, 235] on button "Eliminar" at bounding box center [561, 242] width 64 height 23
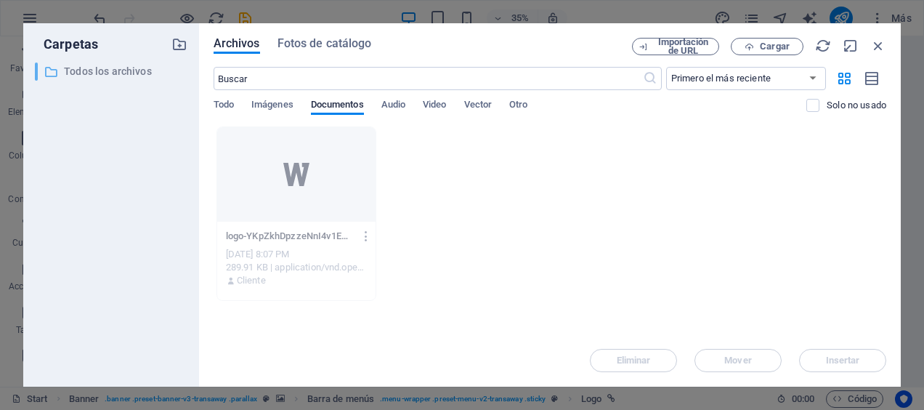
click at [155, 73] on p "Todos los archivos" at bounding box center [112, 71] width 97 height 17
click at [304, 103] on div "Todo Imágenes Documentos Audio Video Vector Otro" at bounding box center [510, 113] width 593 height 28
click at [768, 49] on span "Cargar" at bounding box center [775, 46] width 30 height 9
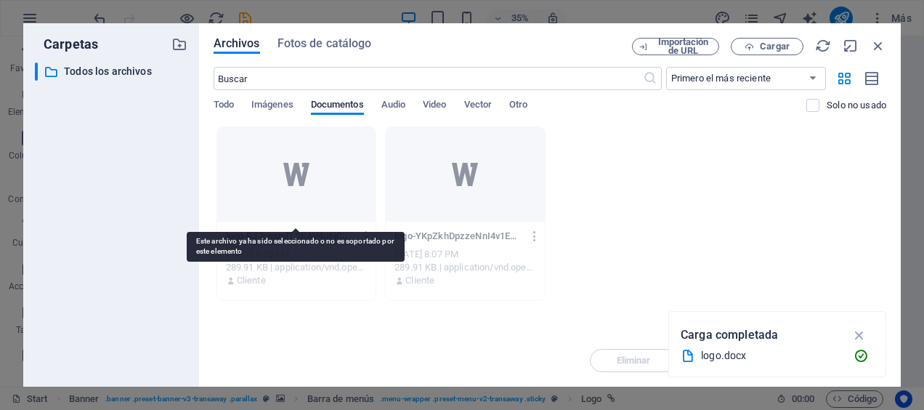
click at [317, 195] on div at bounding box center [296, 174] width 159 height 94
click at [302, 214] on div at bounding box center [296, 174] width 159 height 94
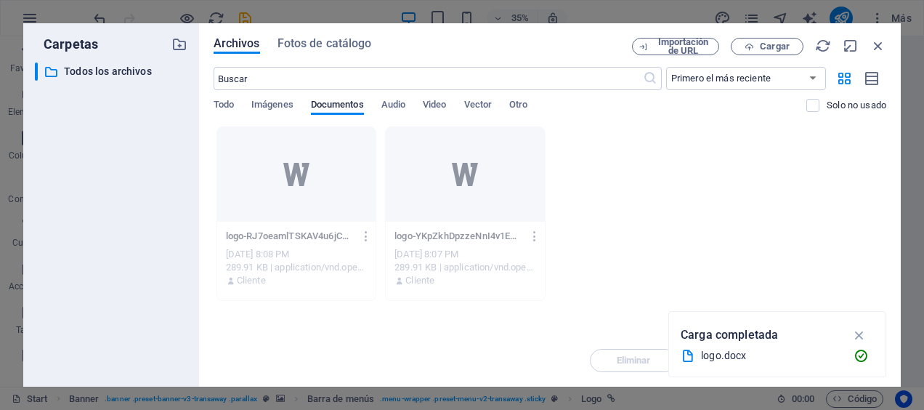
click at [277, 115] on div "Todo Imágenes Documentos Audio Video Vector Otro" at bounding box center [510, 113] width 593 height 28
click at [286, 110] on span "Imágenes" at bounding box center [272, 106] width 42 height 20
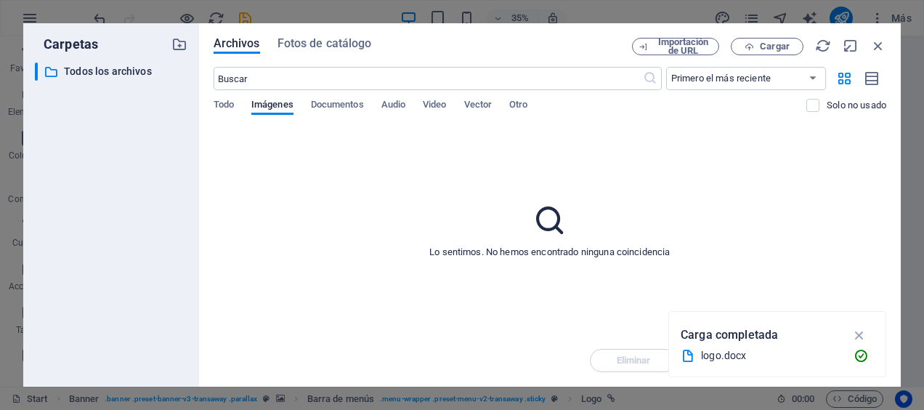
click at [886, 44] on div "Archivos Fotos de catálogo Importación de URL Cargar ​ Primero el más reciente …" at bounding box center [550, 204] width 702 height 363
drag, startPoint x: 668, startPoint y: 10, endPoint x: 882, endPoint y: 45, distance: 216.4
click at [882, 45] on icon "button" at bounding box center [878, 46] width 16 height 16
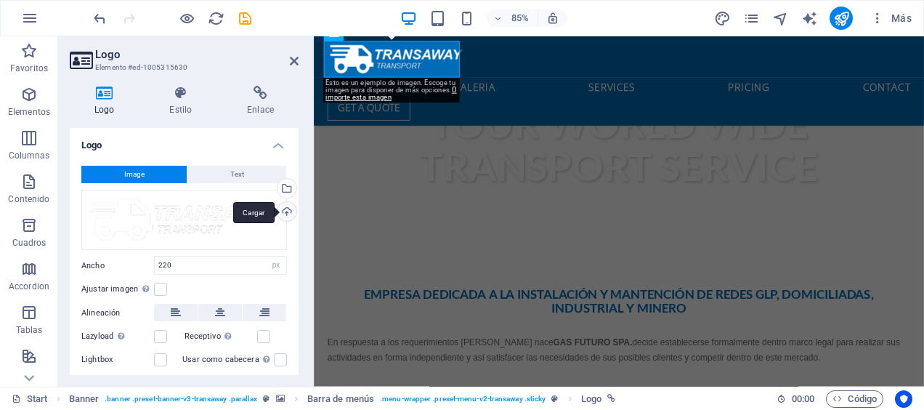
click at [280, 208] on div "Cargar" at bounding box center [286, 213] width 22 height 22
click at [277, 205] on div "Cargar" at bounding box center [286, 213] width 22 height 22
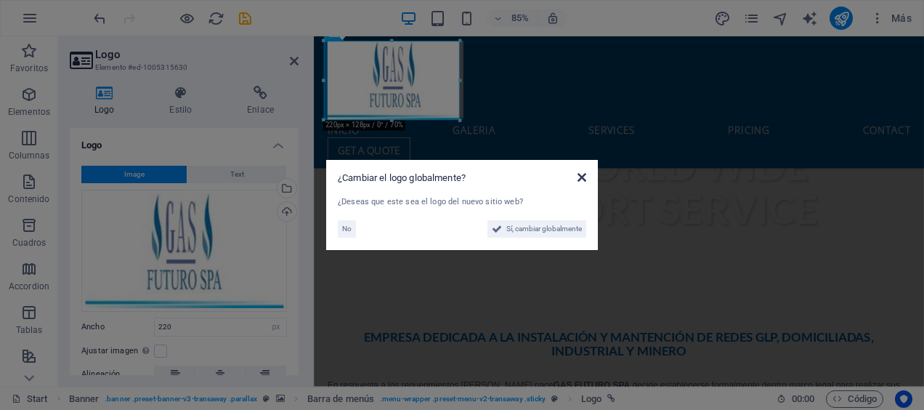
click at [577, 181] on icon at bounding box center [581, 177] width 9 height 12
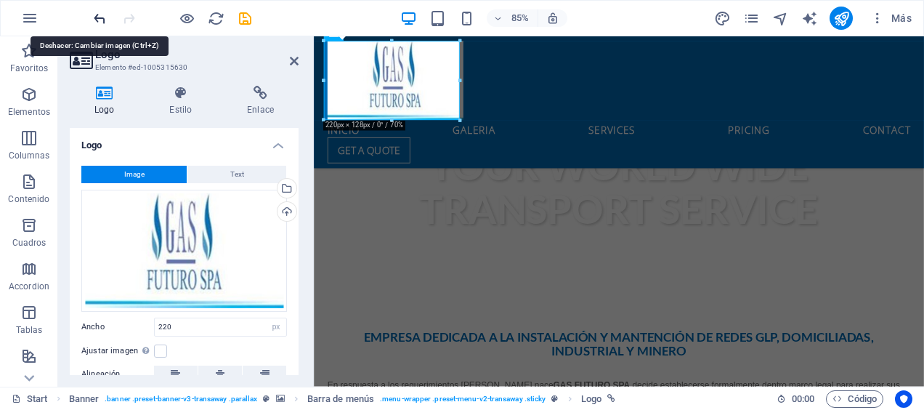
click at [99, 25] on icon "undo" at bounding box center [100, 18] width 17 height 17
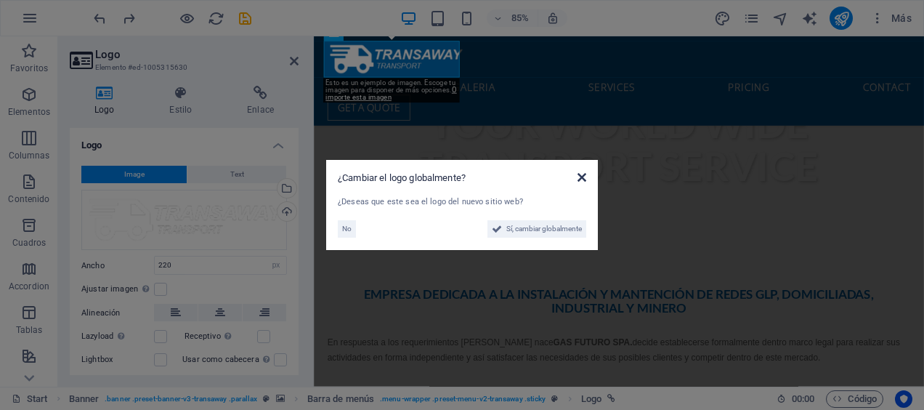
click at [578, 180] on icon at bounding box center [581, 177] width 9 height 12
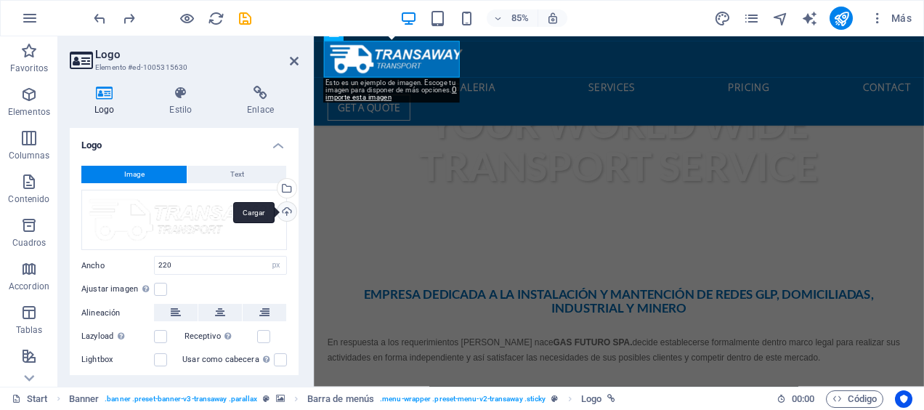
click at [283, 211] on div "Cargar" at bounding box center [286, 213] width 22 height 22
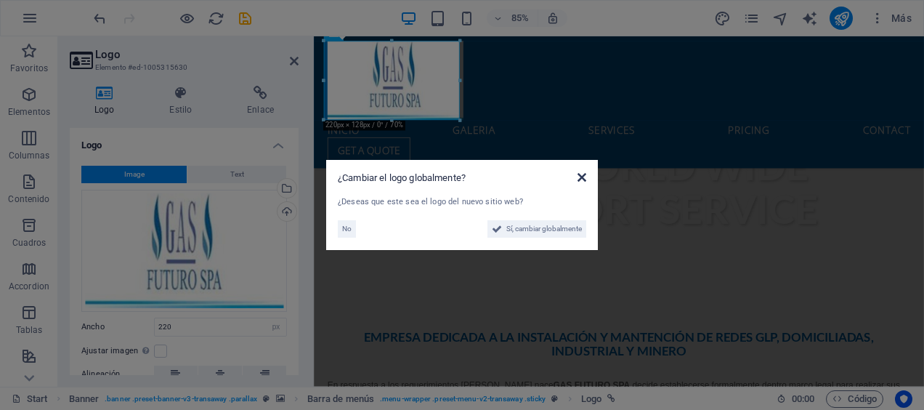
click at [579, 179] on icon at bounding box center [581, 177] width 9 height 12
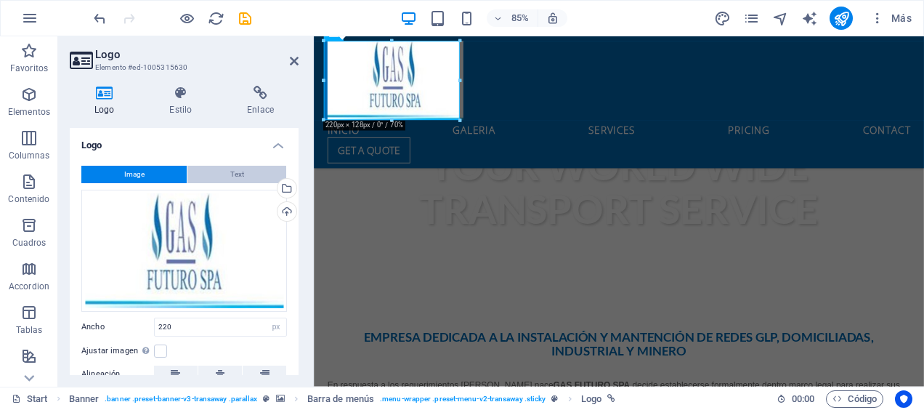
click at [233, 179] on span "Text" at bounding box center [237, 174] width 14 height 17
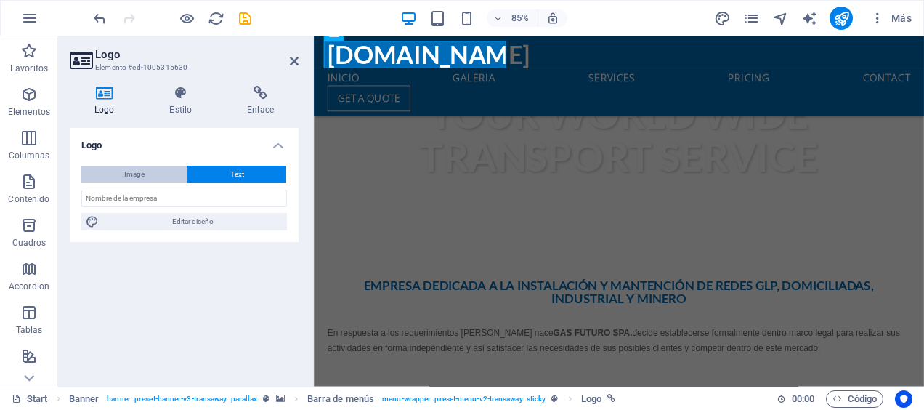
click at [167, 173] on button "Image" at bounding box center [133, 174] width 105 height 17
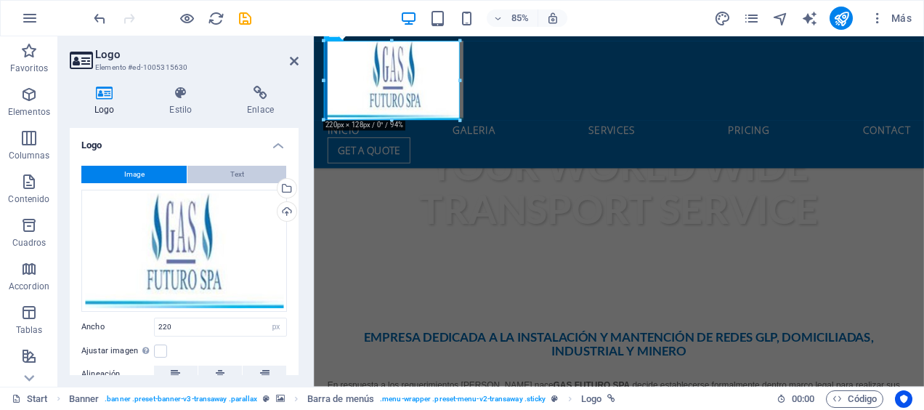
click at [235, 173] on span "Text" at bounding box center [237, 174] width 14 height 17
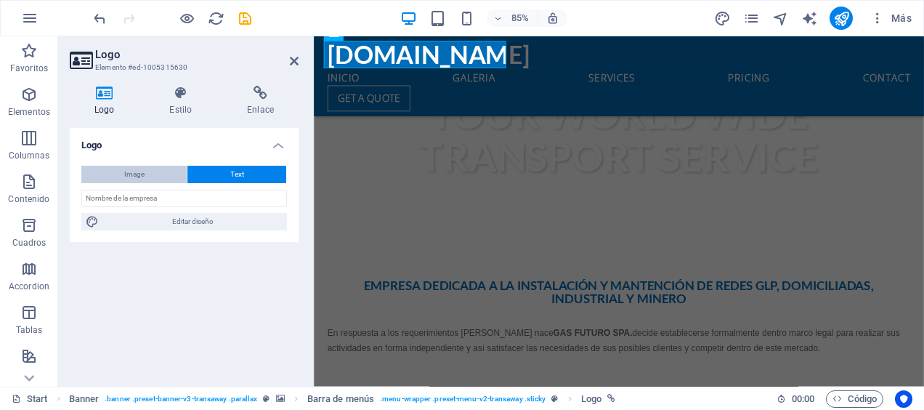
click at [150, 176] on button "Image" at bounding box center [133, 174] width 105 height 17
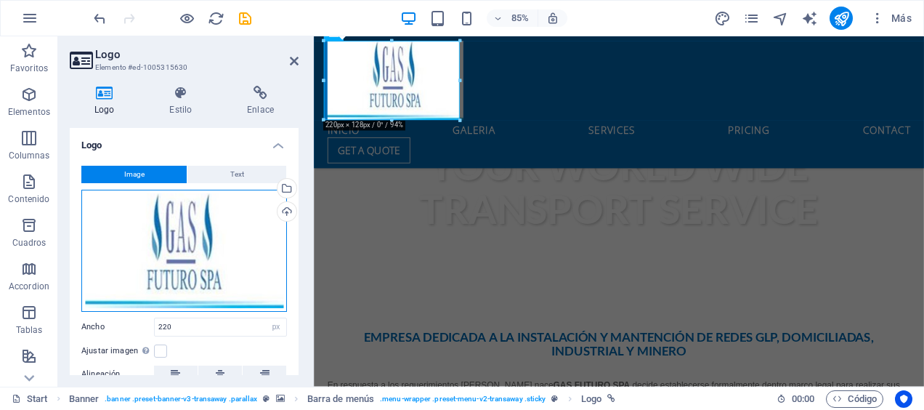
click at [224, 250] on div "Arrastra archivos aquí, haz clic para escoger archivos o selecciona archivos de…" at bounding box center [184, 251] width 206 height 122
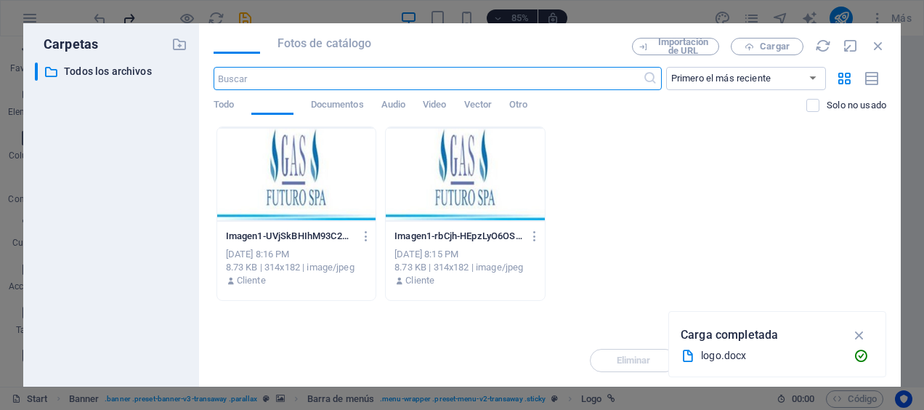
scroll to position [1158, 0]
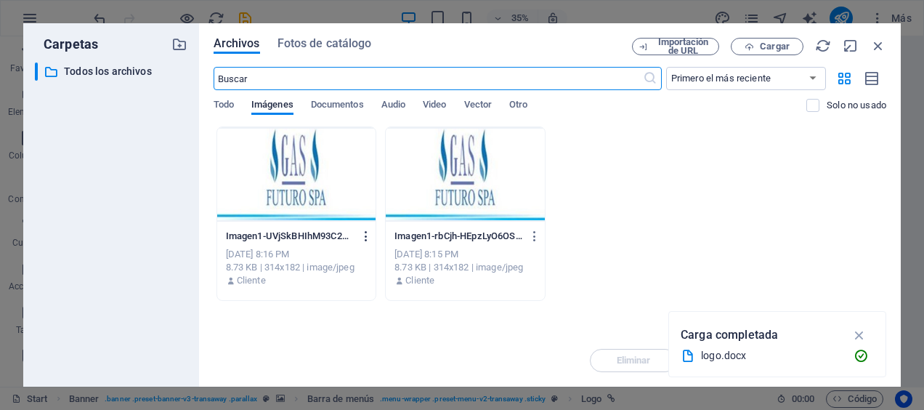
click at [362, 230] on icon "button" at bounding box center [367, 236] width 14 height 13
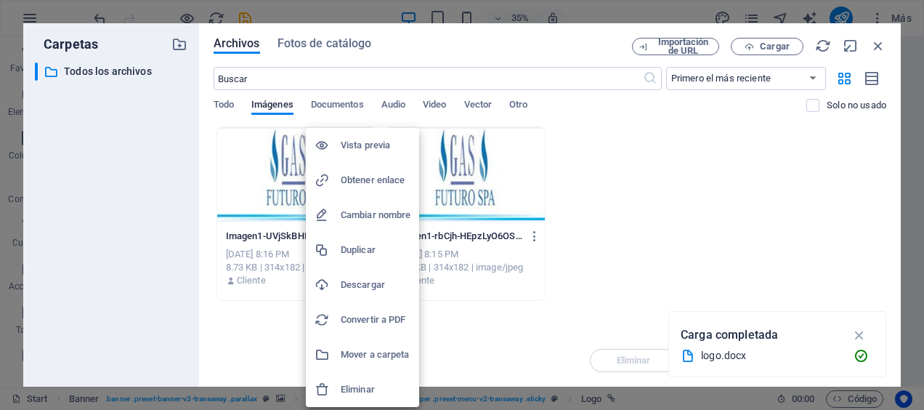
click at [590, 237] on div at bounding box center [462, 205] width 924 height 410
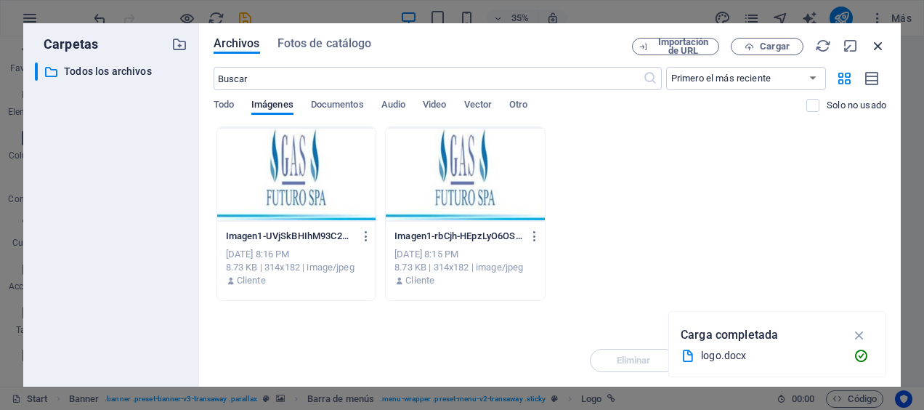
click at [880, 44] on icon "button" at bounding box center [878, 46] width 16 height 16
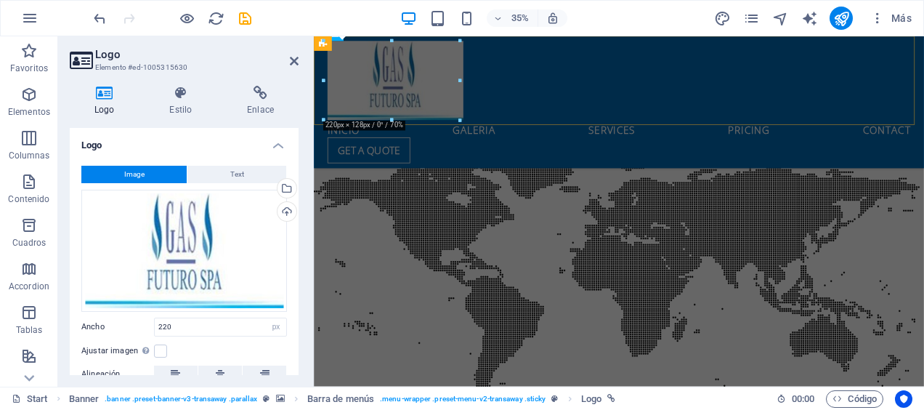
scroll to position [570, 0]
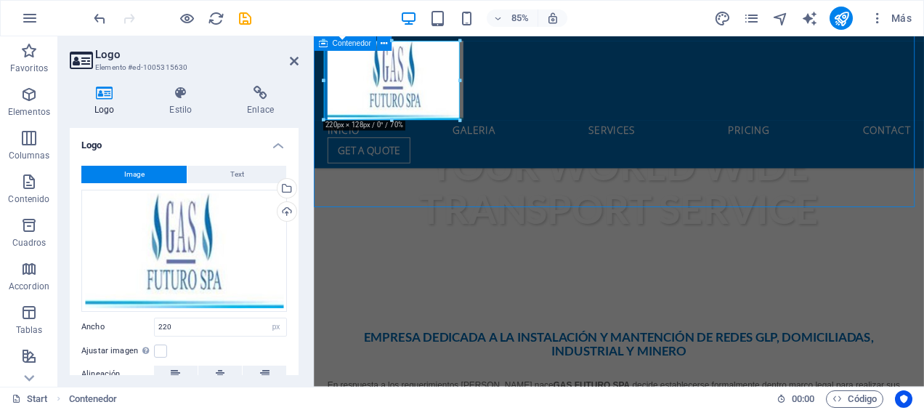
scroll to position [517, 0]
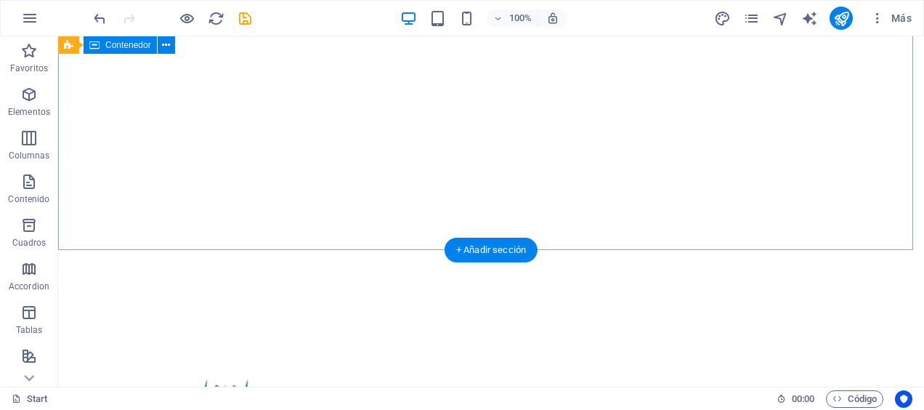
scroll to position [0, 0]
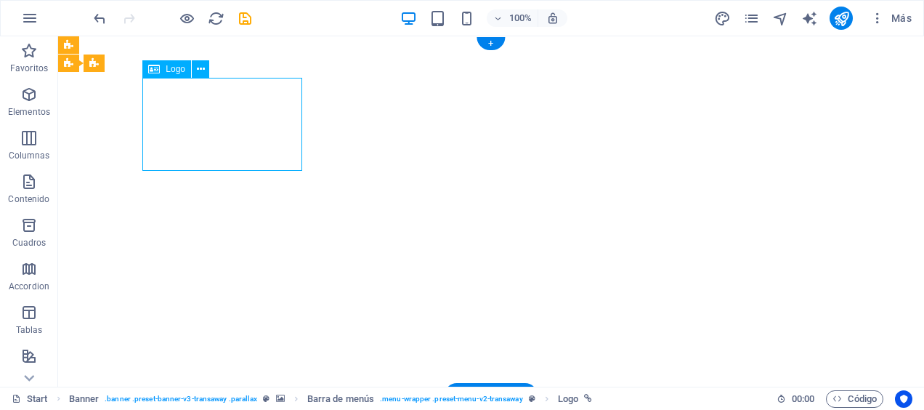
select select "px"
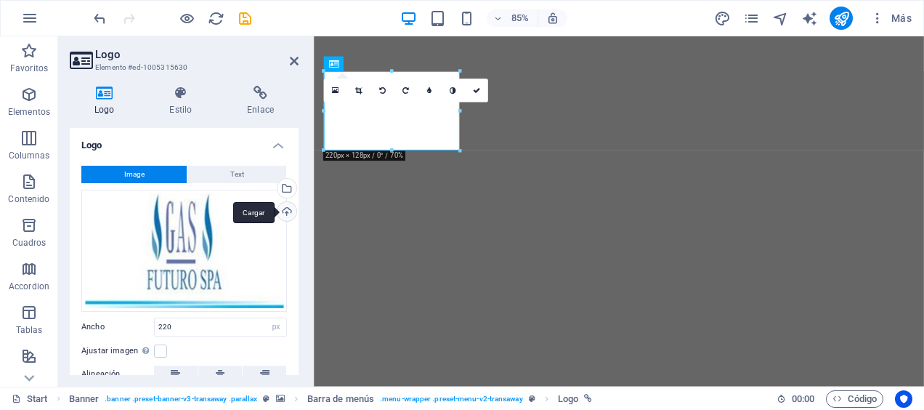
click at [282, 206] on div "Cargar" at bounding box center [286, 213] width 22 height 22
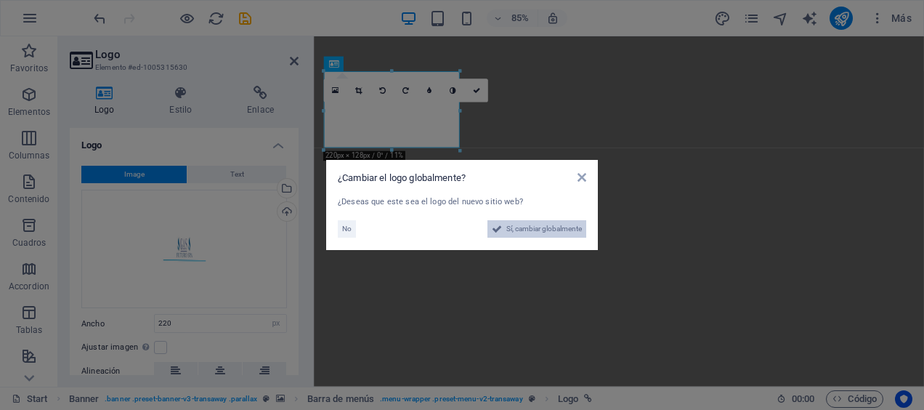
click at [547, 225] on span "Sí, cambiar globalmente" at bounding box center [544, 228] width 76 height 17
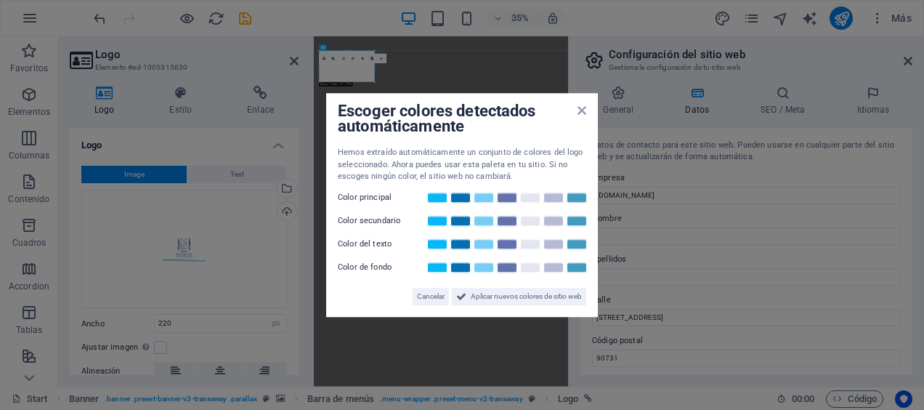
click at [587, 113] on div "Escoger colores detectados automáticamente Hemos extraído automáticamente un co…" at bounding box center [462, 205] width 272 height 224
click at [580, 108] on icon at bounding box center [581, 111] width 9 height 12
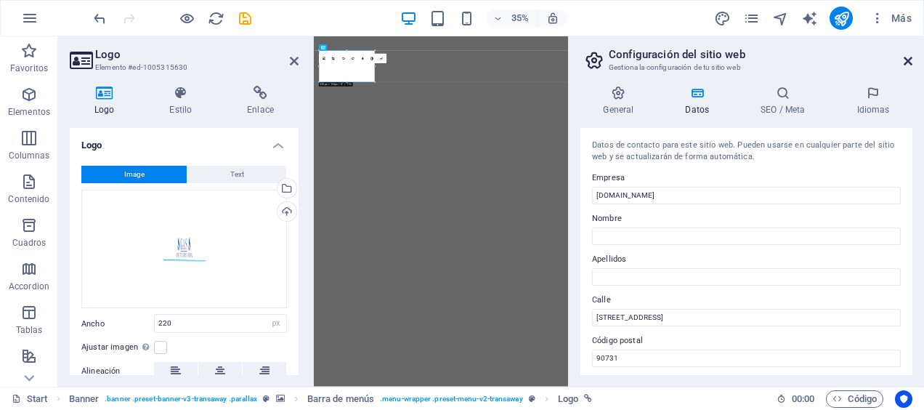
click at [910, 57] on icon at bounding box center [908, 61] width 9 height 12
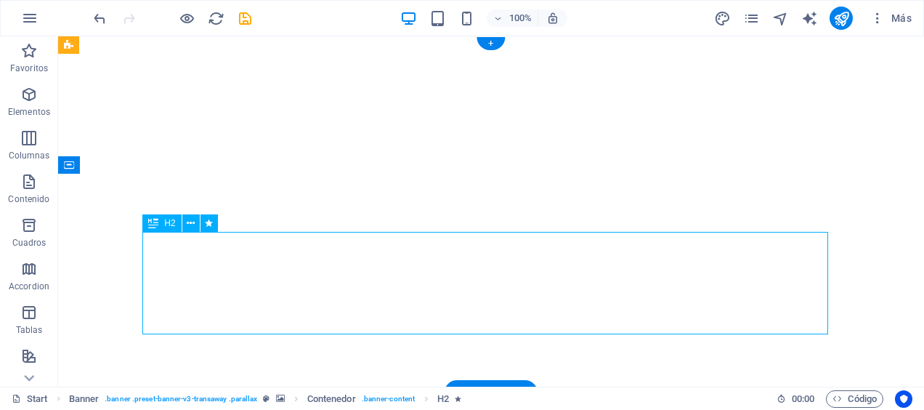
scroll to position [73, 0]
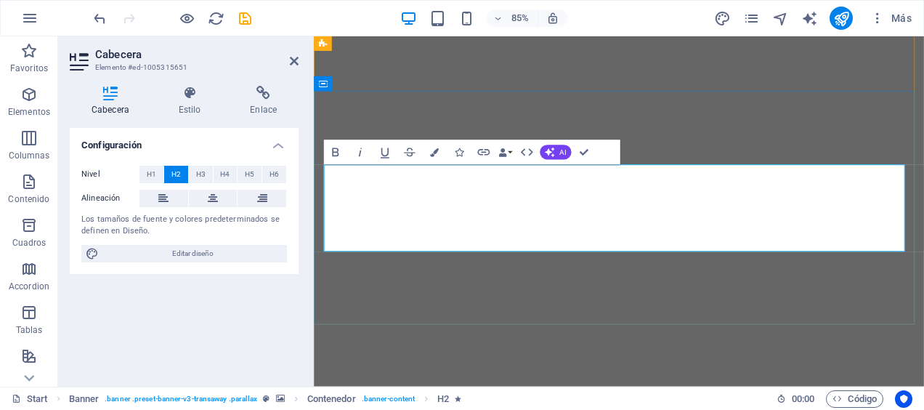
scroll to position [97, 0]
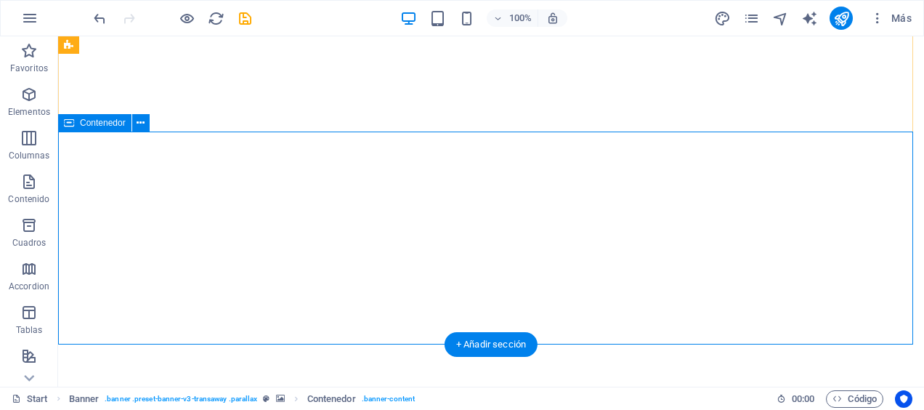
scroll to position [73, 0]
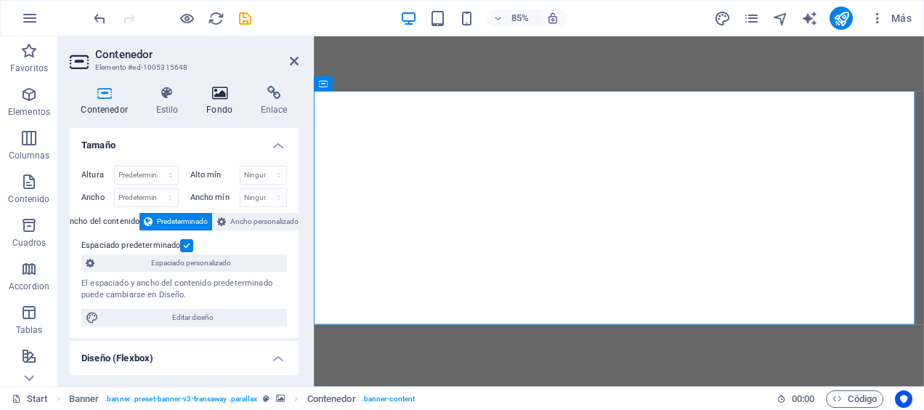
click at [203, 105] on h4 "Fondo" at bounding box center [222, 101] width 54 height 31
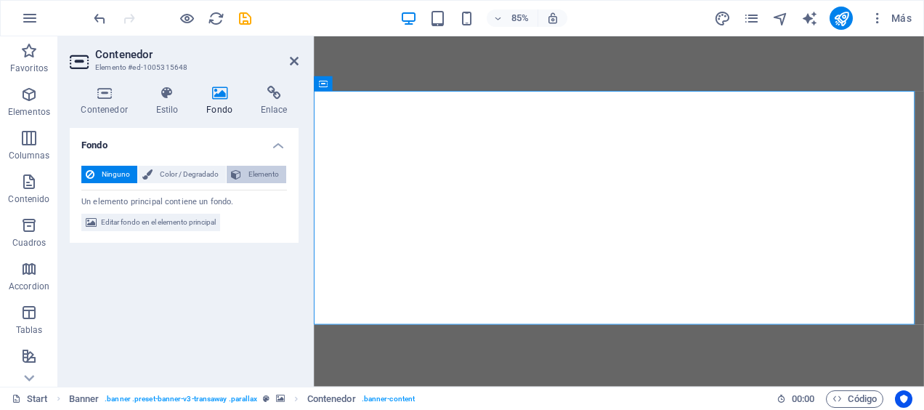
click at [256, 171] on span "Elemento" at bounding box center [263, 174] width 36 height 17
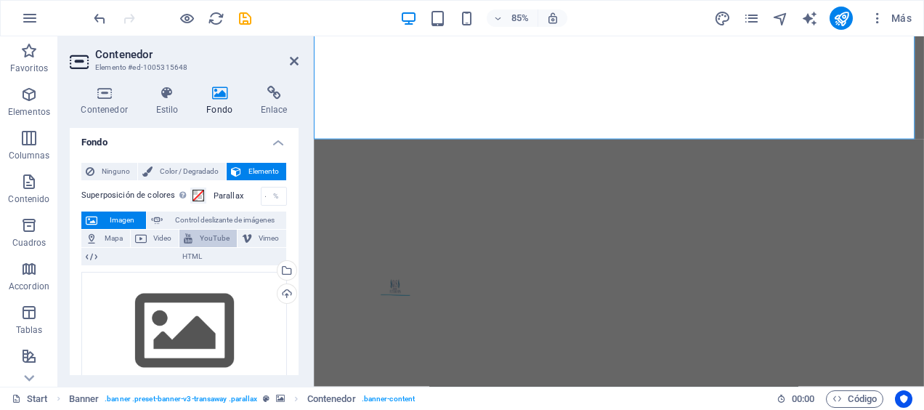
scroll to position [0, 0]
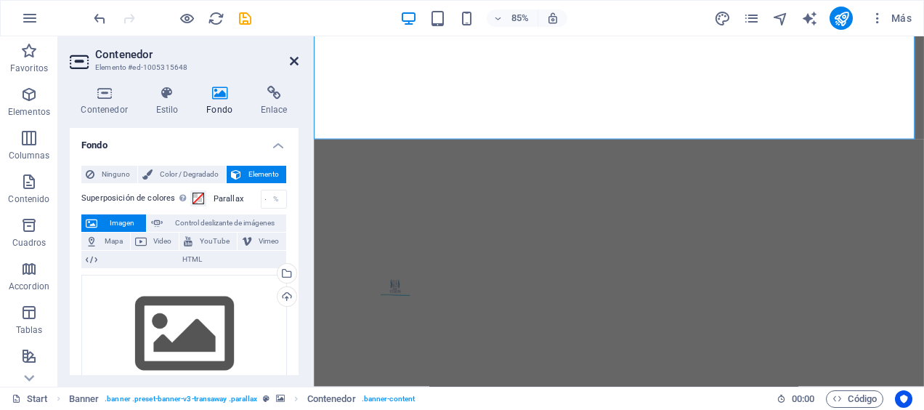
click at [293, 59] on icon at bounding box center [294, 61] width 9 height 12
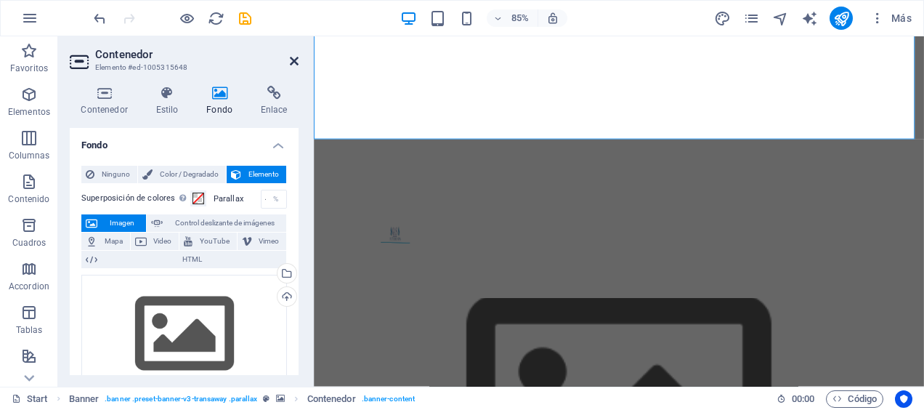
scroll to position [68, 0]
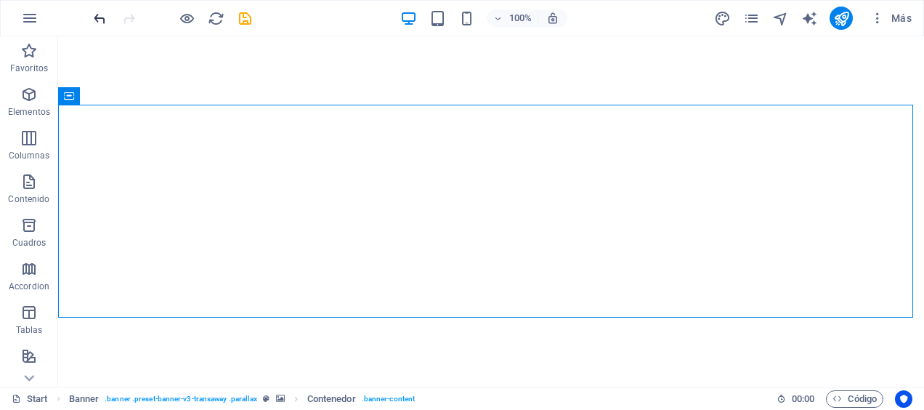
click at [92, 19] on icon "undo" at bounding box center [100, 18] width 17 height 17
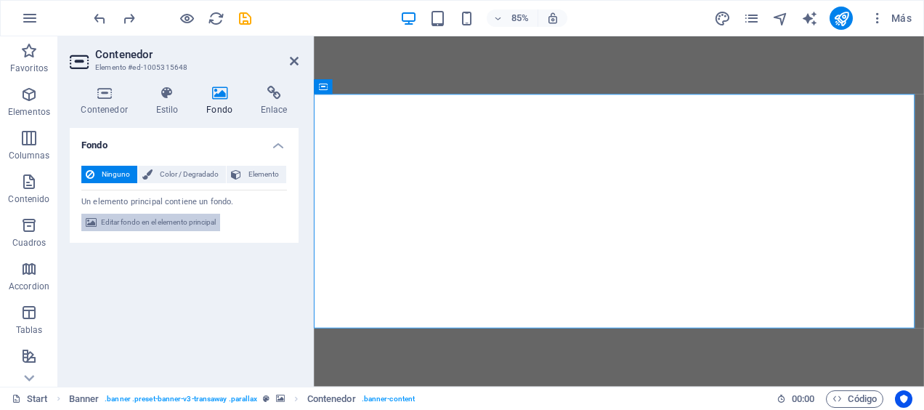
click at [156, 224] on span "Editar fondo en el elemento principal" at bounding box center [158, 222] width 115 height 17
select select "ms"
select select "s"
select select "ondemand"
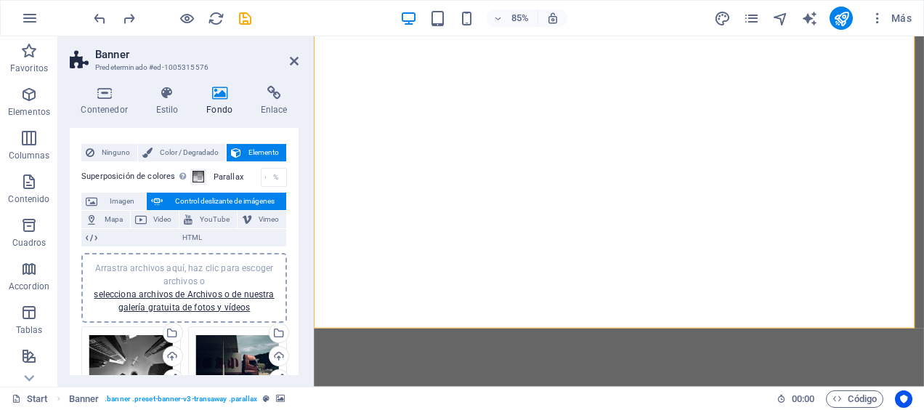
scroll to position [0, 0]
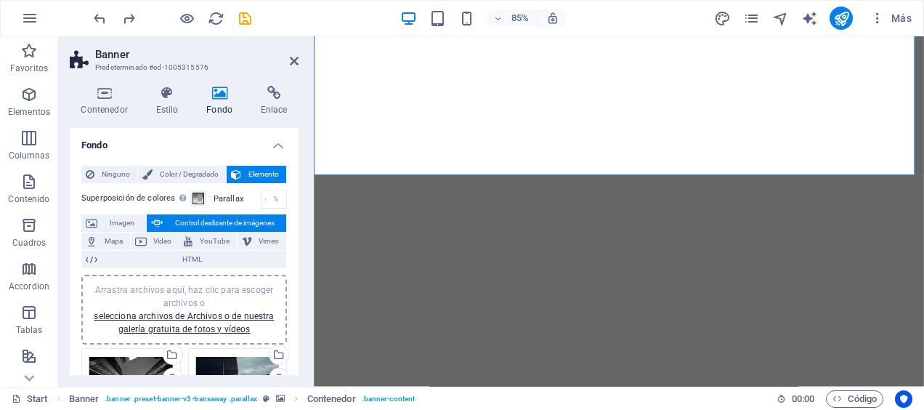
scroll to position [429, 0]
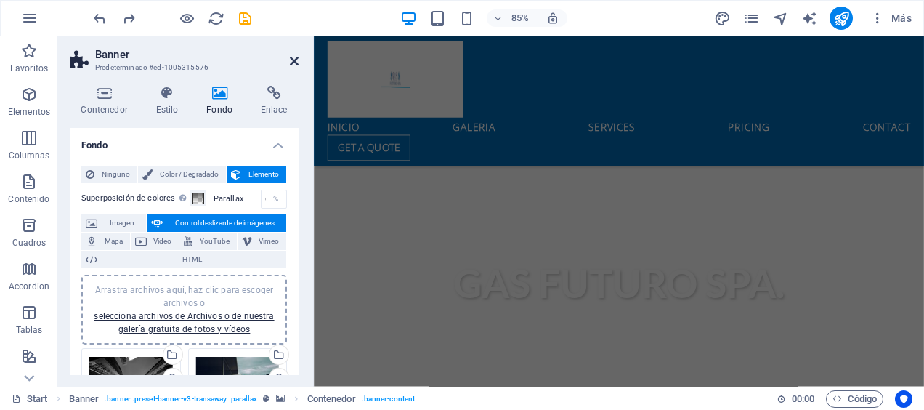
click at [298, 66] on link at bounding box center [294, 61] width 9 height 12
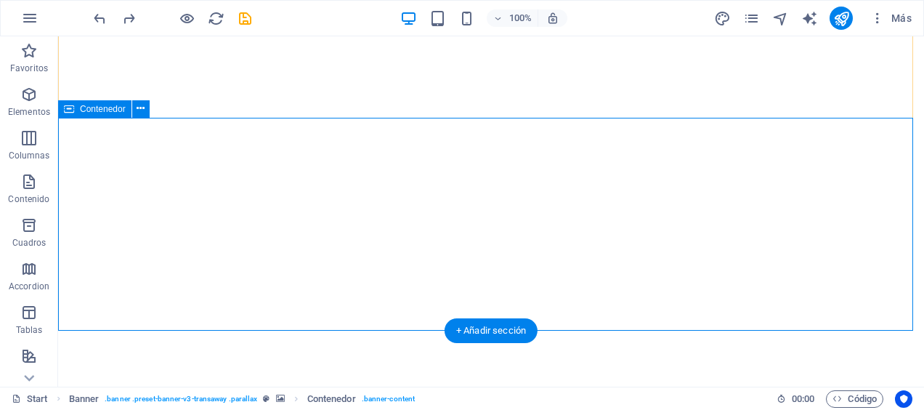
scroll to position [0, 0]
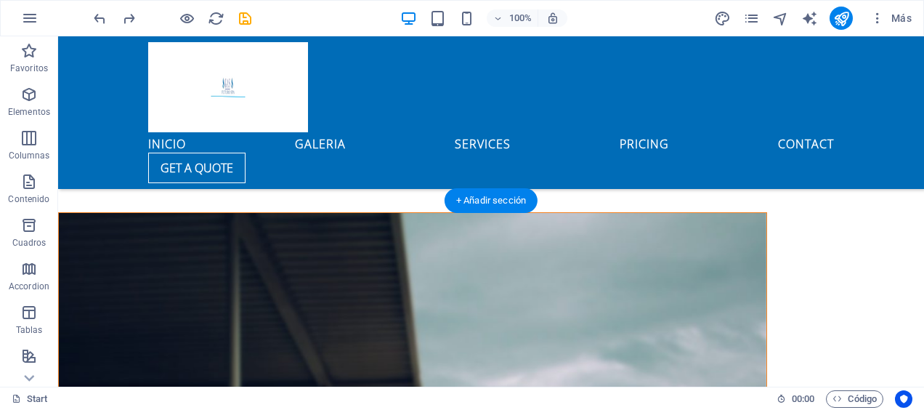
scroll to position [3486, 0]
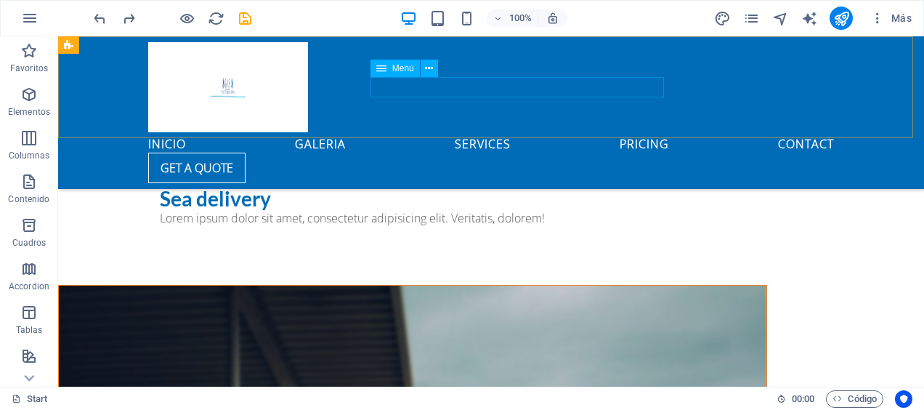
click at [439, 132] on nav "inicio galeria Services Pricing Contact" at bounding box center [491, 142] width 686 height 20
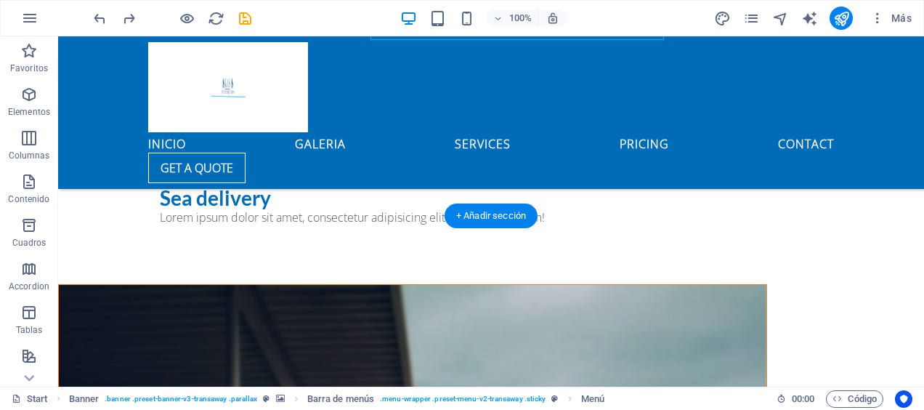
scroll to position [3704, 0]
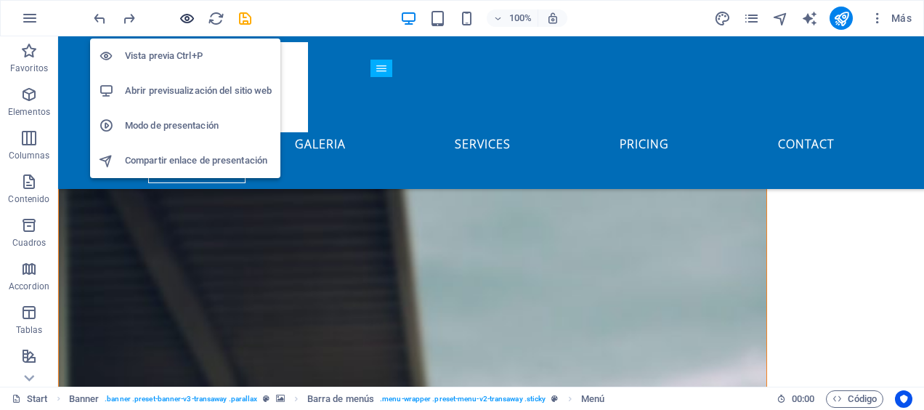
click at [187, 21] on icon "button" at bounding box center [187, 18] width 17 height 17
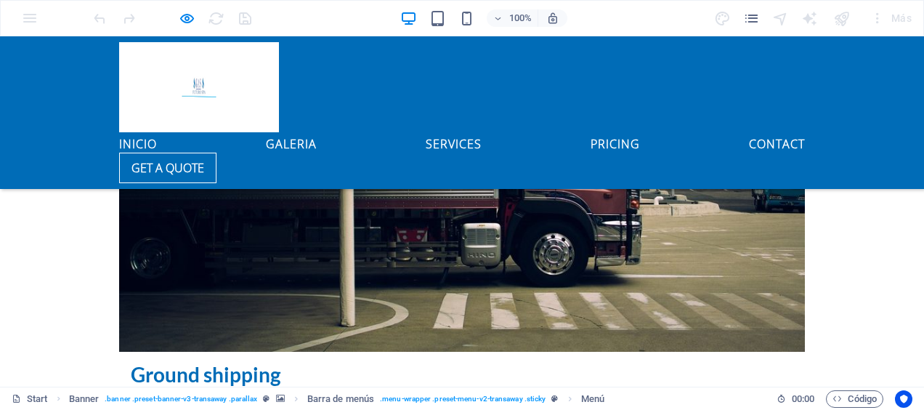
scroll to position [2102, 0]
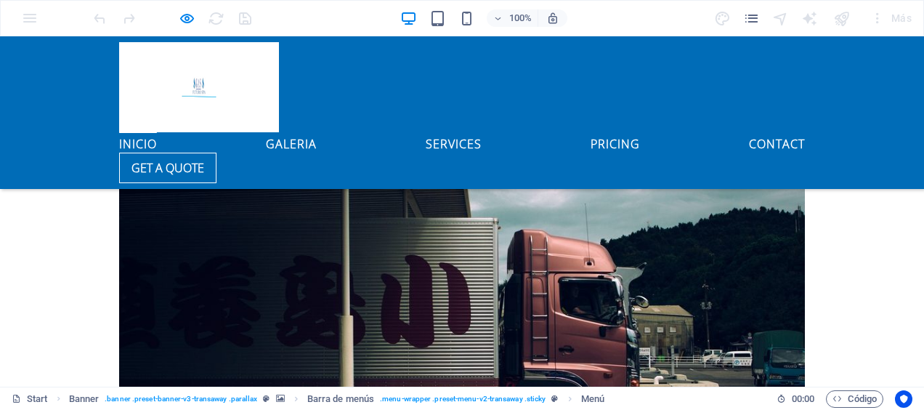
click at [157, 132] on link "inicio" at bounding box center [138, 140] width 38 height 17
click at [317, 132] on link "galeria" at bounding box center [291, 140] width 51 height 17
click at [445, 132] on ul "inicio galeria Services Pricing Contact" at bounding box center [462, 142] width 686 height 20
click at [482, 132] on link "Services" at bounding box center [454, 140] width 56 height 17
drag, startPoint x: 508, startPoint y: 93, endPoint x: 533, endPoint y: 99, distance: 25.4
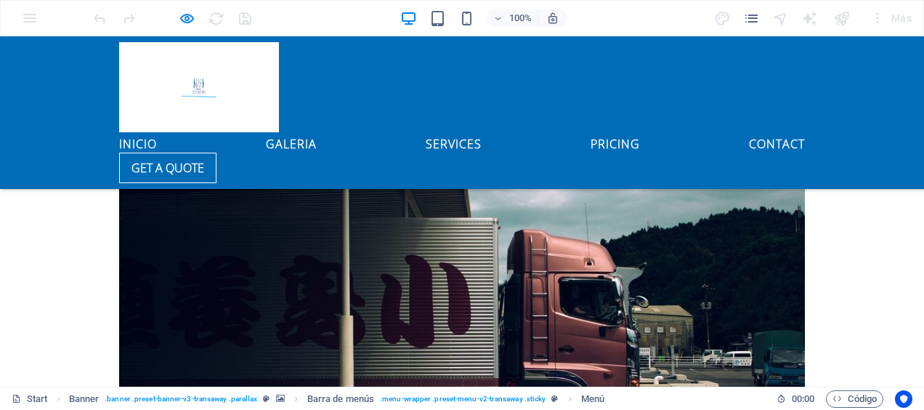
click at [511, 132] on ul "inicio galeria Services Pricing Contact" at bounding box center [462, 142] width 686 height 20
click at [749, 132] on link "Contact" at bounding box center [777, 140] width 56 height 17
click at [179, 16] on icon "button" at bounding box center [187, 18] width 17 height 17
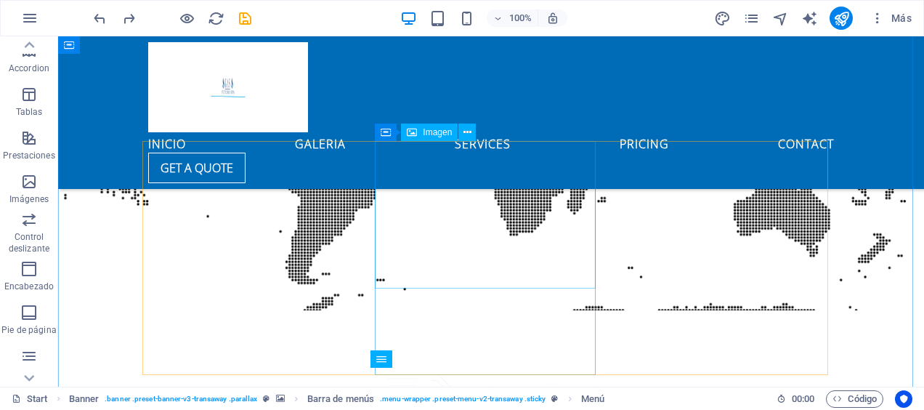
scroll to position [1017, 0]
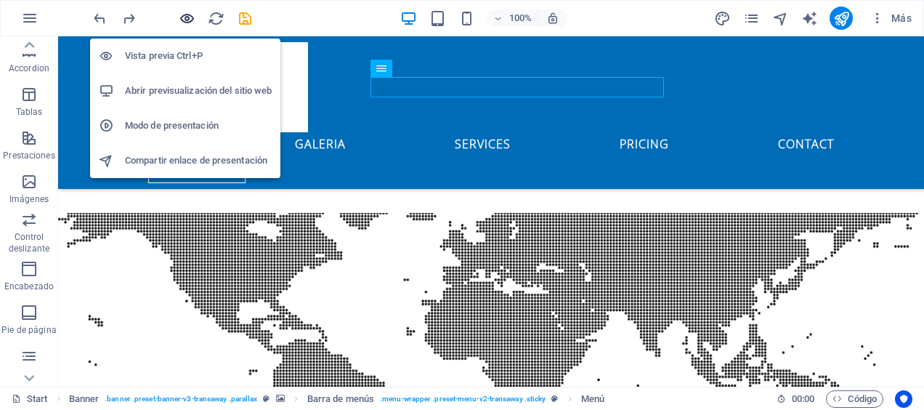
click at [190, 20] on icon "button" at bounding box center [187, 18] width 17 height 17
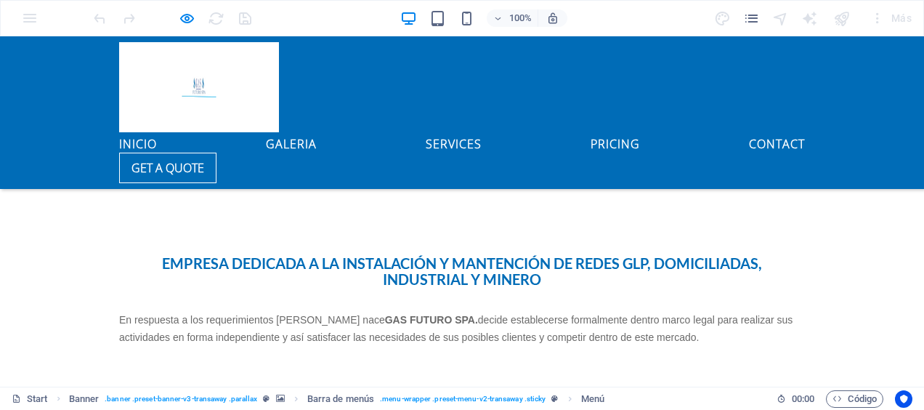
scroll to position [363, 0]
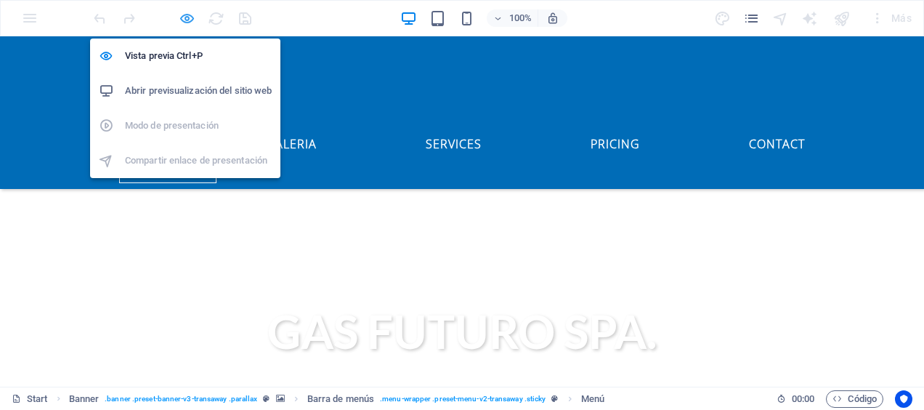
click at [190, 16] on icon "button" at bounding box center [187, 18] width 17 height 17
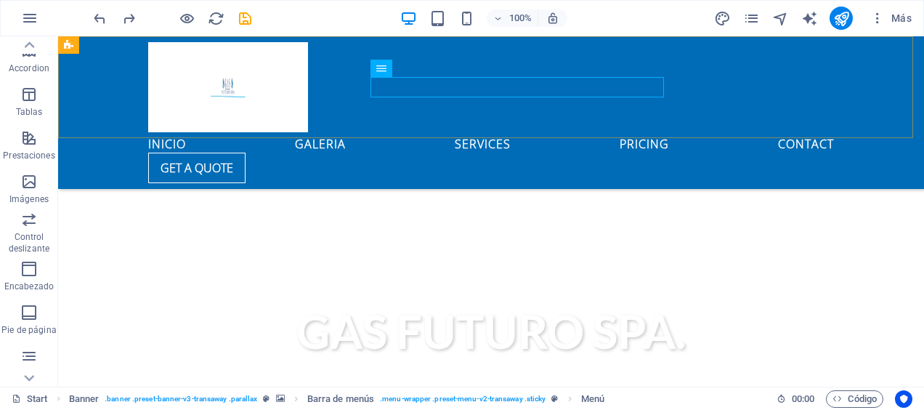
click at [316, 106] on div "inicio galeria Services Pricing Contact Get a quote Menu" at bounding box center [491, 112] width 866 height 153
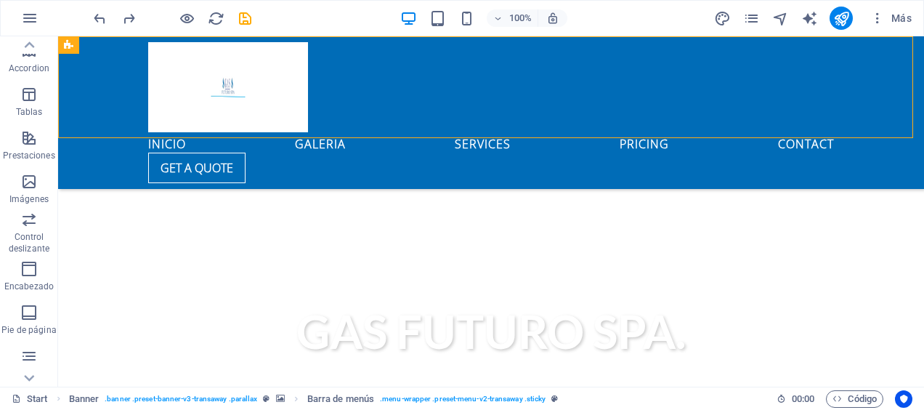
click at [319, 108] on div "inicio galeria Services Pricing Contact Get a quote Menu" at bounding box center [491, 112] width 866 height 153
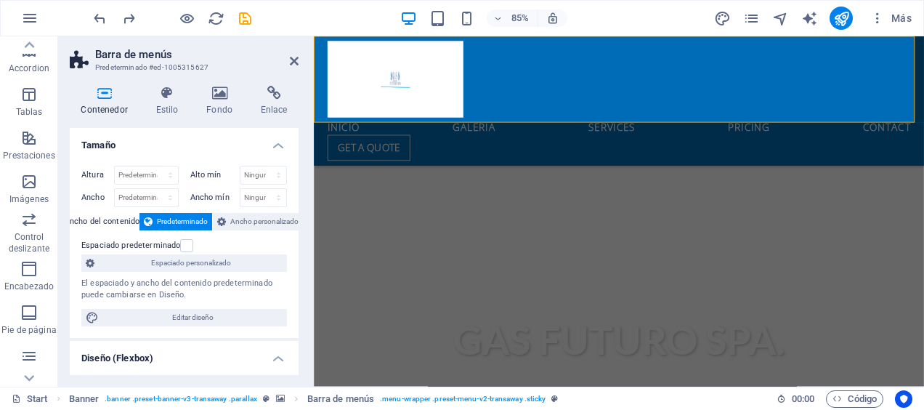
scroll to position [425, 0]
click at [166, 176] on select "Predeterminado px rem % vh vw" at bounding box center [146, 174] width 63 height 17
select select "px"
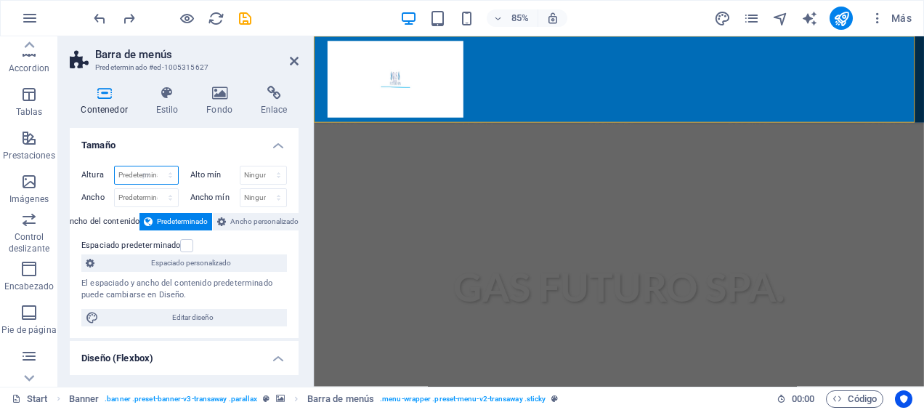
click at [156, 166] on select "Predeterminado px rem % vh vw" at bounding box center [146, 174] width 63 height 17
type input "140"
click at [293, 65] on icon at bounding box center [294, 61] width 9 height 12
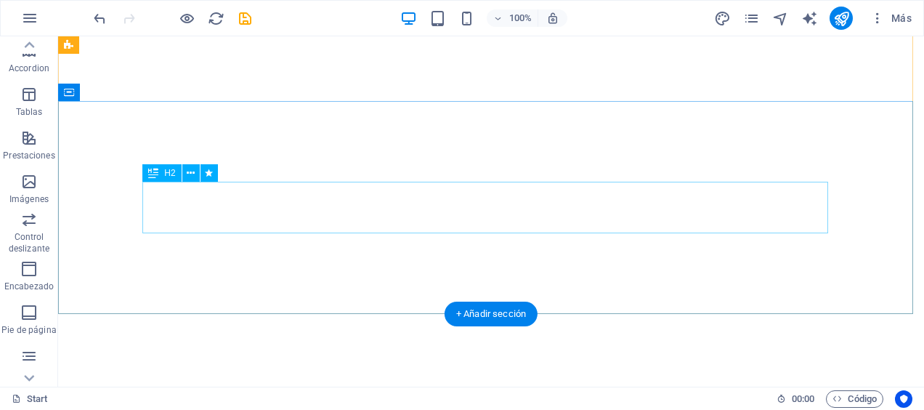
scroll to position [0, 0]
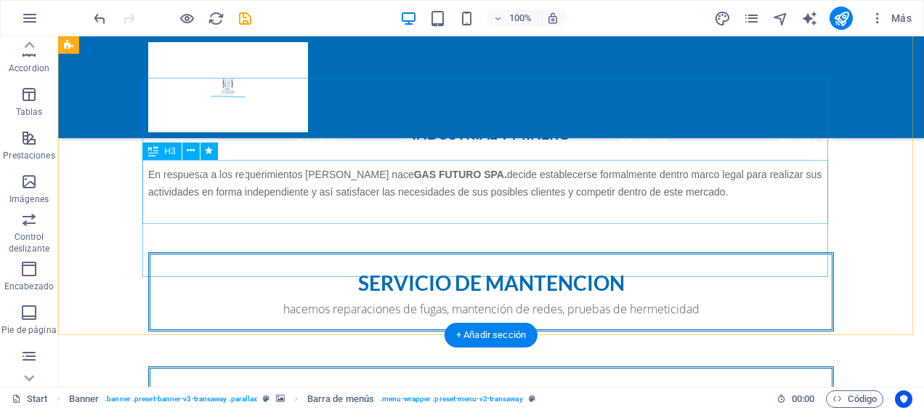
scroll to position [944, 0]
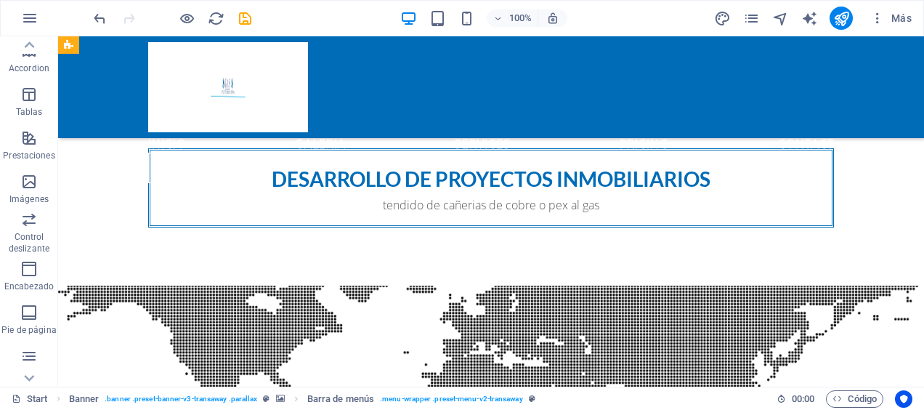
click at [344, 81] on div "inicio galeria Services Pricing Contact Get a quote Menu" at bounding box center [491, 87] width 866 height 102
click at [344, 68] on div "inicio galeria Services Pricing Contact Get a quote Menu" at bounding box center [491, 87] width 866 height 102
click at [346, 54] on div "inicio galeria Services Pricing Contact Get a quote Menu" at bounding box center [491, 87] width 866 height 102
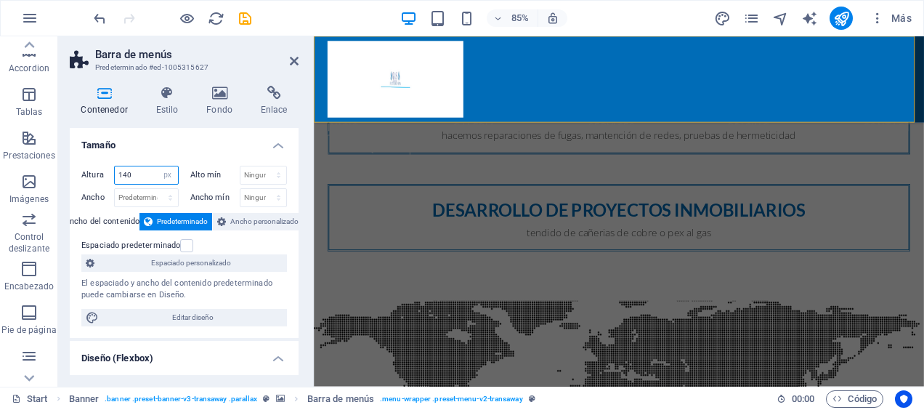
click at [150, 175] on input "140" at bounding box center [146, 174] width 63 height 17
click at [163, 177] on select "Predeterminado px rem % vh vw" at bounding box center [168, 174] width 20 height 17
select select "default"
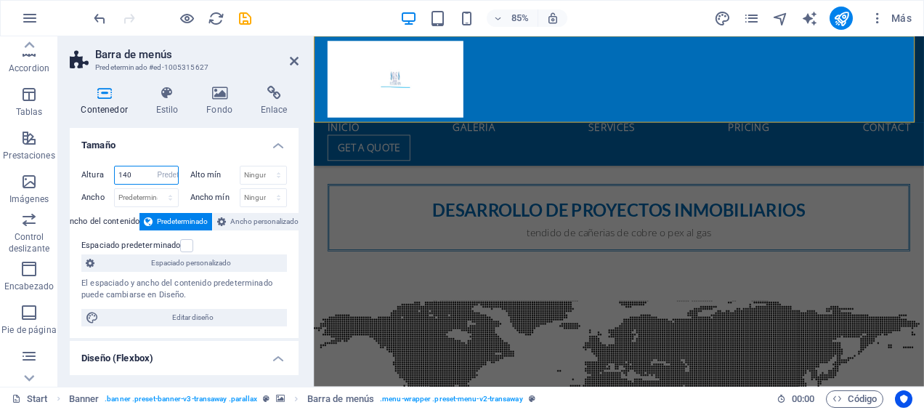
click at [158, 166] on select "Predeterminado px rem % vh vw" at bounding box center [168, 174] width 20 height 17
select select "DISABLED_OPTION_VALUE"
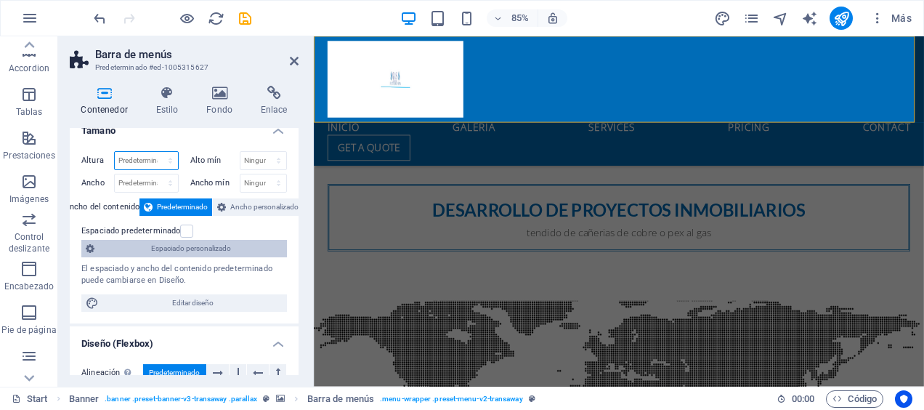
scroll to position [0, 0]
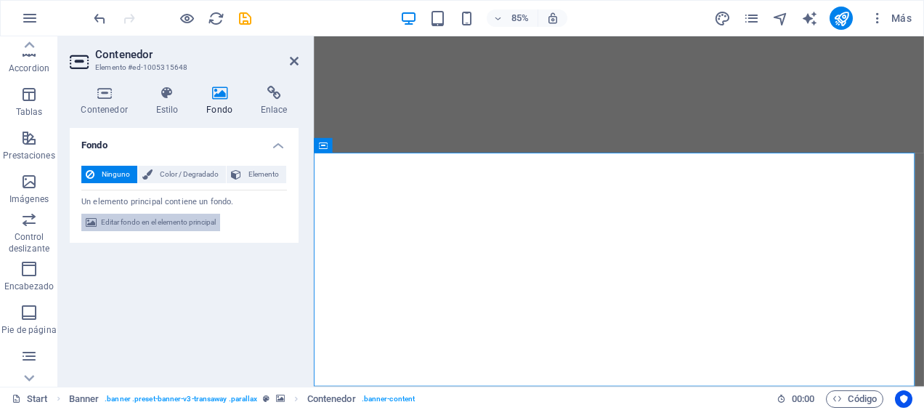
click at [169, 216] on span "Editar fondo en el elemento principal" at bounding box center [158, 222] width 115 height 17
select select "ms"
select select "s"
select select "ondemand"
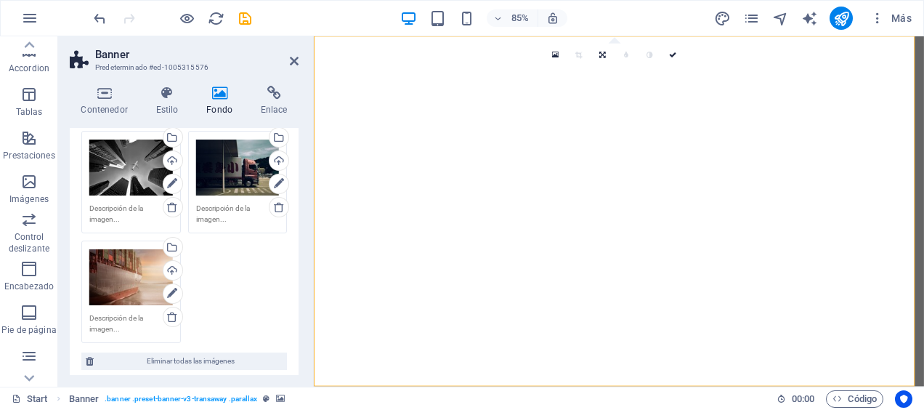
scroll to position [218, 0]
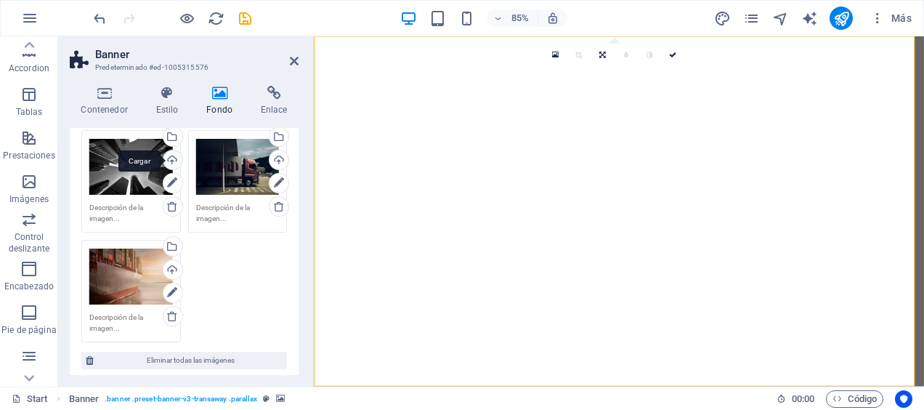
click at [169, 161] on div "Cargar" at bounding box center [172, 161] width 22 height 22
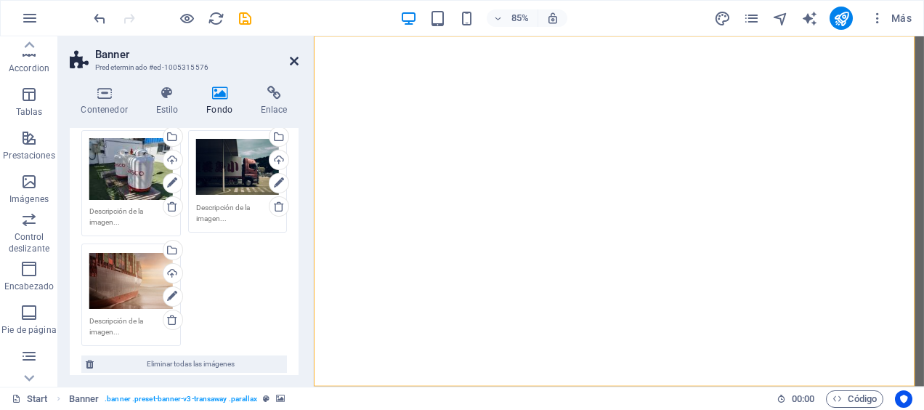
drag, startPoint x: 296, startPoint y: 64, endPoint x: 238, endPoint y: 27, distance: 68.9
click at [296, 64] on icon at bounding box center [294, 61] width 9 height 12
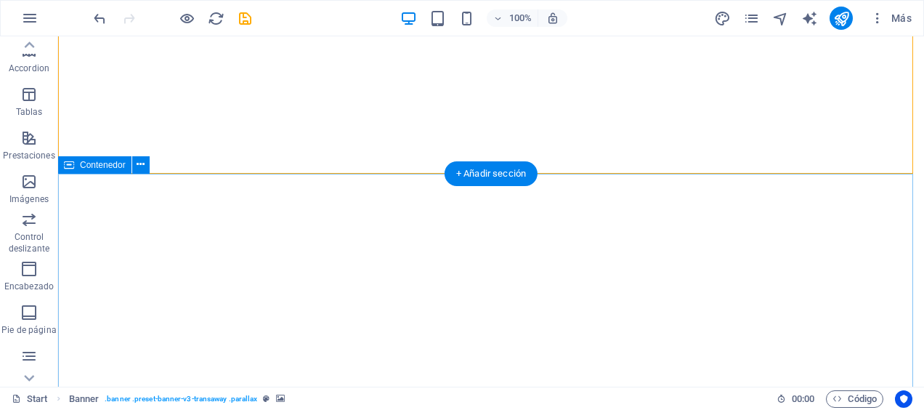
scroll to position [0, 0]
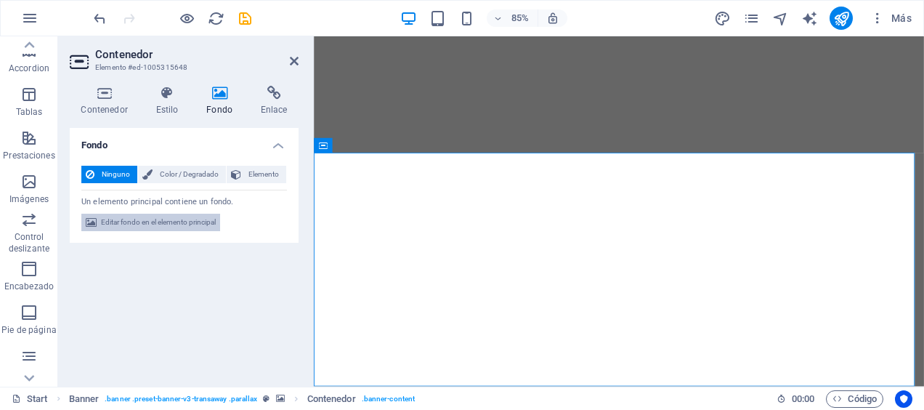
click at [129, 223] on span "Editar fondo en el elemento principal" at bounding box center [158, 222] width 115 height 17
select select "ms"
select select "s"
select select "ondemand"
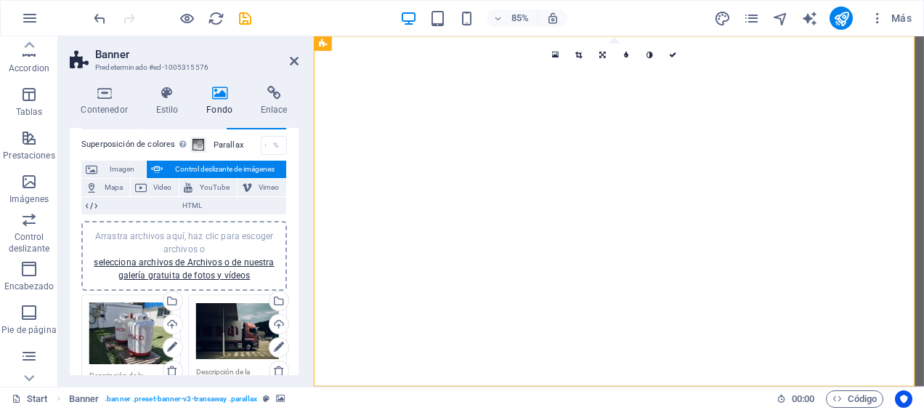
scroll to position [73, 0]
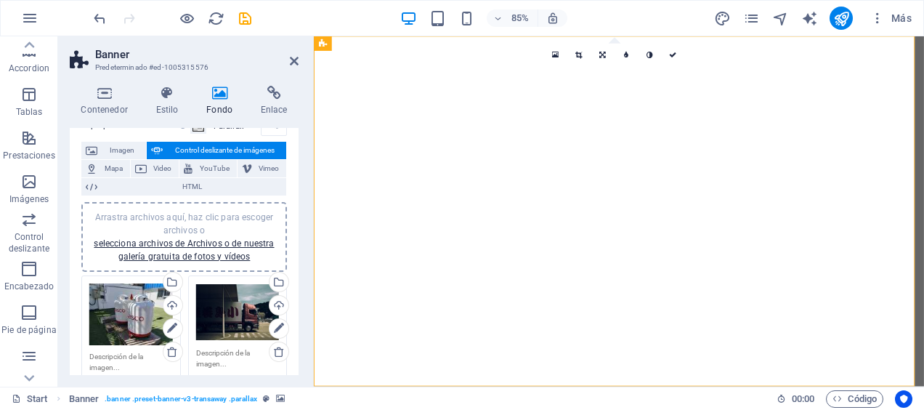
click at [227, 221] on span "Arrastra archivos aquí, haz clic para escoger archivos o selecciona archivos de…" at bounding box center [184, 236] width 180 height 49
click at [225, 222] on div "Arrastra archivos aquí, haz clic para escoger archivos o selecciona archivos de…" at bounding box center [184, 237] width 188 height 52
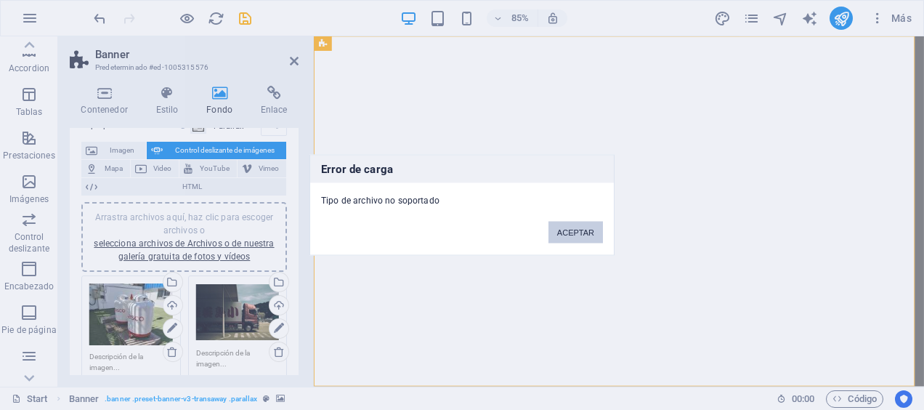
click at [577, 222] on button "ACEPTAR" at bounding box center [575, 233] width 54 height 22
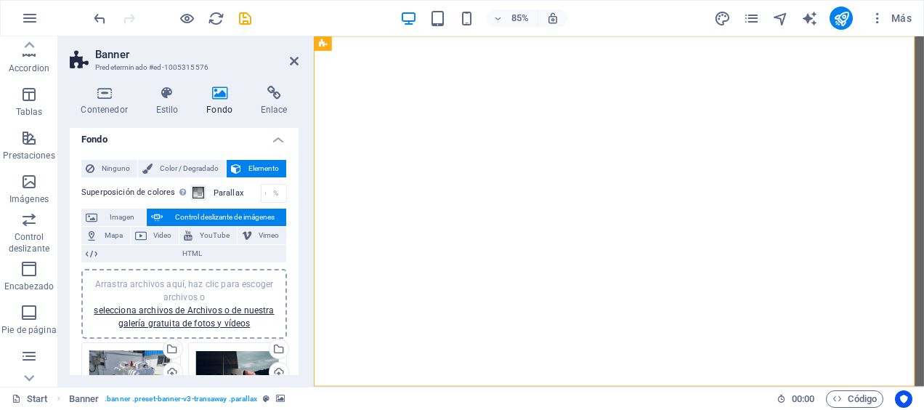
scroll to position [0, 0]
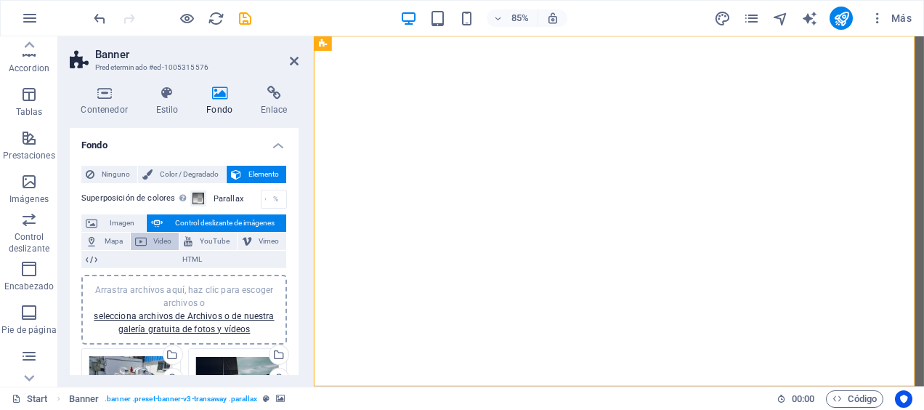
click at [154, 235] on span "Video" at bounding box center [163, 240] width 24 height 17
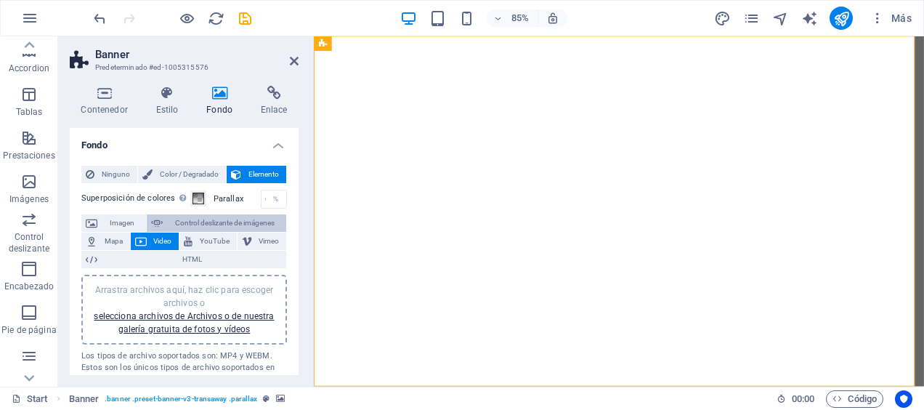
click at [212, 221] on span "Control deslizante de imágenes" at bounding box center [224, 222] width 115 height 17
select select "ms"
select select "s"
select select "progressive"
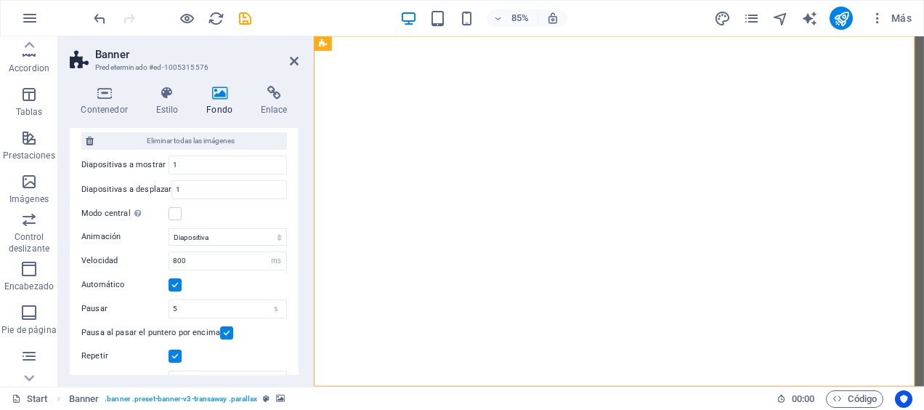
scroll to position [73, 0]
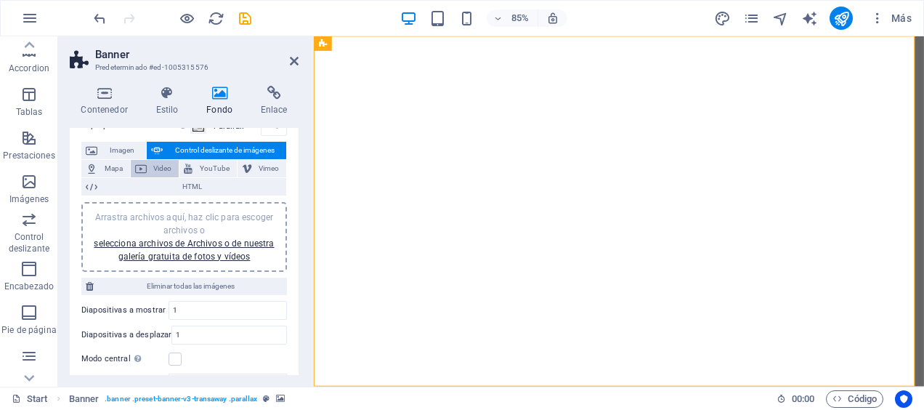
click at [166, 167] on span "Video" at bounding box center [163, 168] width 24 height 17
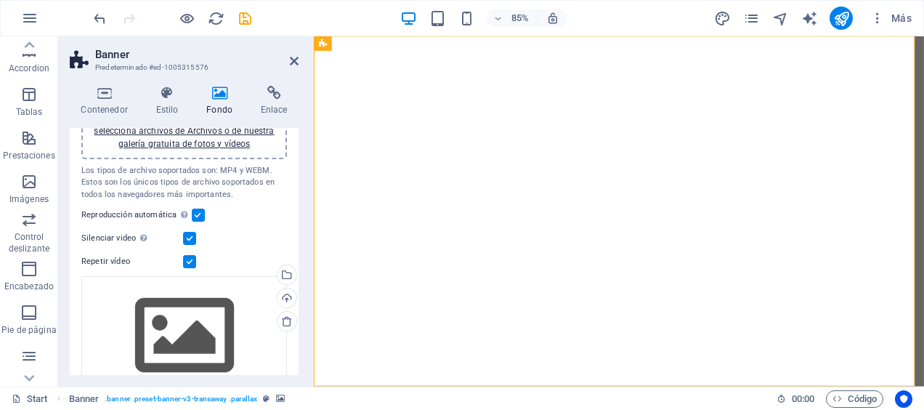
scroll to position [38, 0]
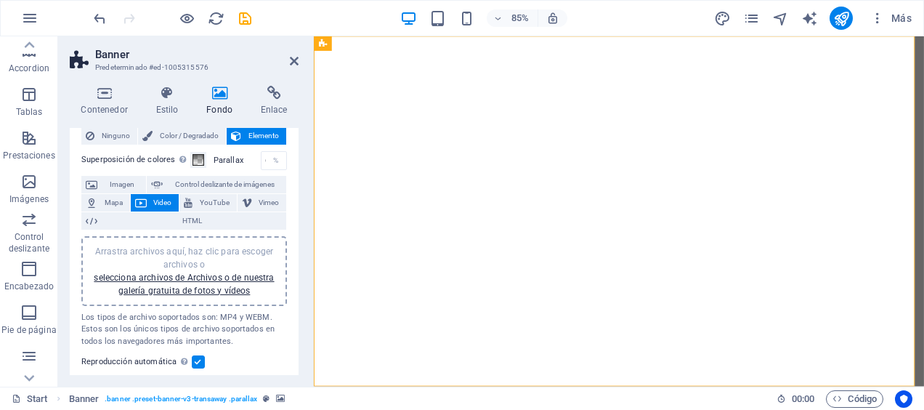
click at [189, 253] on span "Arrastra archivos aquí, haz clic para escoger archivos o selecciona archivos de…" at bounding box center [184, 270] width 180 height 49
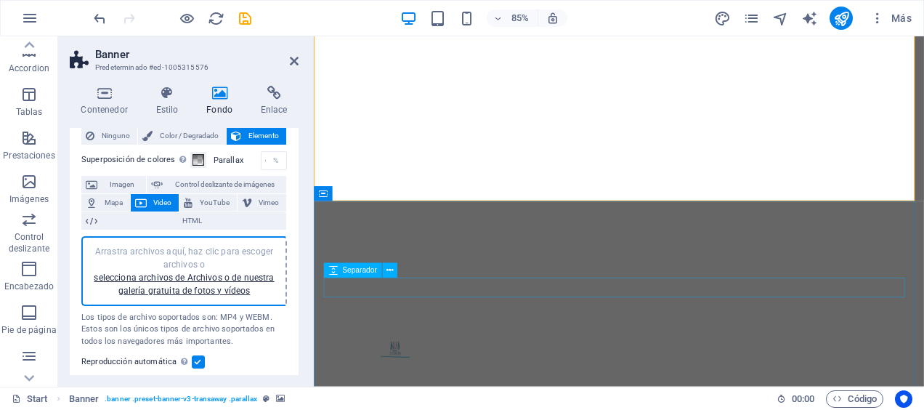
scroll to position [73, 0]
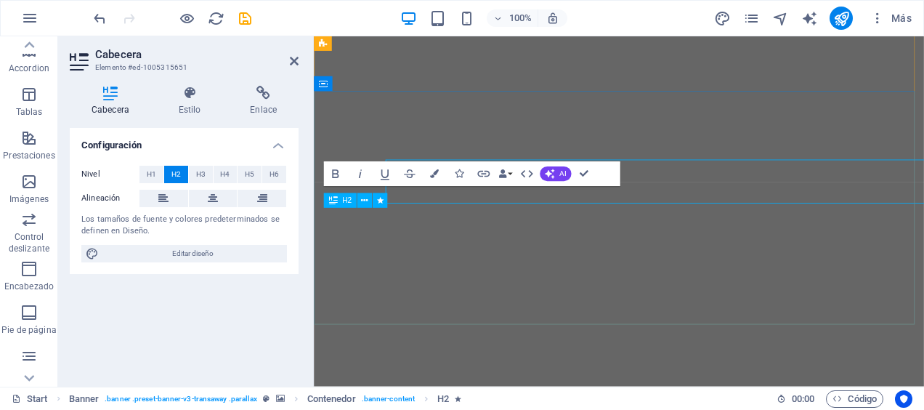
click at [328, 199] on icon at bounding box center [332, 200] width 9 height 15
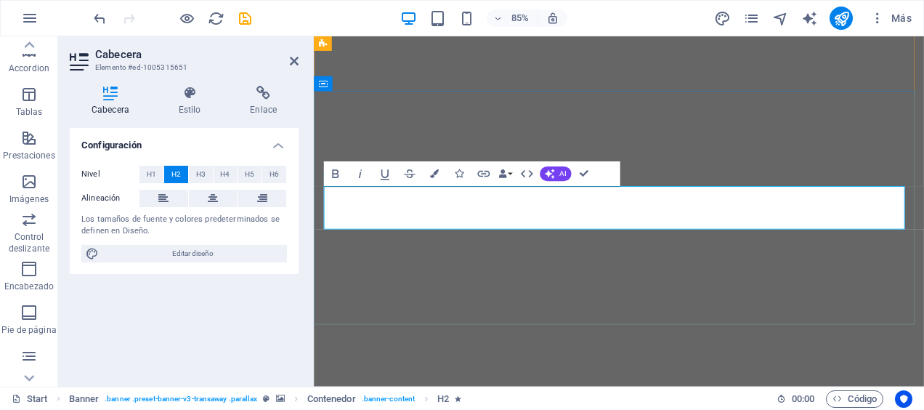
drag, startPoint x: 508, startPoint y: 243, endPoint x: 929, endPoint y: 243, distance: 420.5
click at [341, 170] on icon "button" at bounding box center [335, 173] width 15 height 15
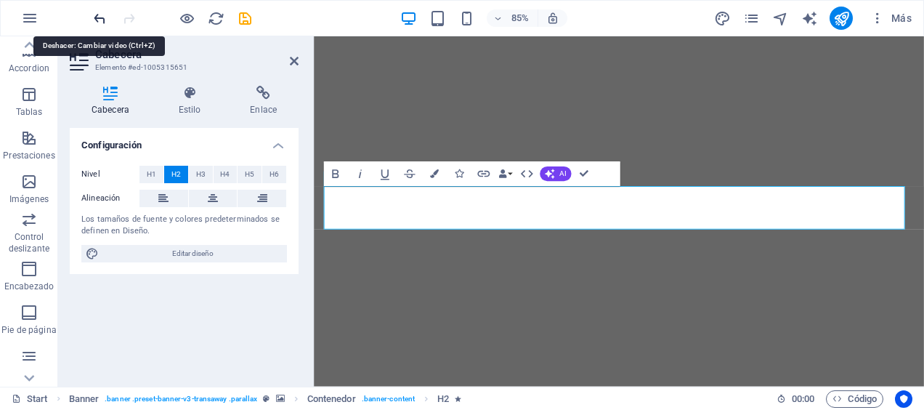
click at [105, 10] on icon "undo" at bounding box center [100, 18] width 17 height 17
click at [122, 17] on icon "redo" at bounding box center [129, 18] width 17 height 17
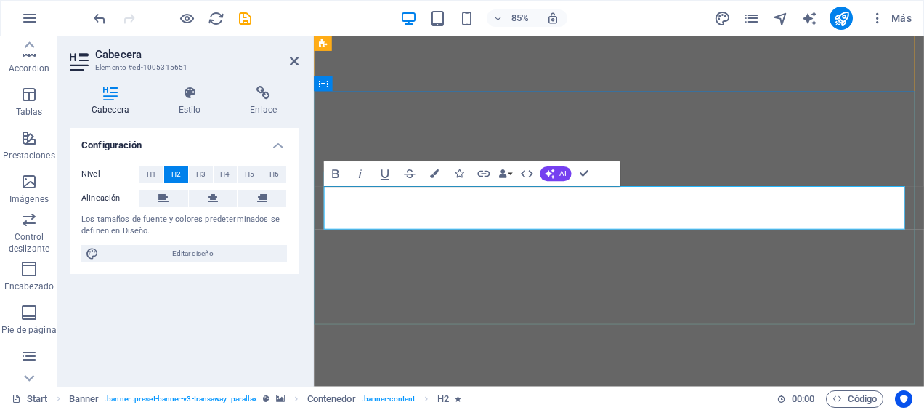
drag, startPoint x: 849, startPoint y: 244, endPoint x: 885, endPoint y: 259, distance: 39.4
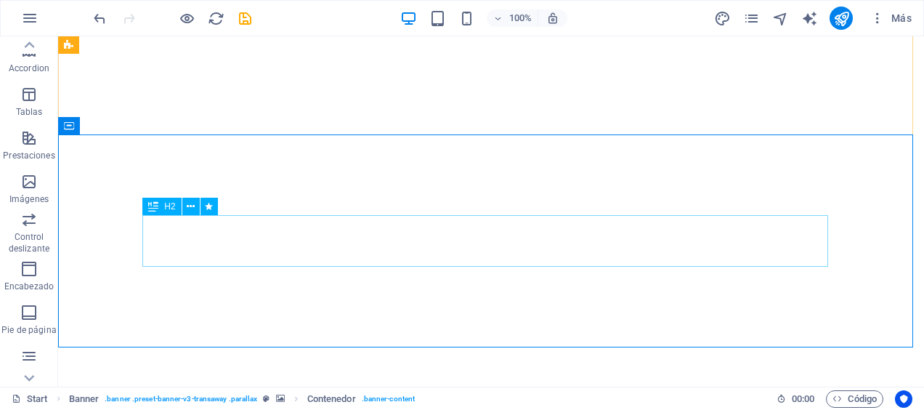
scroll to position [0, 0]
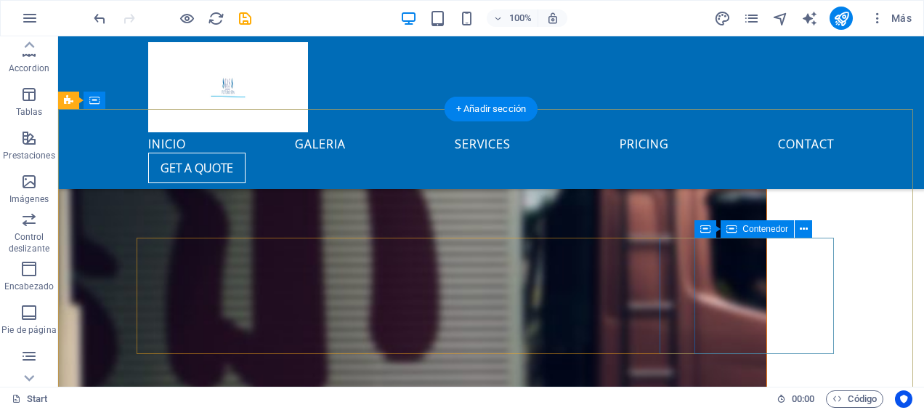
scroll to position [4121, 0]
